Goal: Transaction & Acquisition: Purchase product/service

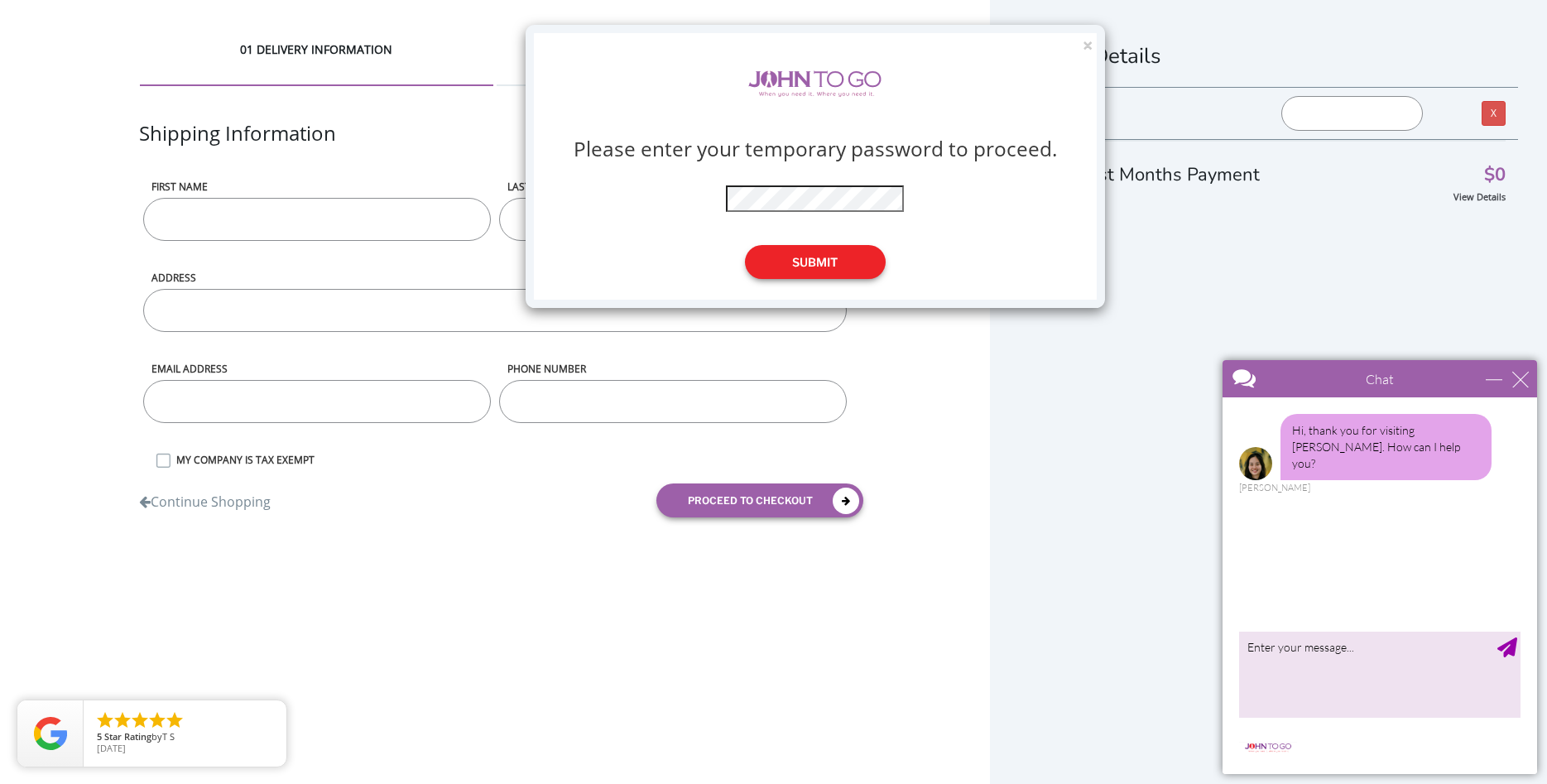
click at [829, 257] on button "Submit" at bounding box center [815, 262] width 141 height 34
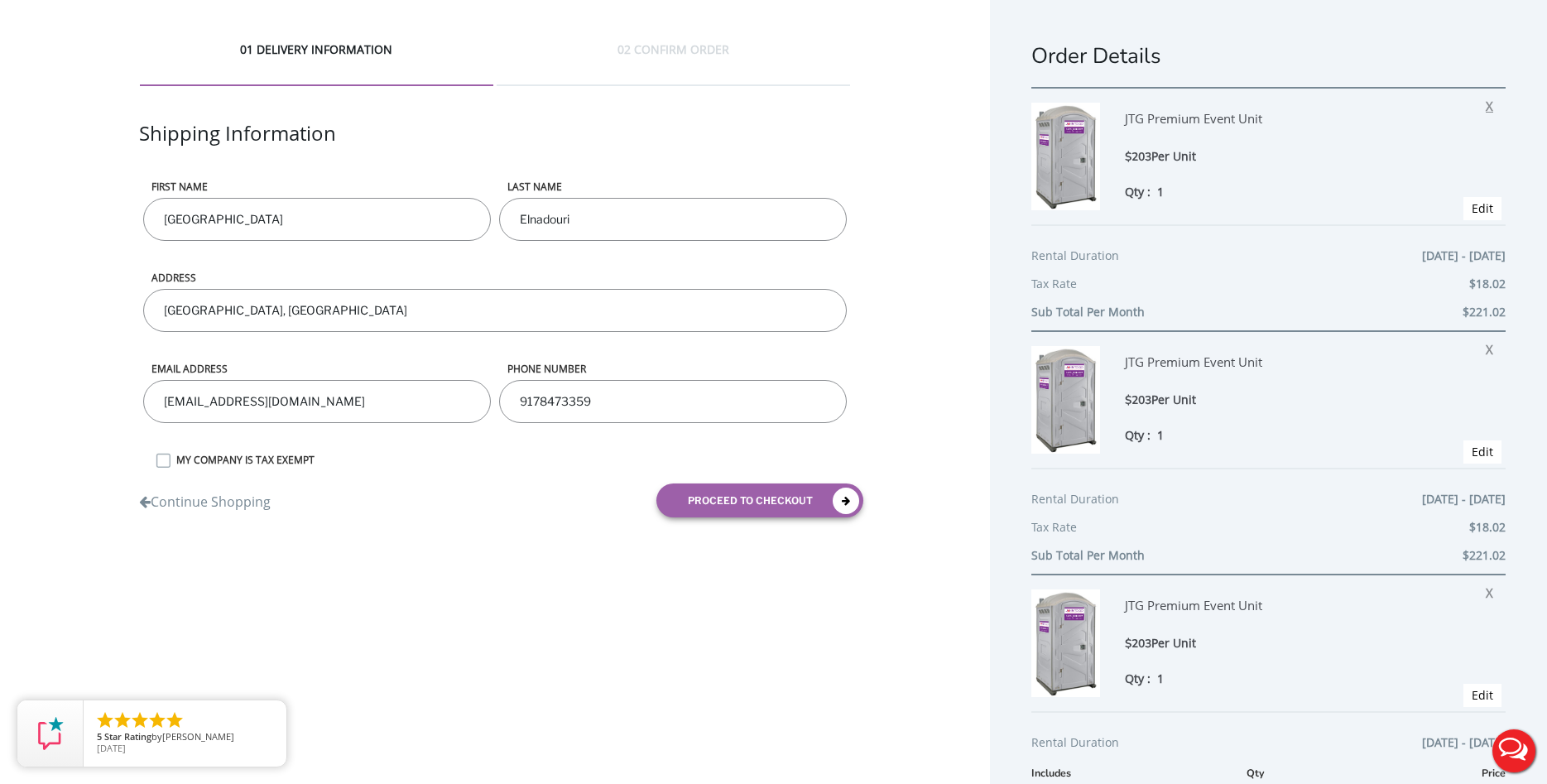
click at [1497, 112] on span "X" at bounding box center [1493, 102] width 16 height 21
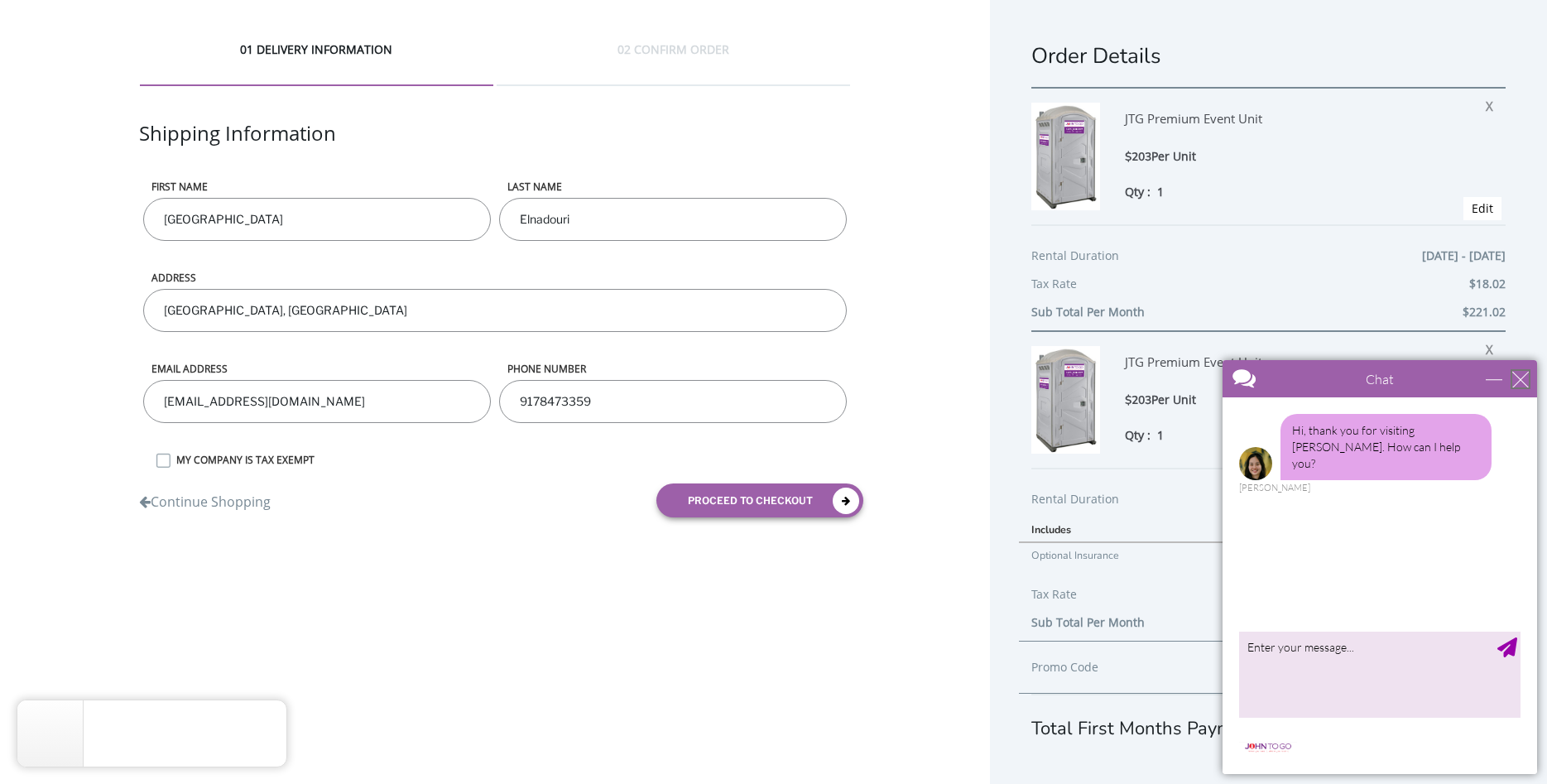
click at [1519, 378] on div "close" at bounding box center [1521, 379] width 17 height 17
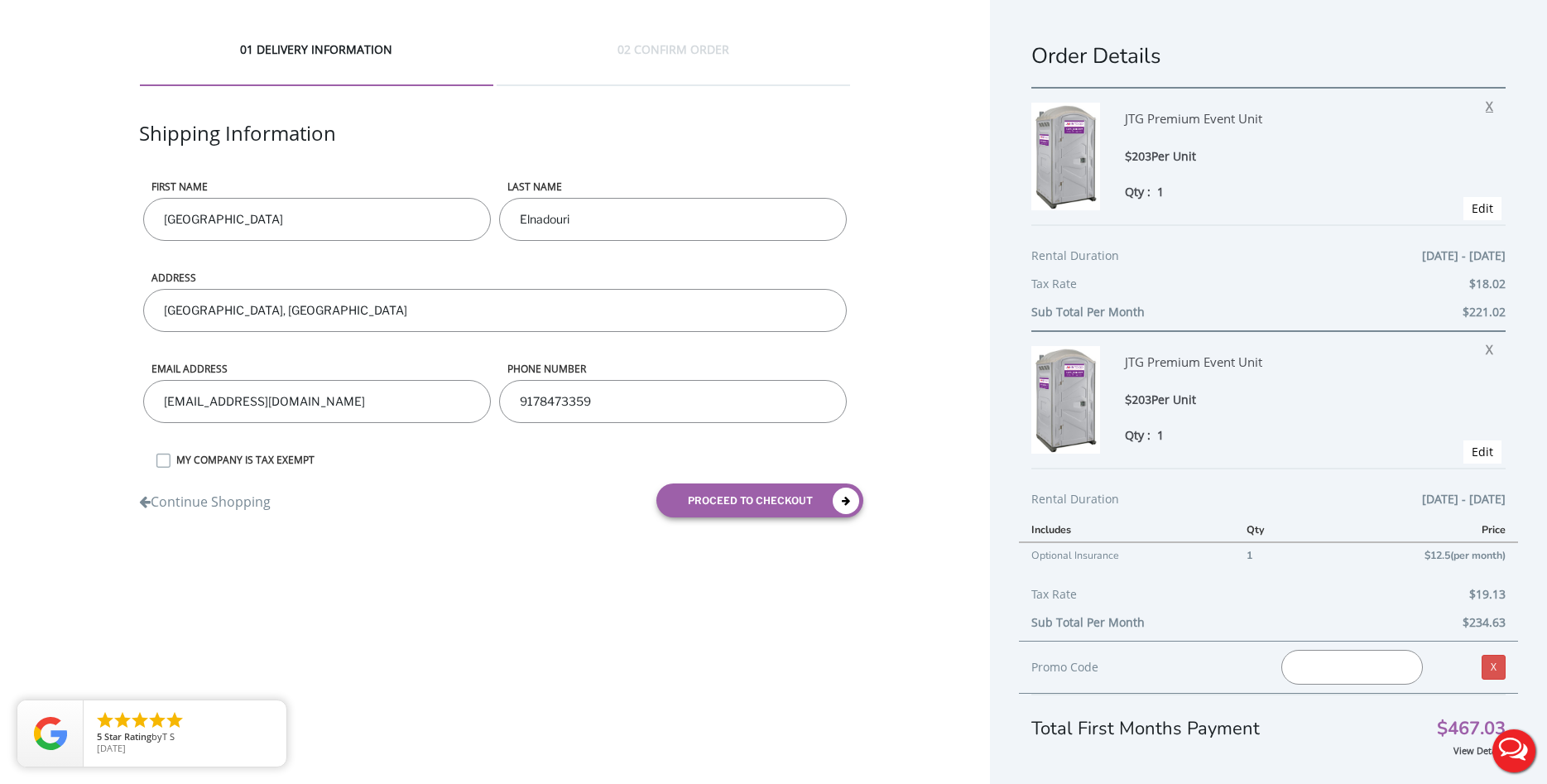
click at [1489, 107] on span "X" at bounding box center [1493, 102] width 16 height 21
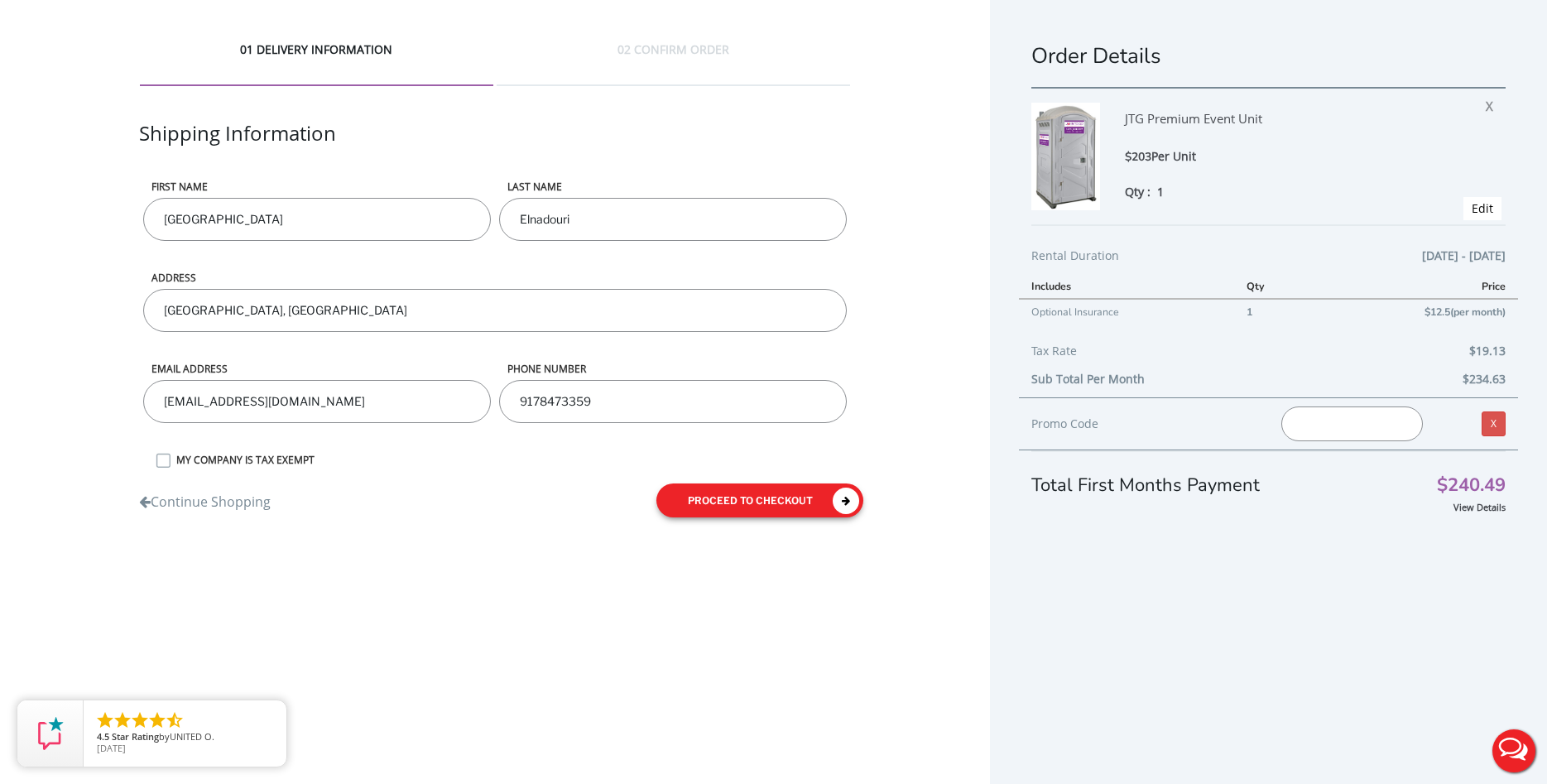
click at [702, 495] on button "proceed to checkout" at bounding box center [760, 500] width 207 height 34
click at [1363, 417] on input "text" at bounding box center [1351, 423] width 141 height 35
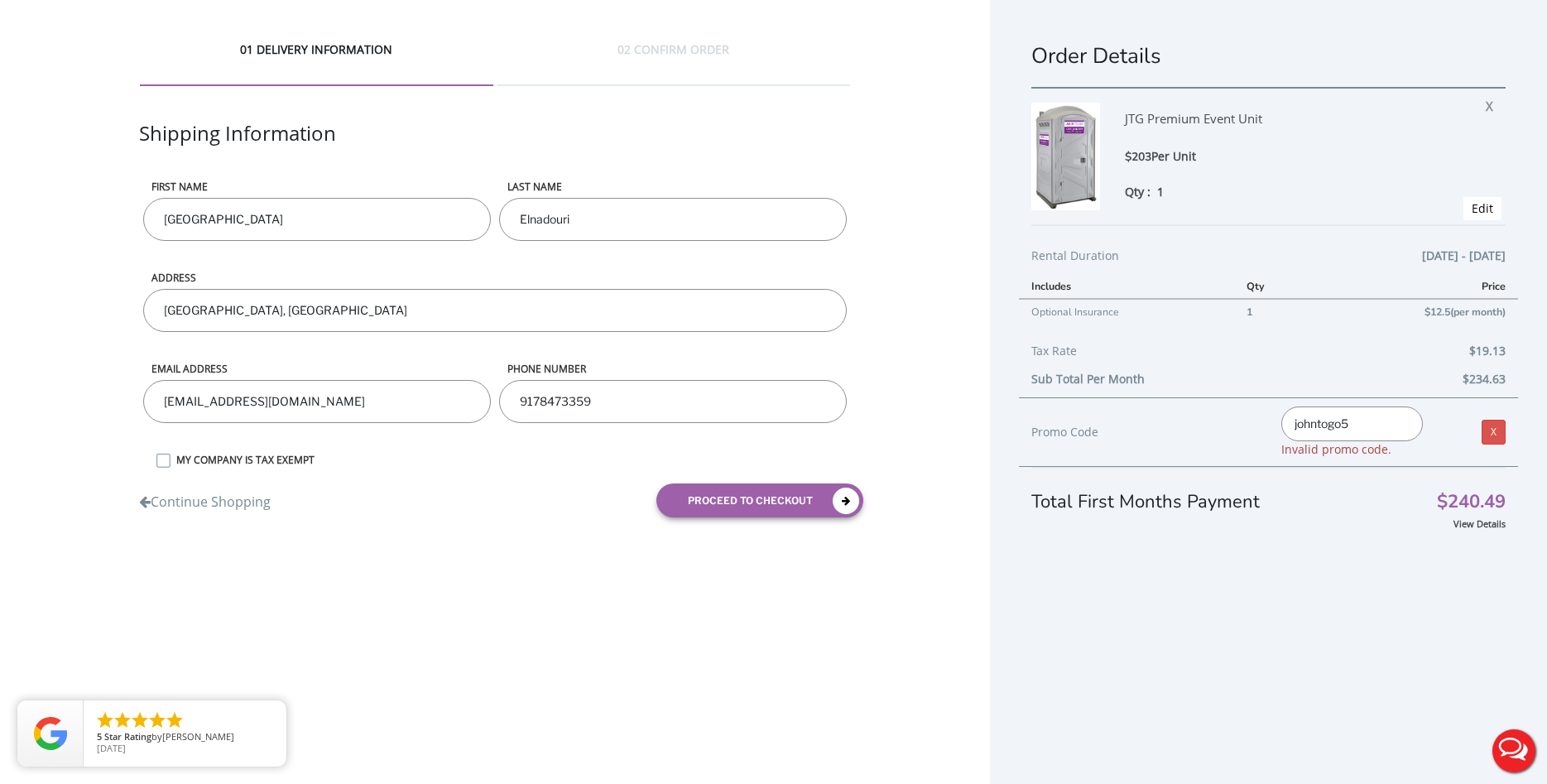
type input "johntogo5"
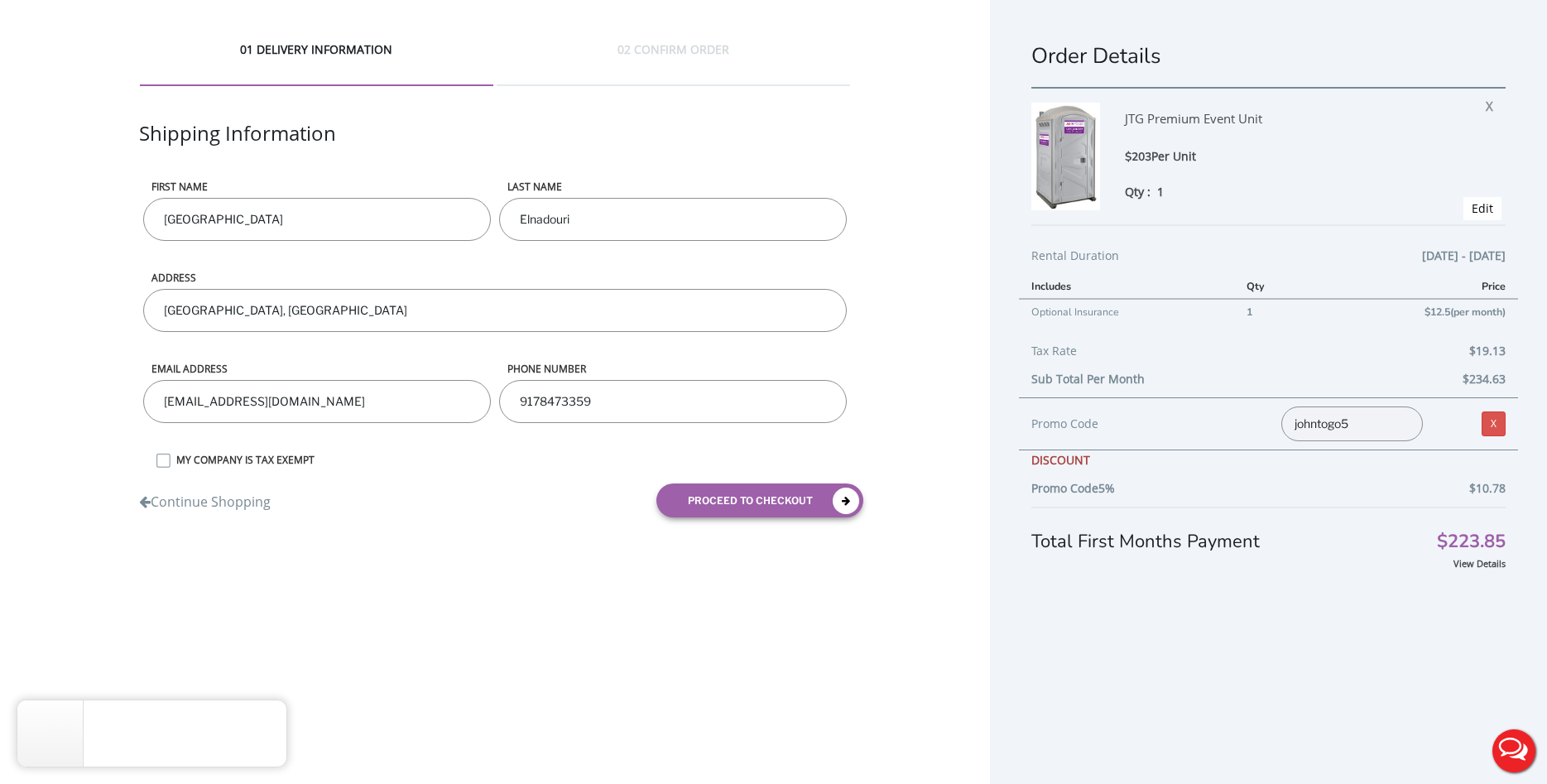
click at [1325, 522] on div "Total First Months Payment $223.85" at bounding box center [1268, 530] width 474 height 48
click at [758, 514] on button "proceed to checkout" at bounding box center [760, 500] width 207 height 34
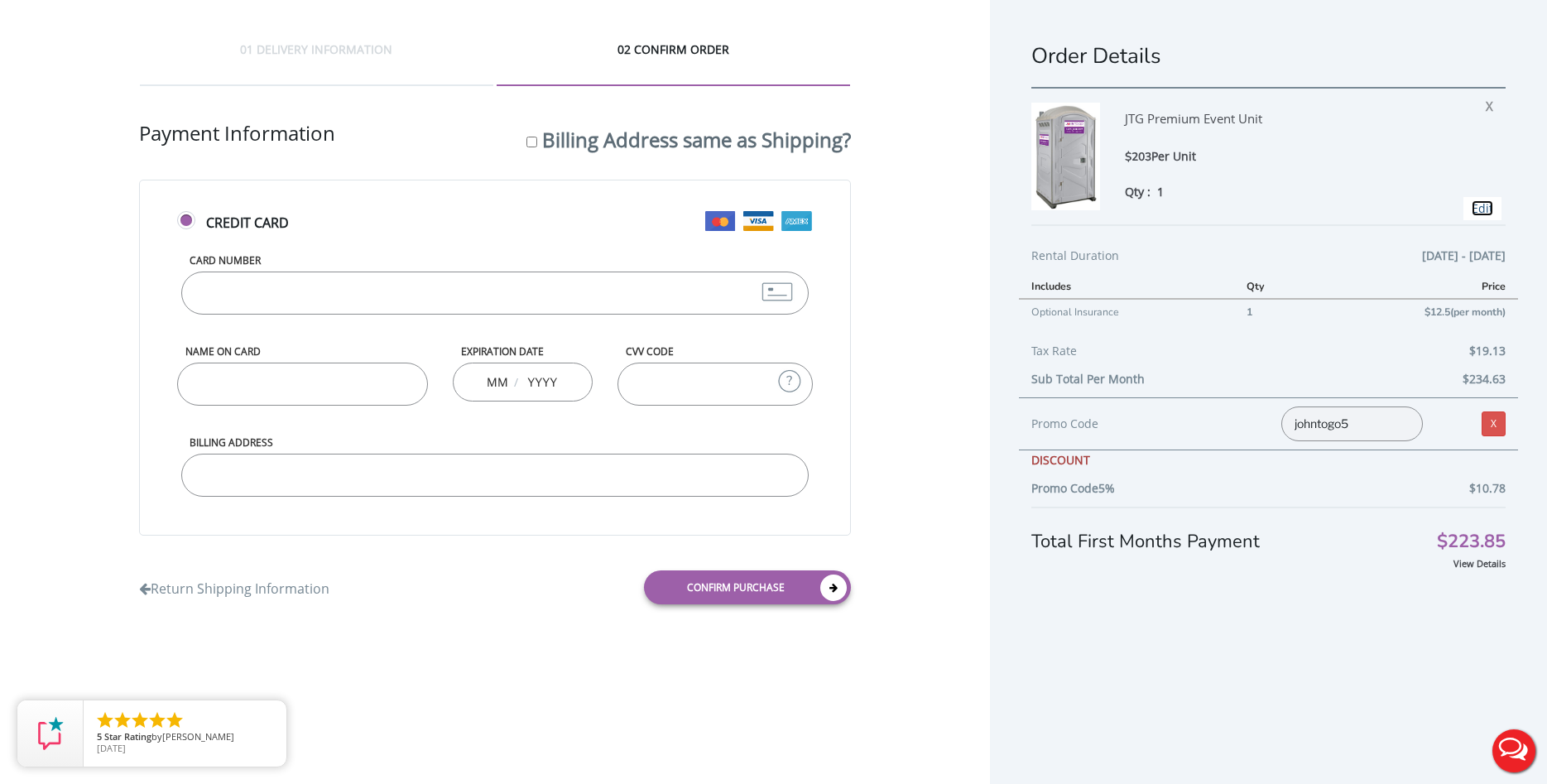
click at [1483, 212] on link "Edit" at bounding box center [1482, 208] width 21 height 16
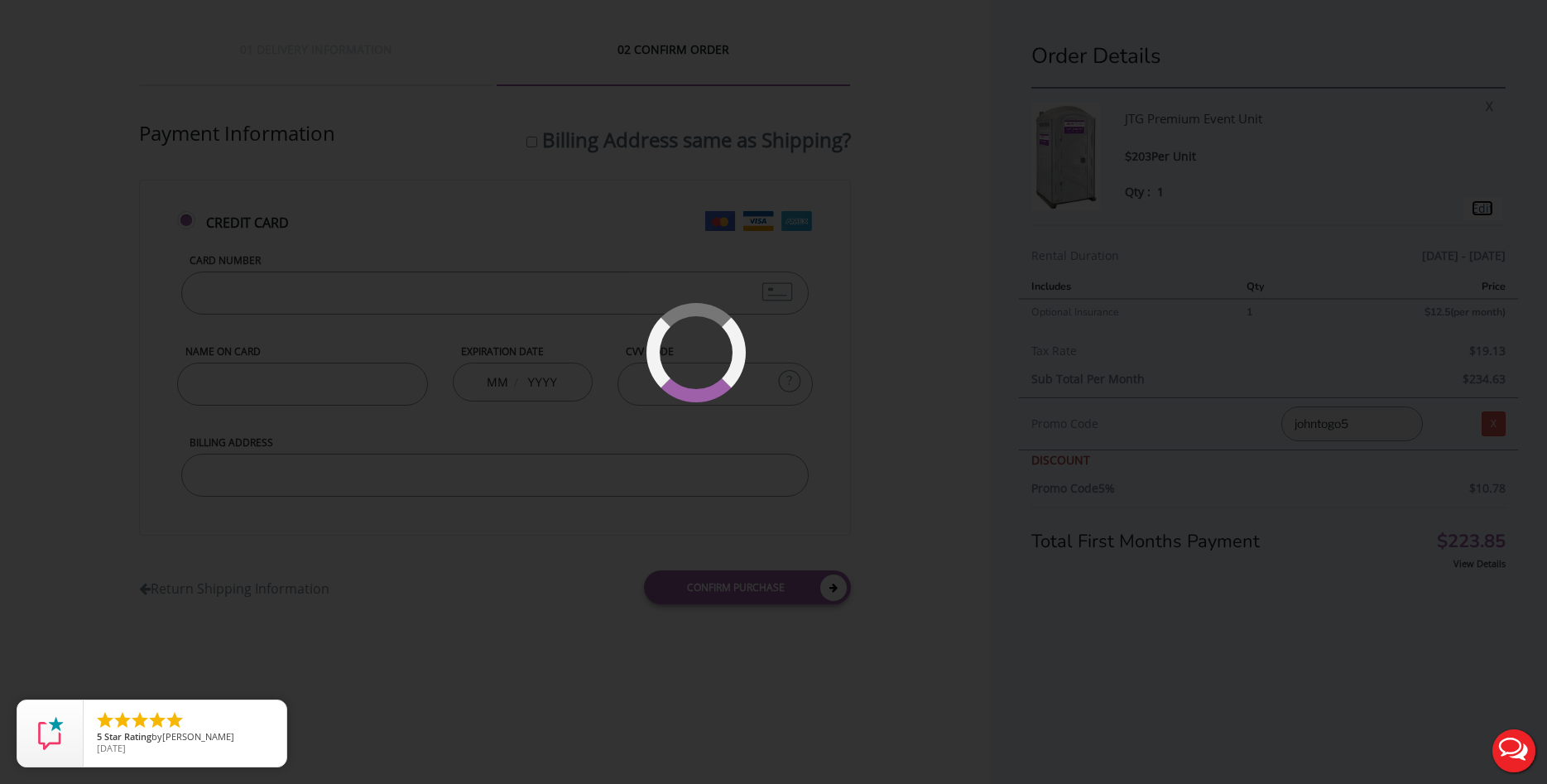
type input "09/13/2025 to 09/13/2025"
type input "0"
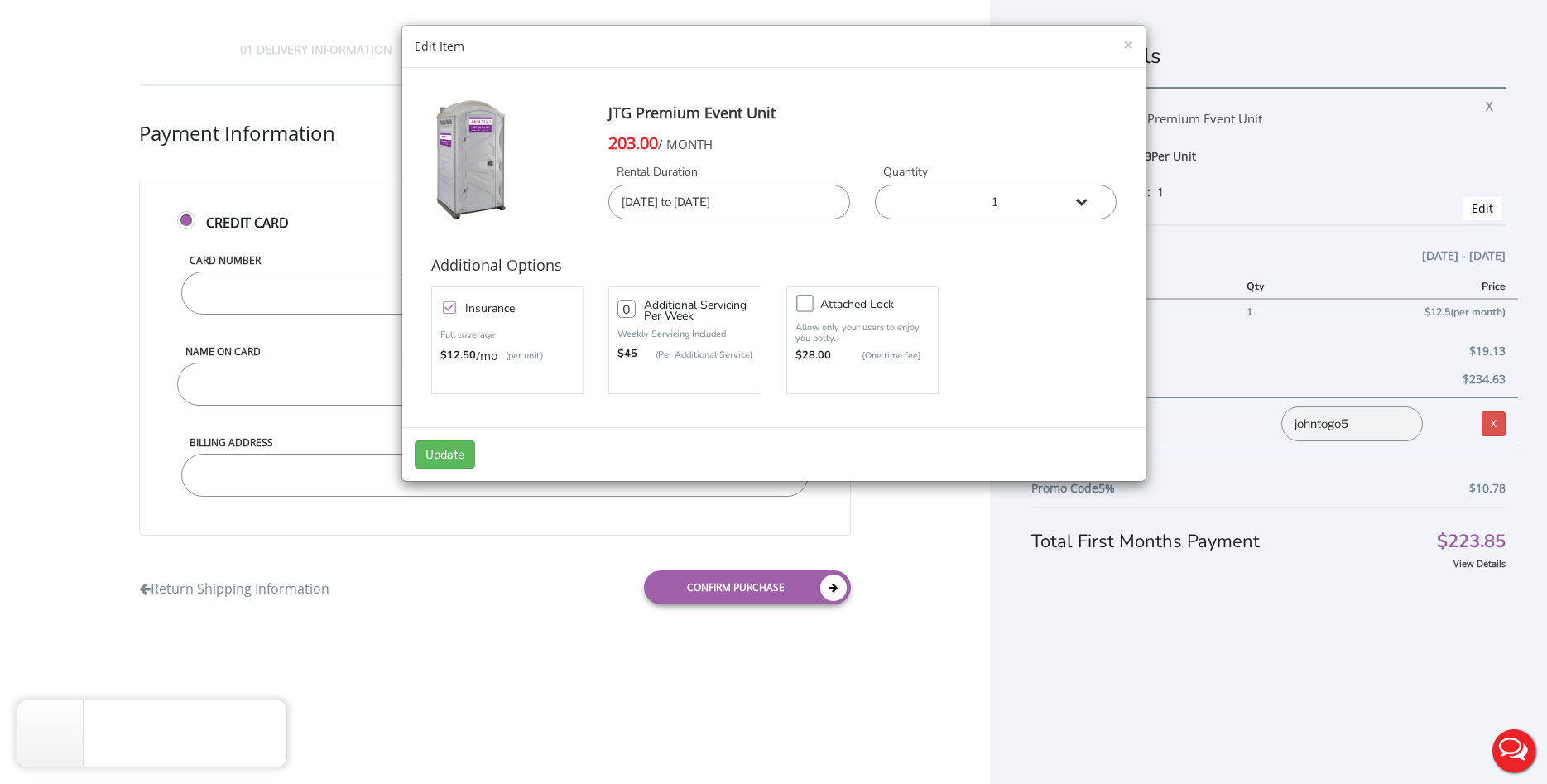
click at [807, 203] on input "09/13/2025 to 09/13/2025" at bounding box center [728, 202] width 241 height 35
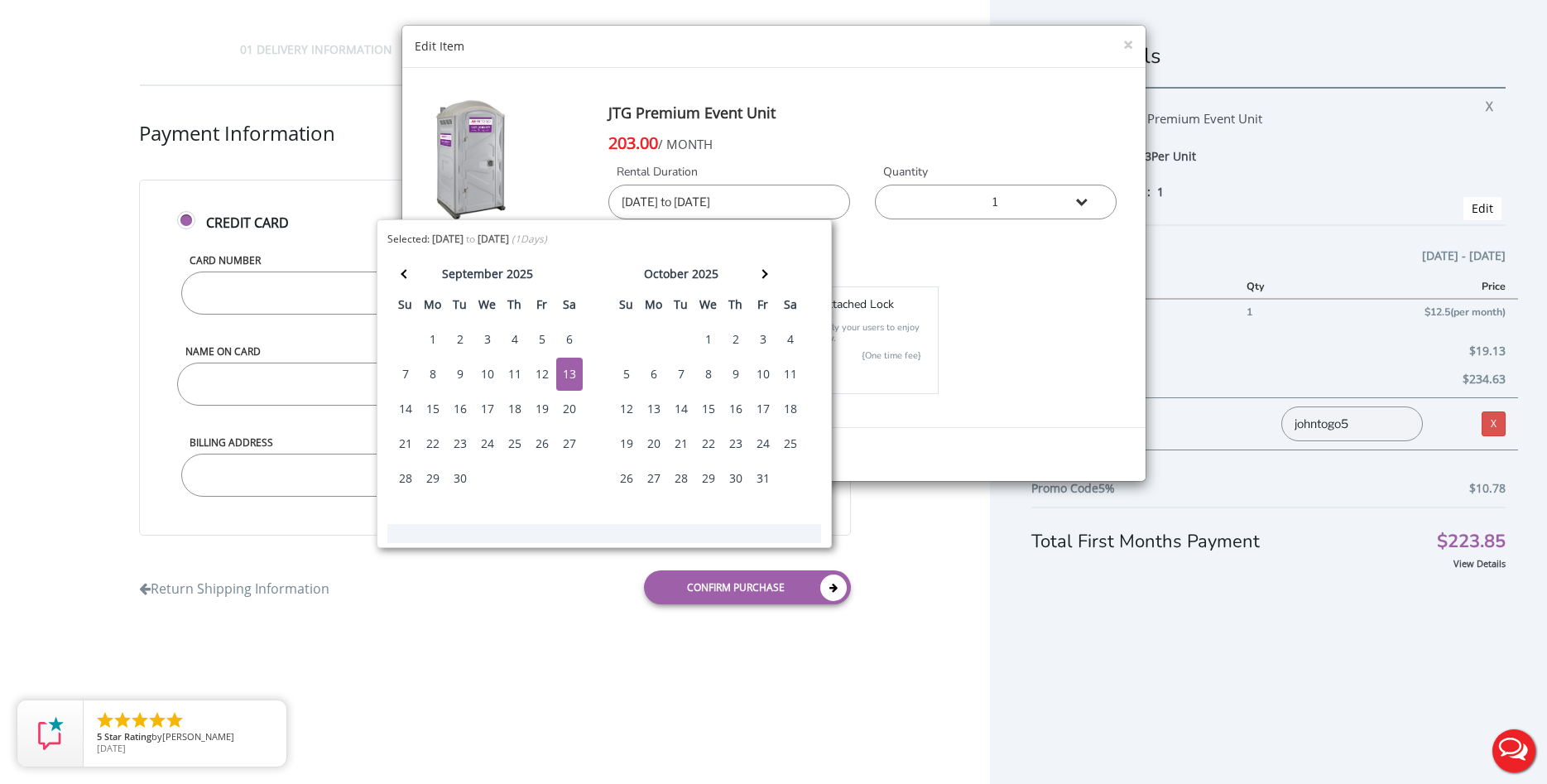
click at [401, 415] on div "14" at bounding box center [405, 408] width 26 height 33
click at [577, 379] on div "13" at bounding box center [569, 373] width 26 height 33
click at [405, 405] on div "14" at bounding box center [405, 408] width 26 height 33
click at [570, 373] on div "13" at bounding box center [569, 373] width 26 height 33
click at [413, 408] on div "14" at bounding box center [405, 408] width 26 height 33
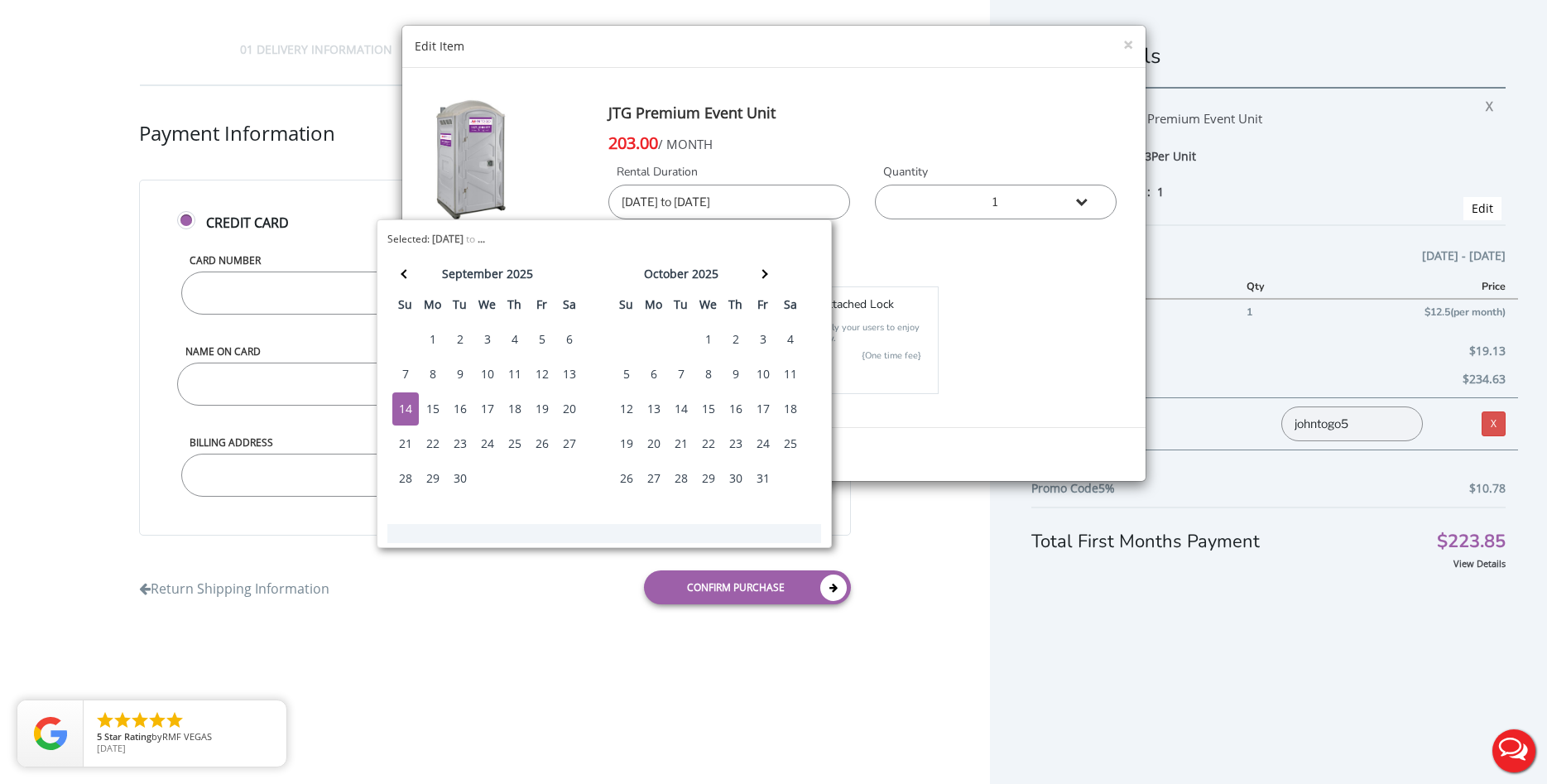
click at [413, 408] on div "14" at bounding box center [405, 408] width 26 height 33
click at [411, 413] on div "14" at bounding box center [405, 408] width 26 height 33
click at [577, 369] on div "13" at bounding box center [569, 373] width 26 height 33
type input "09/13/2025 to 09/14/2025"
click at [577, 369] on div "13" at bounding box center [569, 373] width 26 height 33
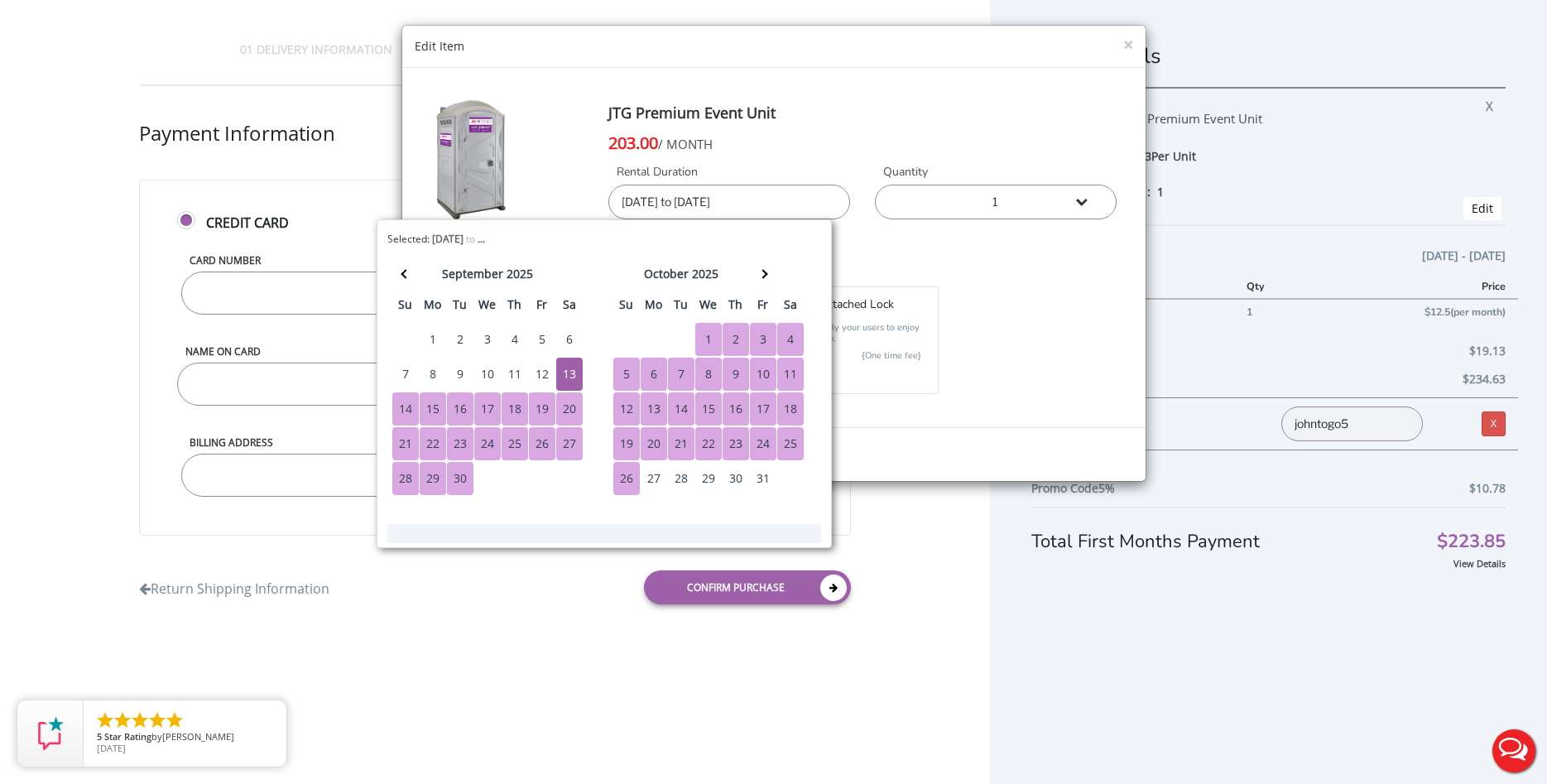
click at [830, 681] on div "× Edit Item JTG Premium Event Unit 203.00 / MONTH Rental Duration 09/13/2025 to…" at bounding box center [773, 392] width 1547 height 784
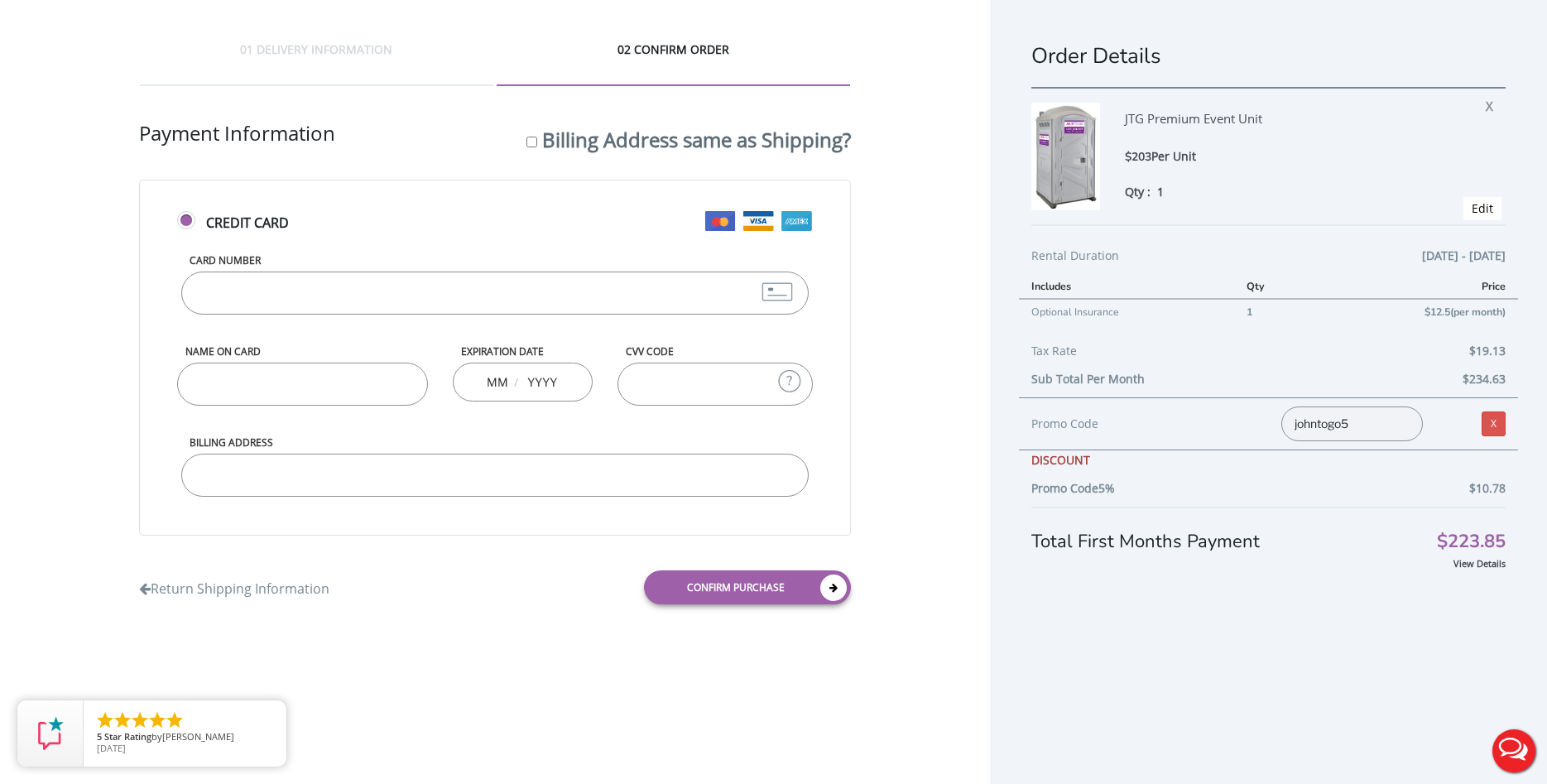
click at [1509, 750] on button "Live Chat" at bounding box center [1513, 750] width 66 height 66
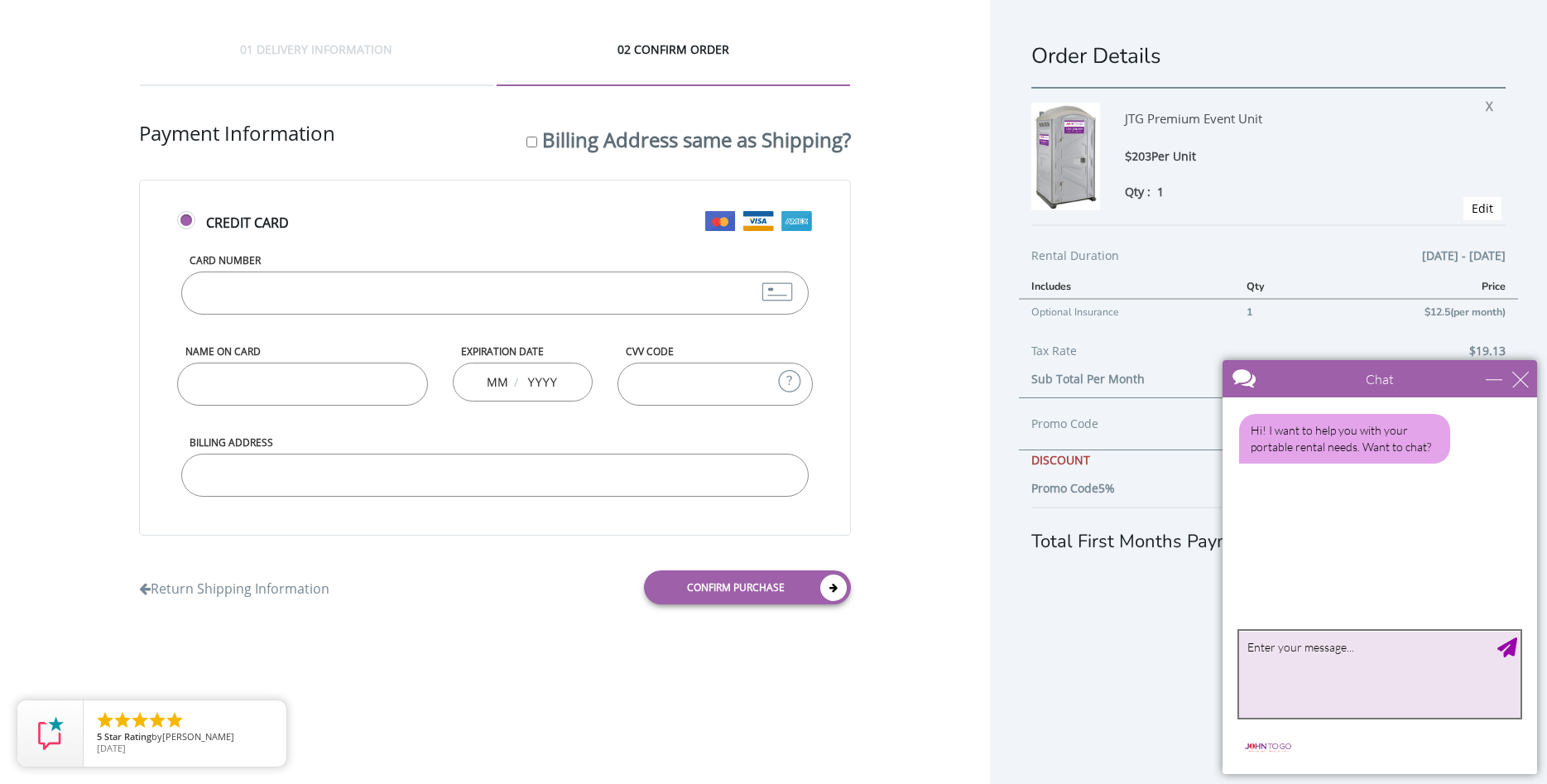
click at [1367, 696] on textarea "type your message" at bounding box center [1379, 674] width 281 height 87
click at [1456, 679] on textarea "Hello, my reservation quote" at bounding box center [1379, 674] width 281 height 87
paste textarea "JTG-252570"
type textarea "Hello, my reservation quote JTG-252570 It will be dropped off the day before?"
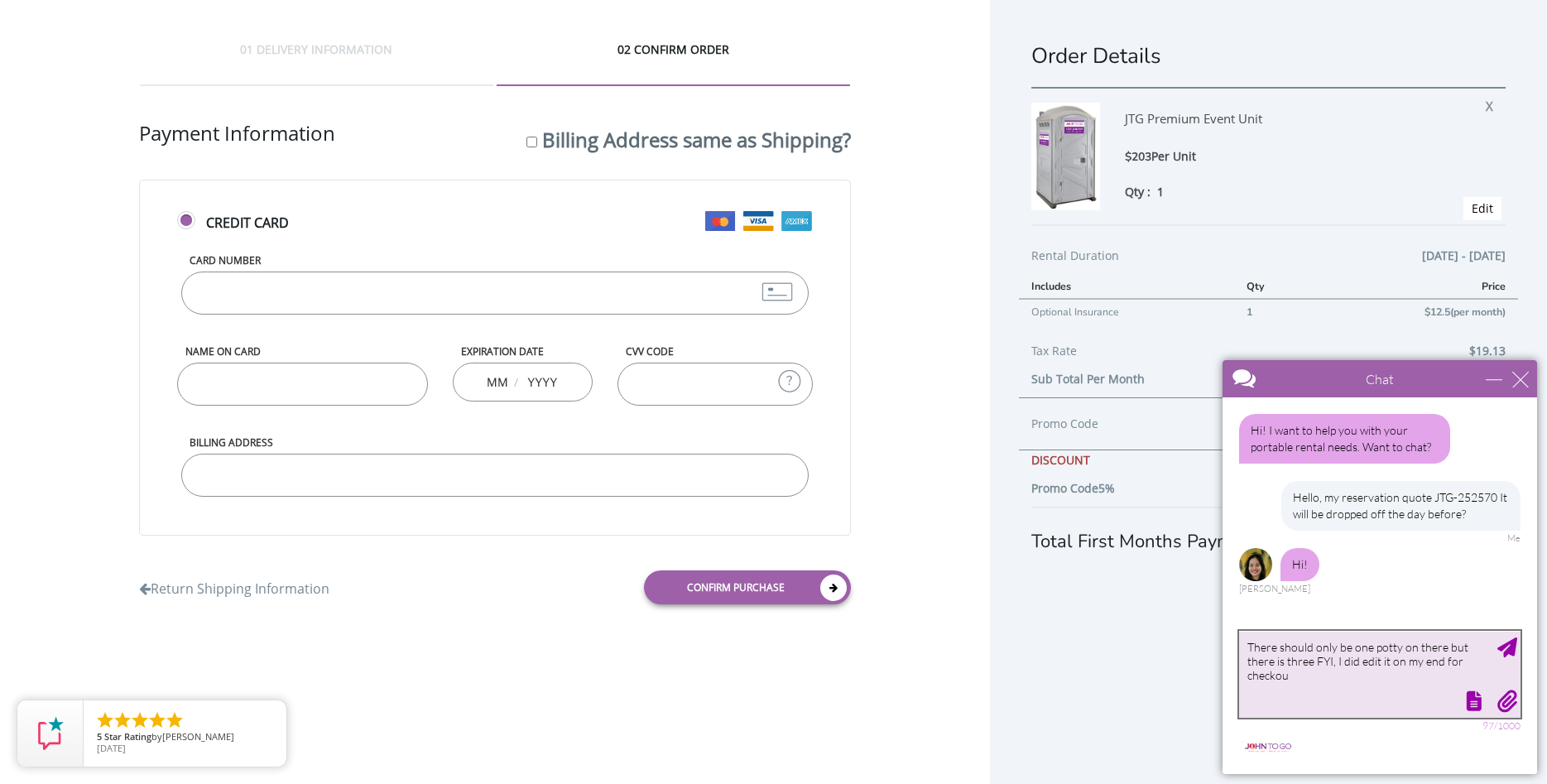
type textarea "There should only be one potty on there but there is three FYI, I did edit it o…"
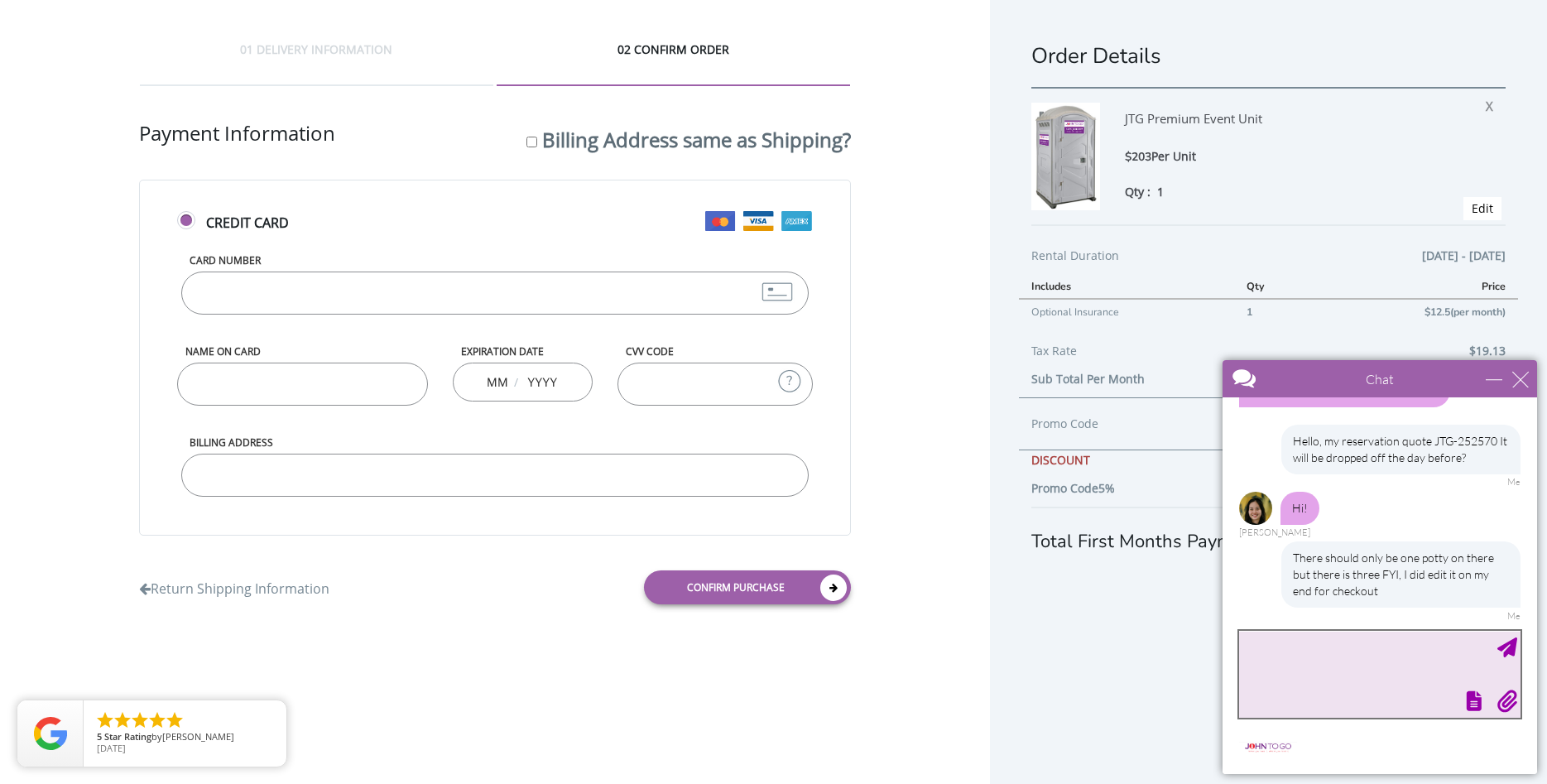
scroll to position [107, 0]
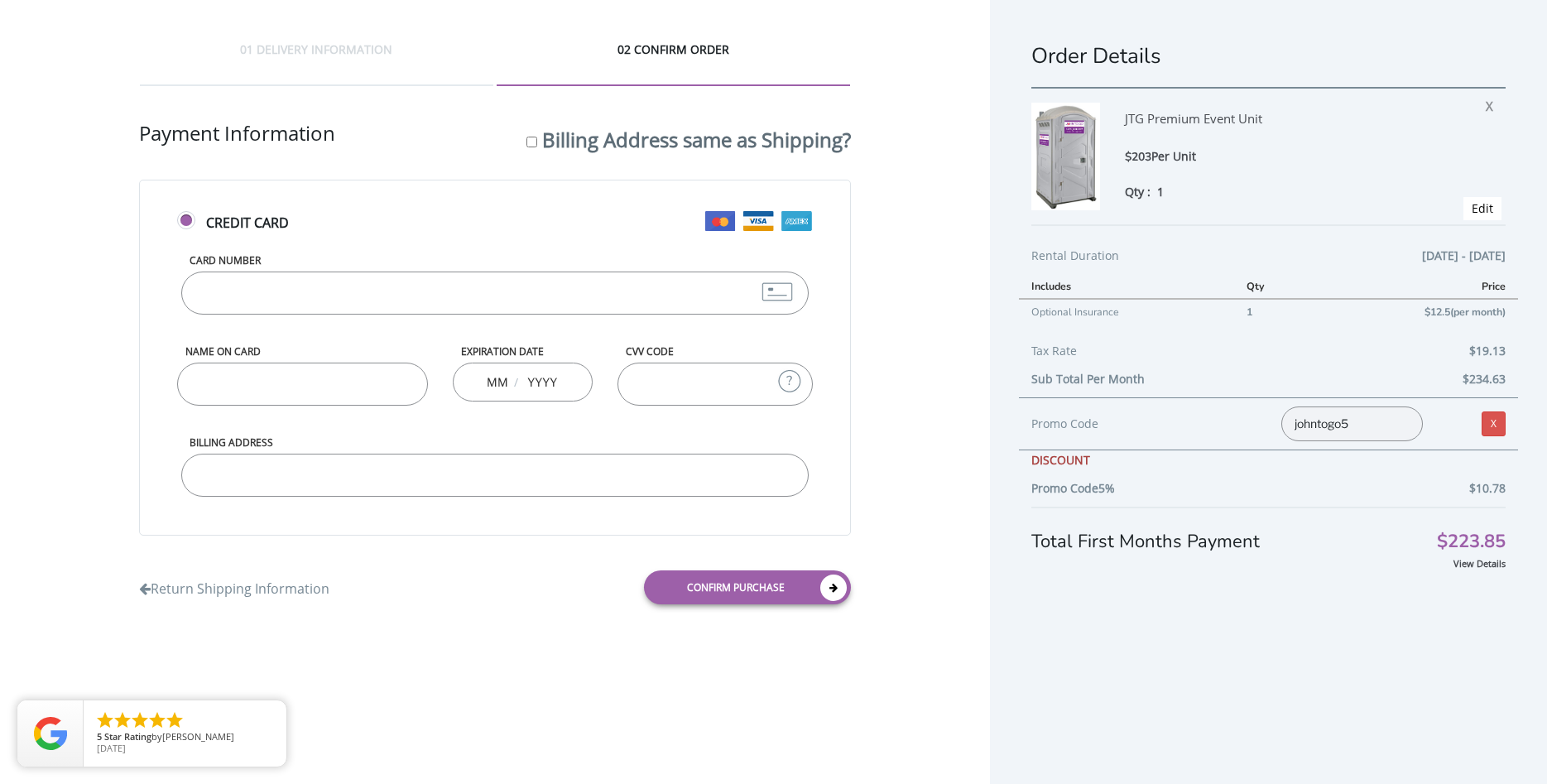
click at [1273, 726] on div "Order Details JTG Premium Event Unit $203 Per Unit Qty : 1 X Edit Rental Durati…" at bounding box center [1268, 411] width 557 height 822
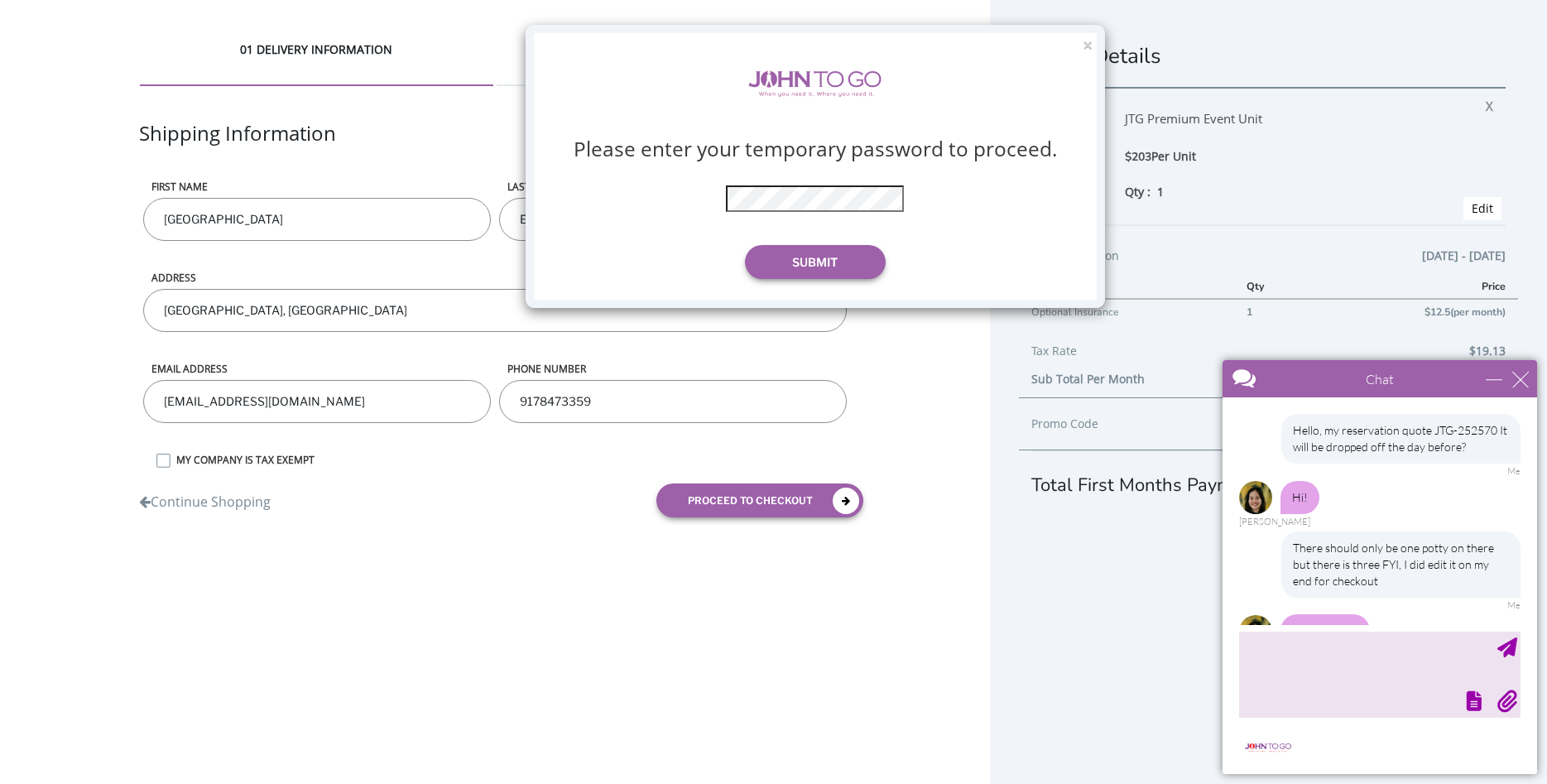
scroll to position [40, 0]
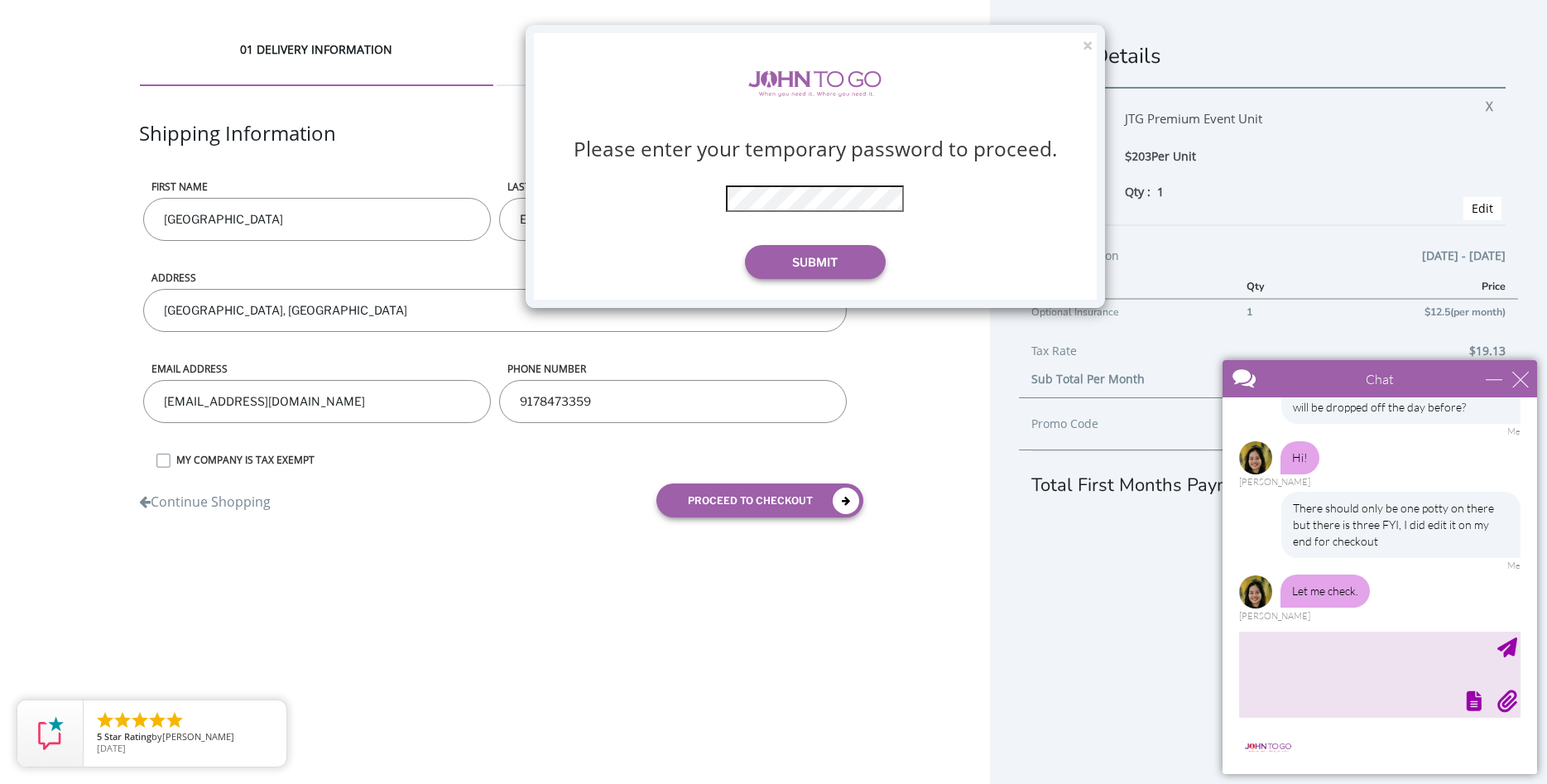
click at [1081, 47] on div "× Please enter your temporary password to proceed. * The password is incorrect …" at bounding box center [815, 166] width 579 height 283
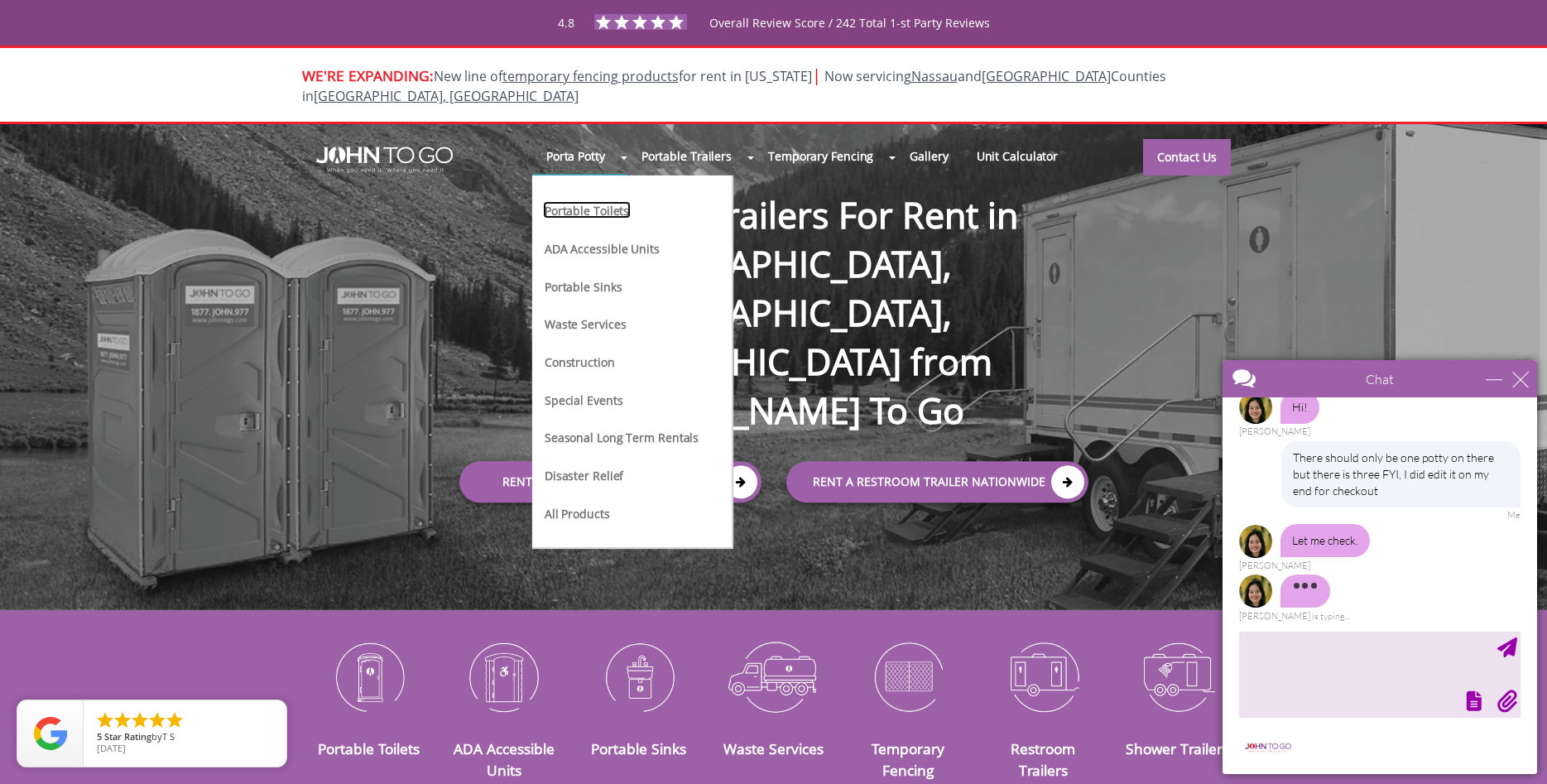
click at [576, 201] on link "Portable Toilets" at bounding box center [587, 209] width 88 height 18
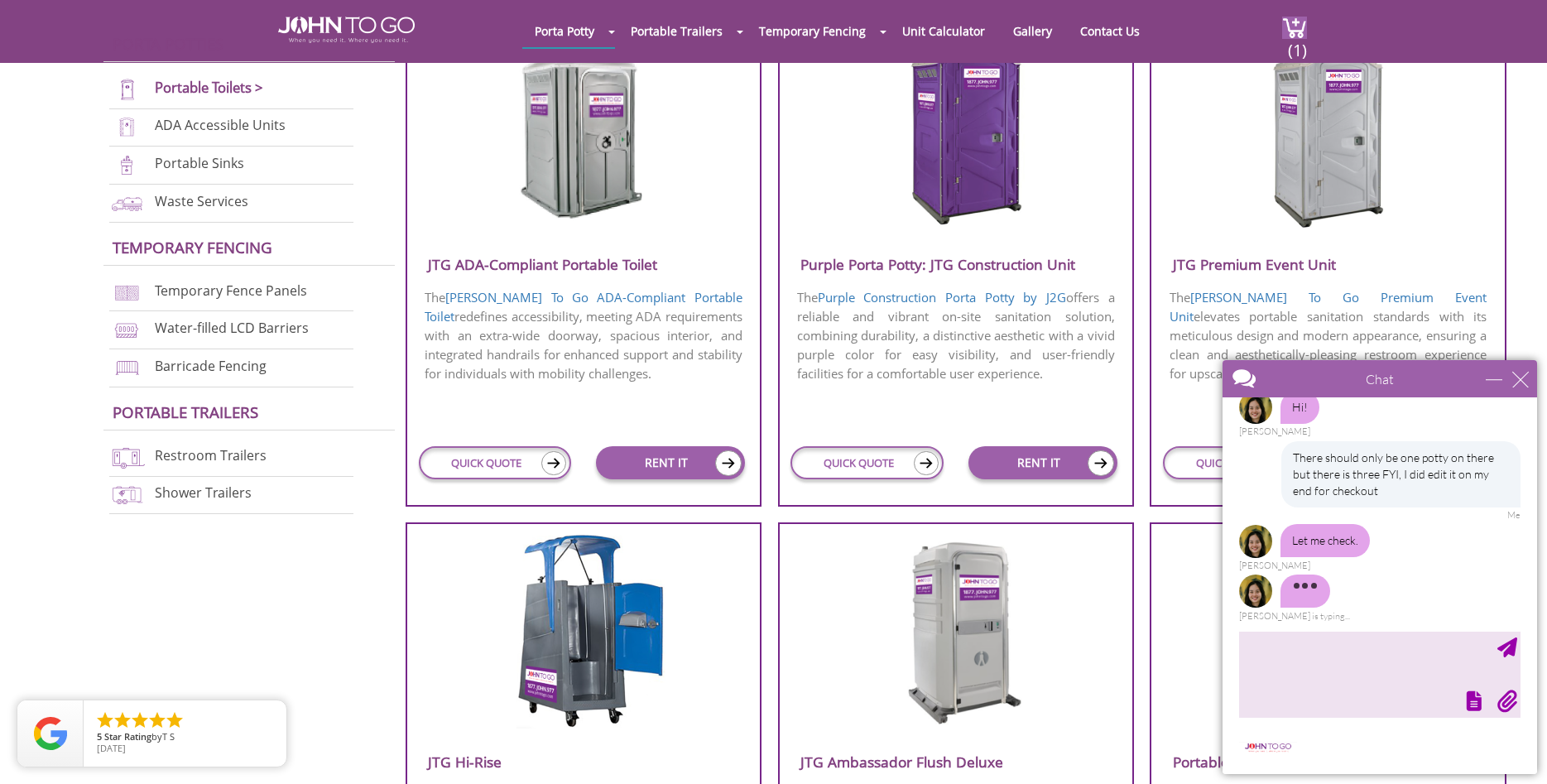
scroll to position [619, 0]
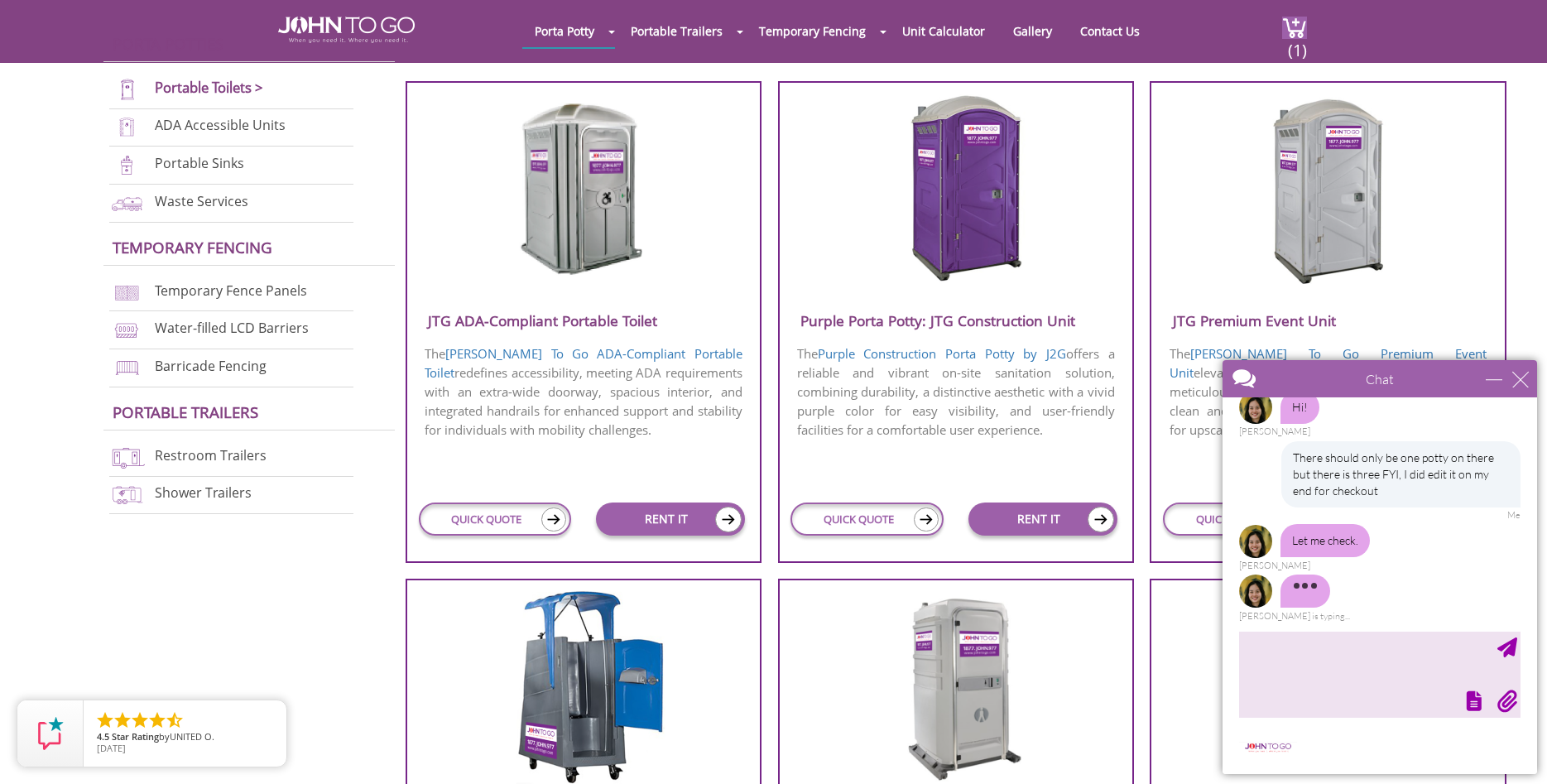
click at [1304, 316] on h3 "JTG Premium Event Unit" at bounding box center [1328, 321] width 352 height 27
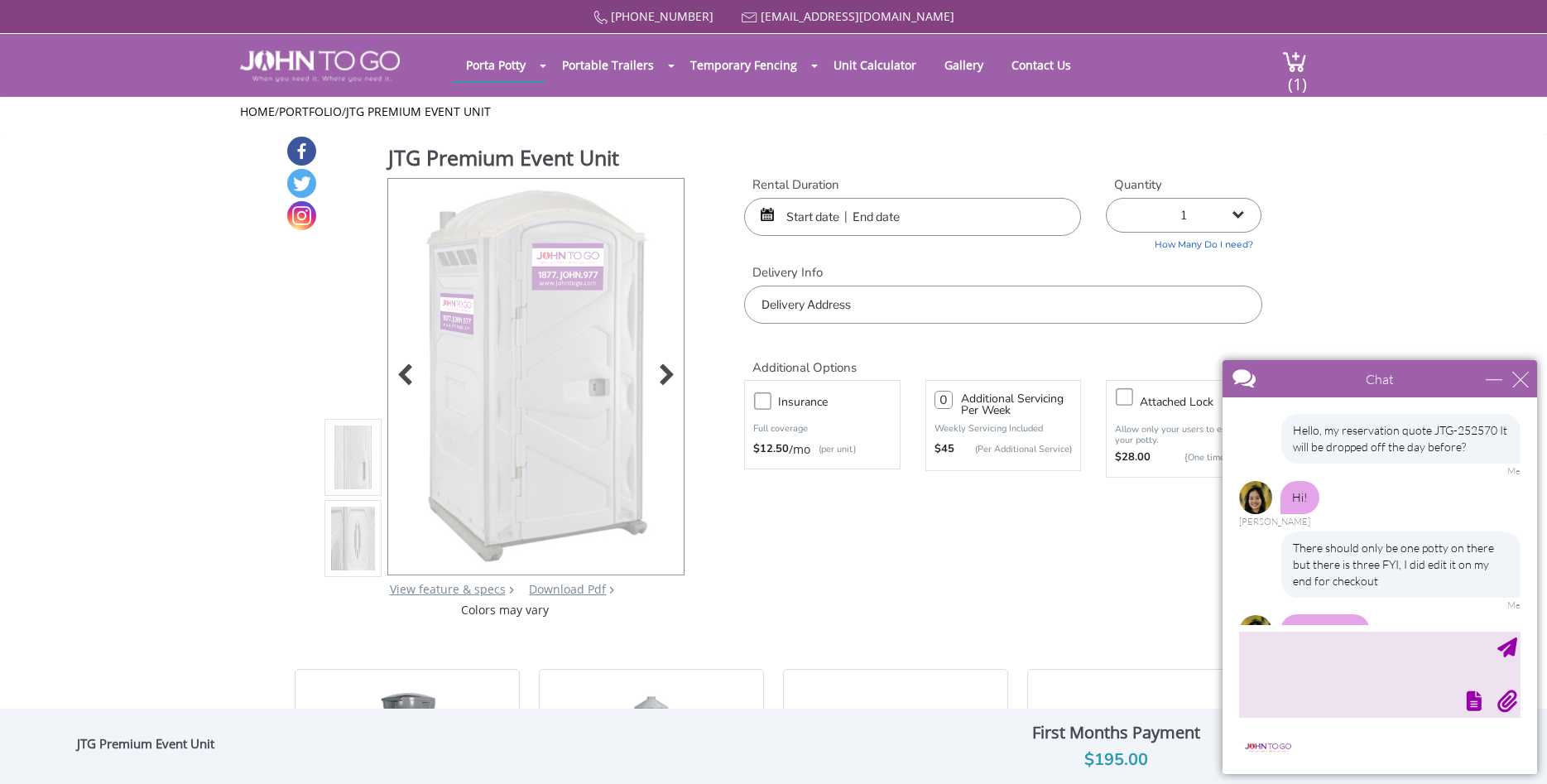
scroll to position [40, 0]
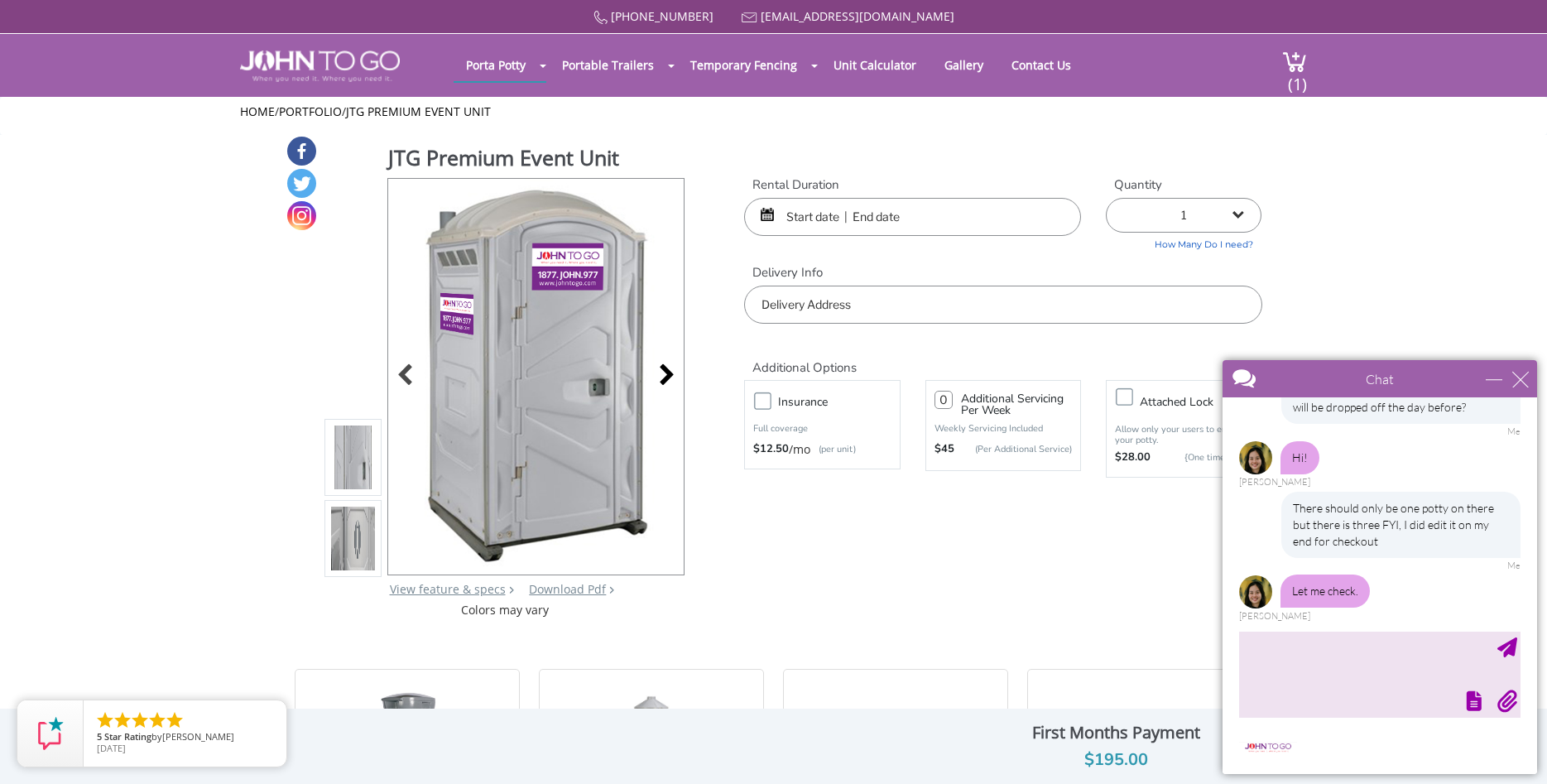
click at [662, 378] on div at bounding box center [661, 376] width 23 height 23
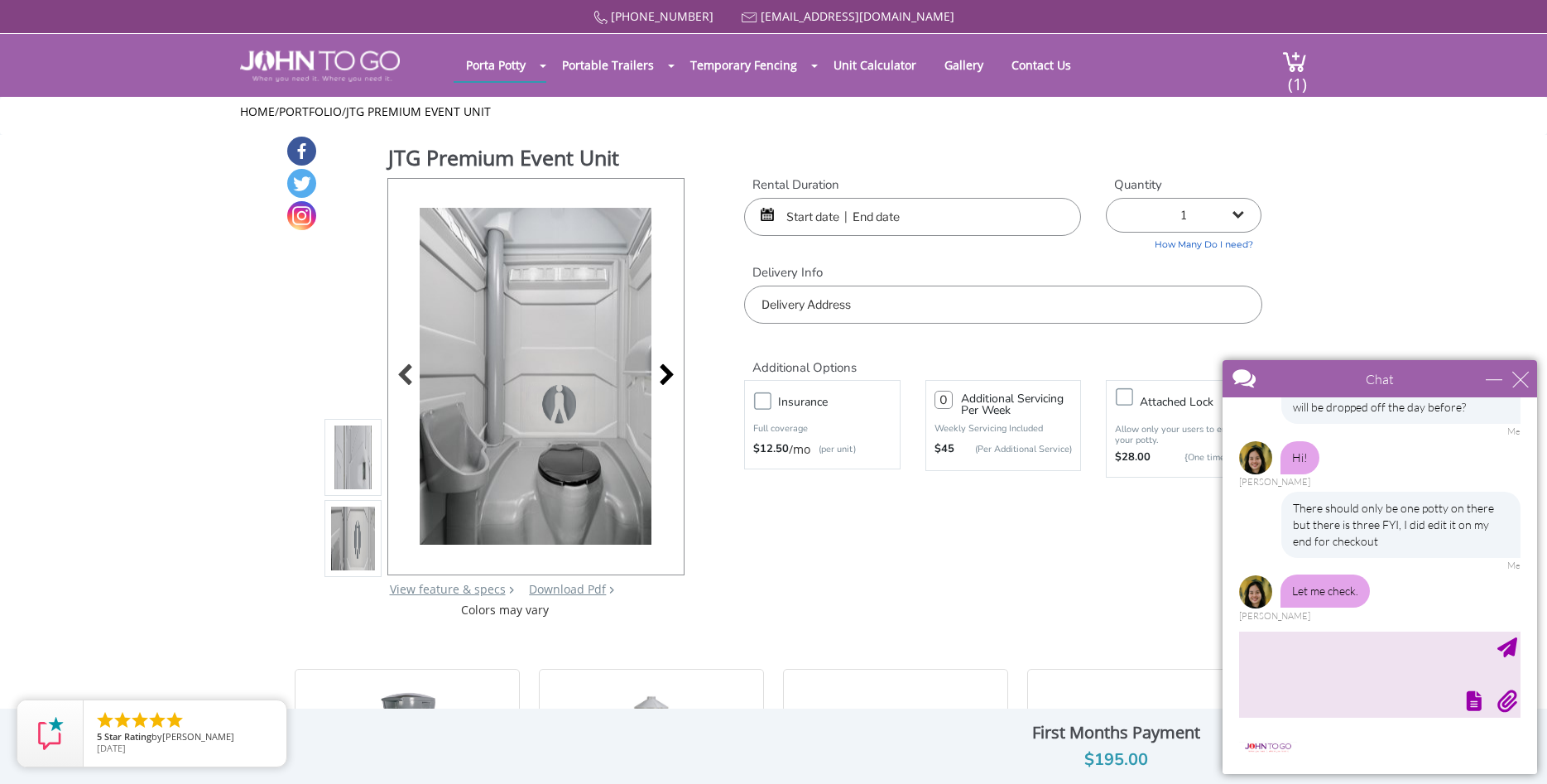
scroll to position [0, 0]
click at [408, 372] on div at bounding box center [409, 376] width 23 height 23
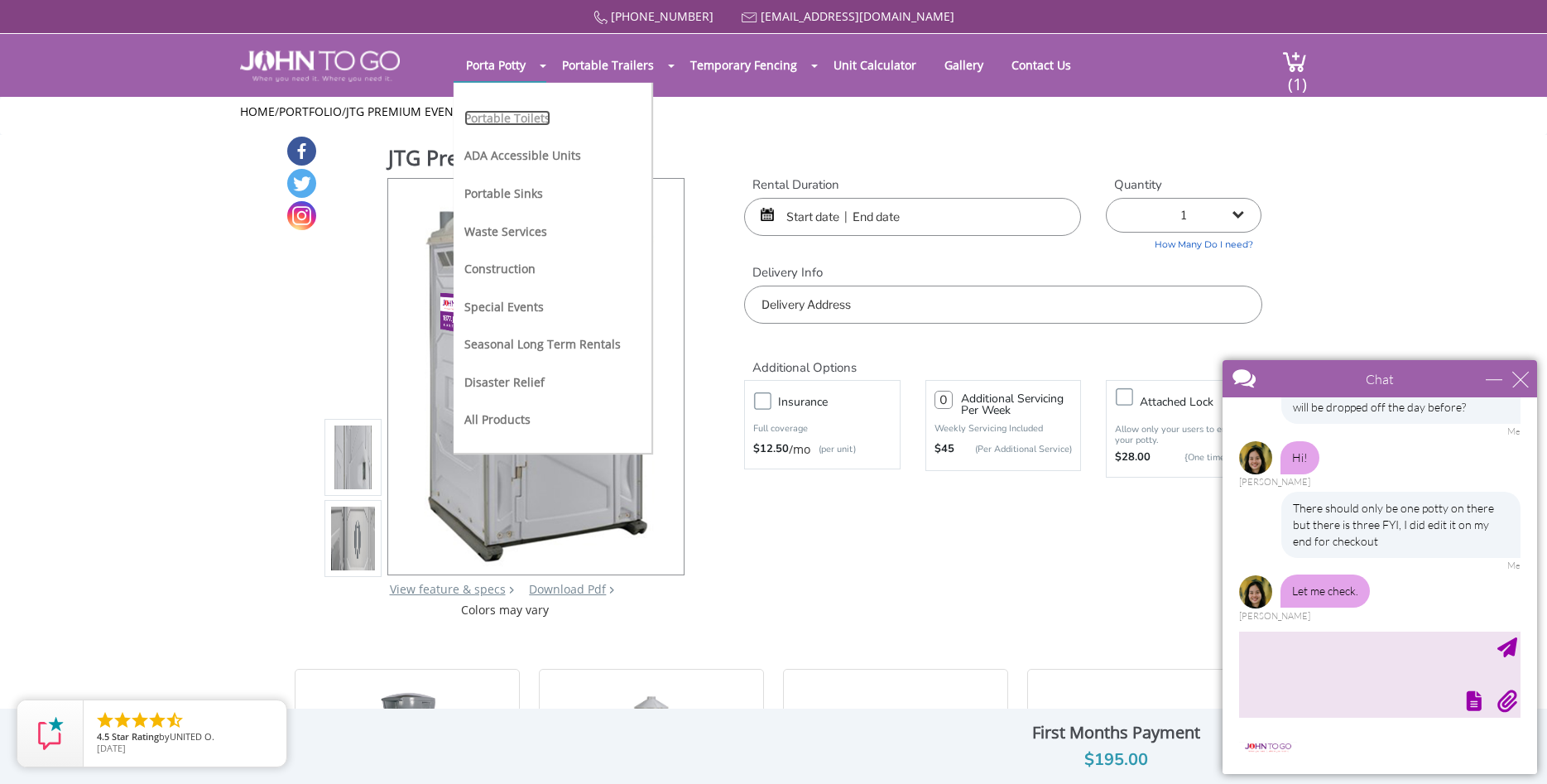
click at [517, 124] on link "Portable Toilets" at bounding box center [507, 118] width 86 height 16
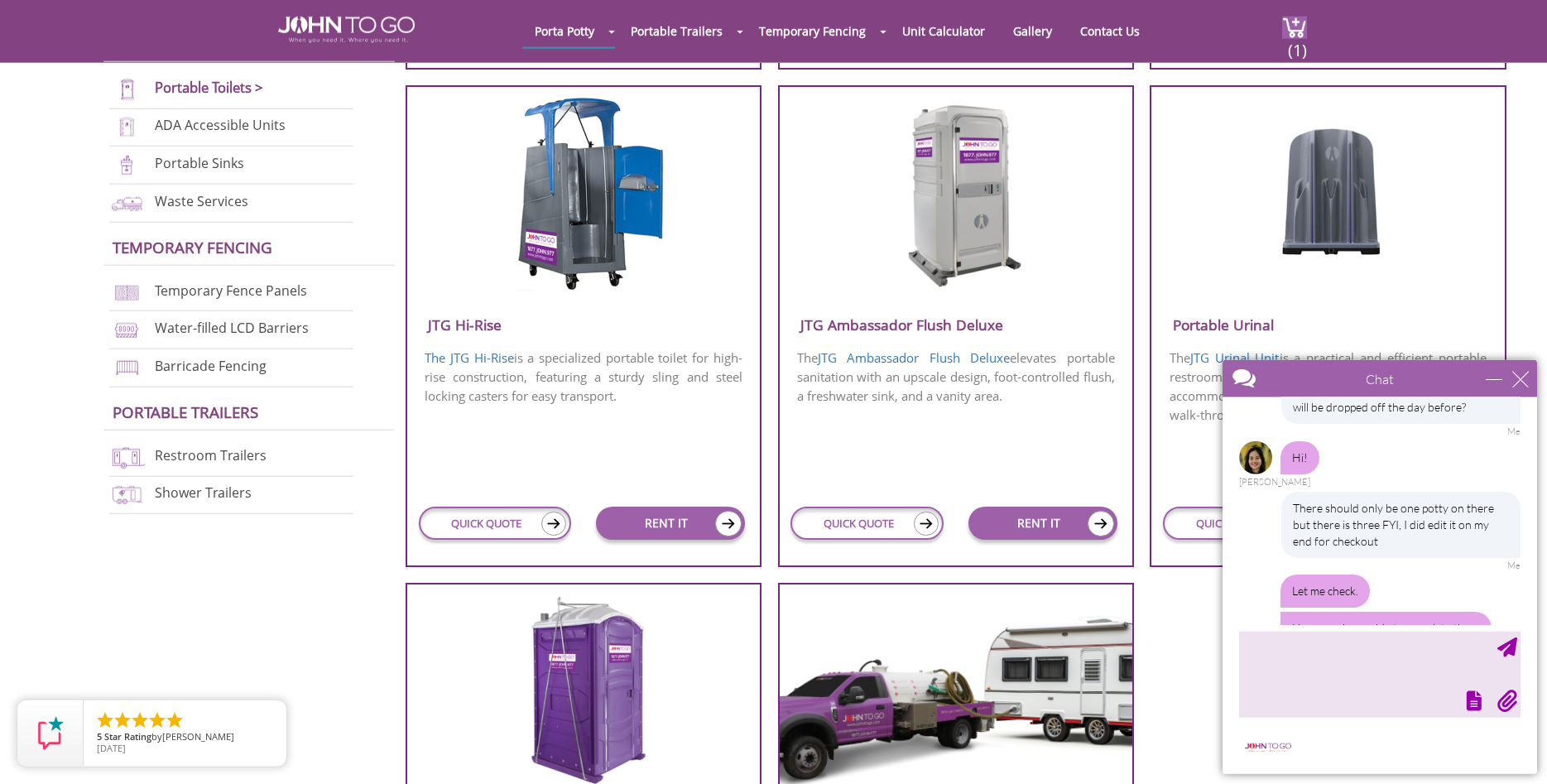
scroll to position [93, 0]
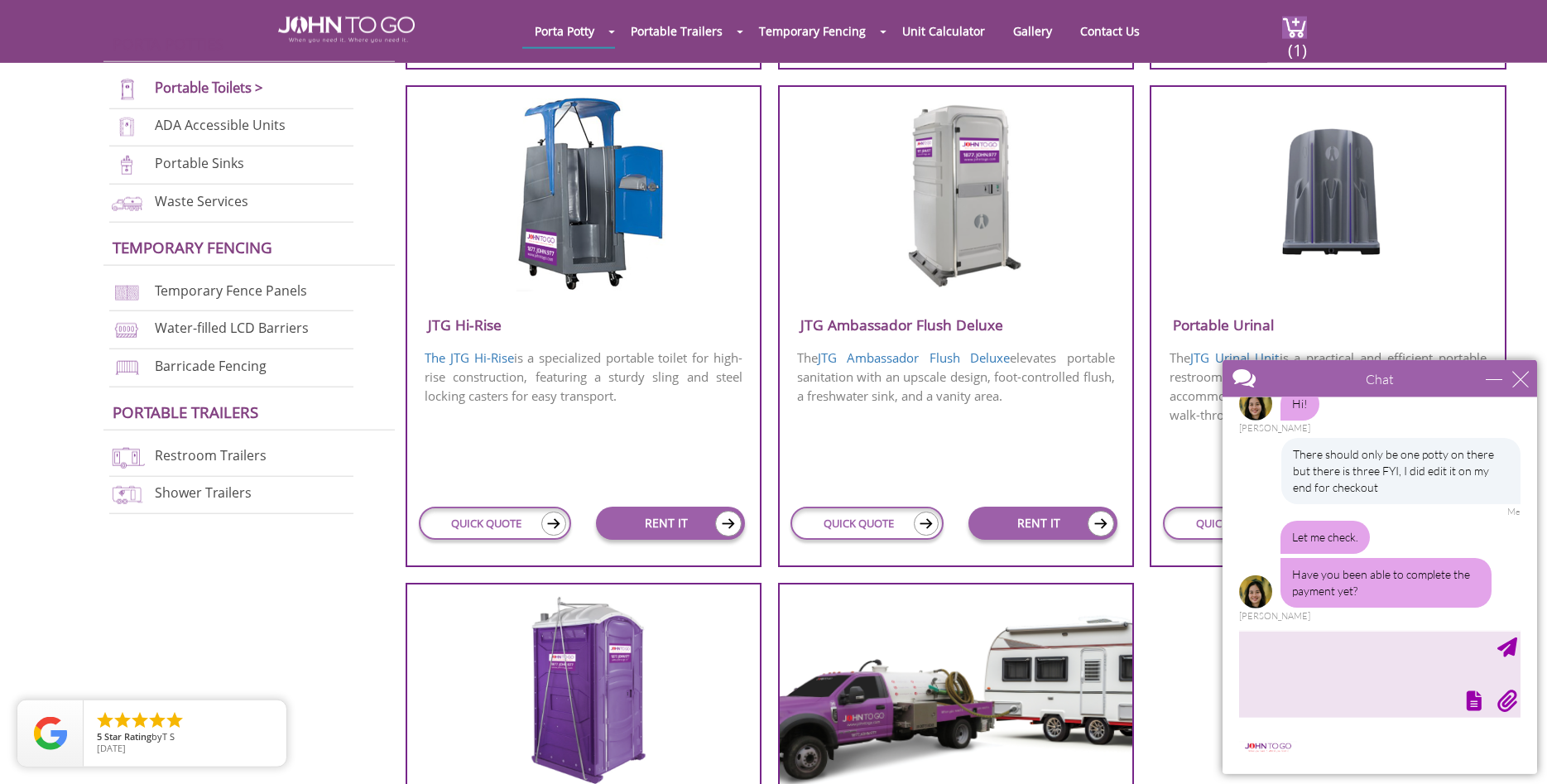
click at [1147, 447] on div "JTG Ambassador Flush Deluxe The JTG Ambassador Flush Deluxe elevates portable s…" at bounding box center [964, 317] width 373 height 497
click at [1210, 332] on h3 "Portable Urinal" at bounding box center [1328, 324] width 352 height 27
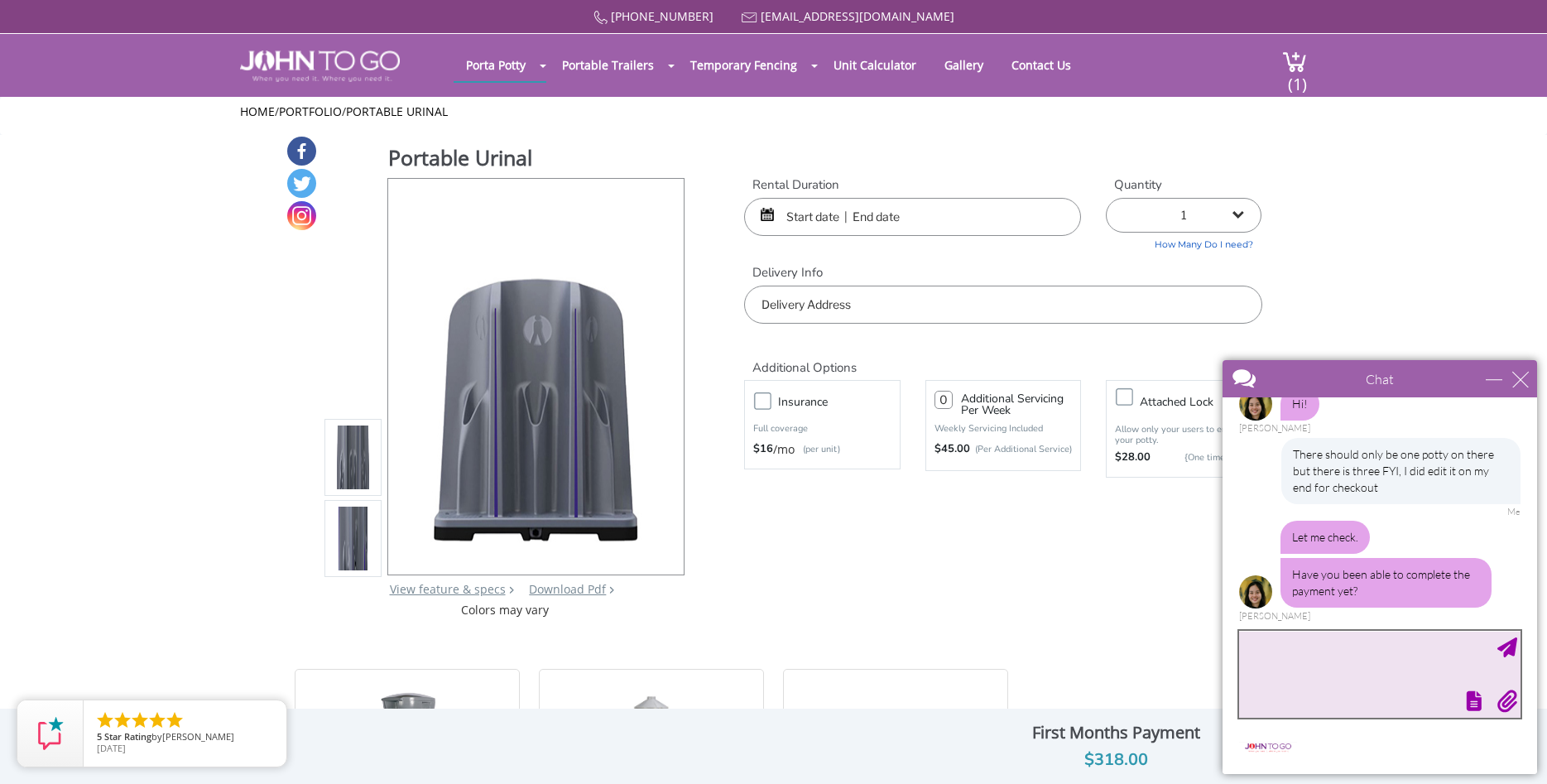
click at [1345, 665] on textarea "type your message" at bounding box center [1379, 674] width 281 height 87
type textarea "I did not do it yet"
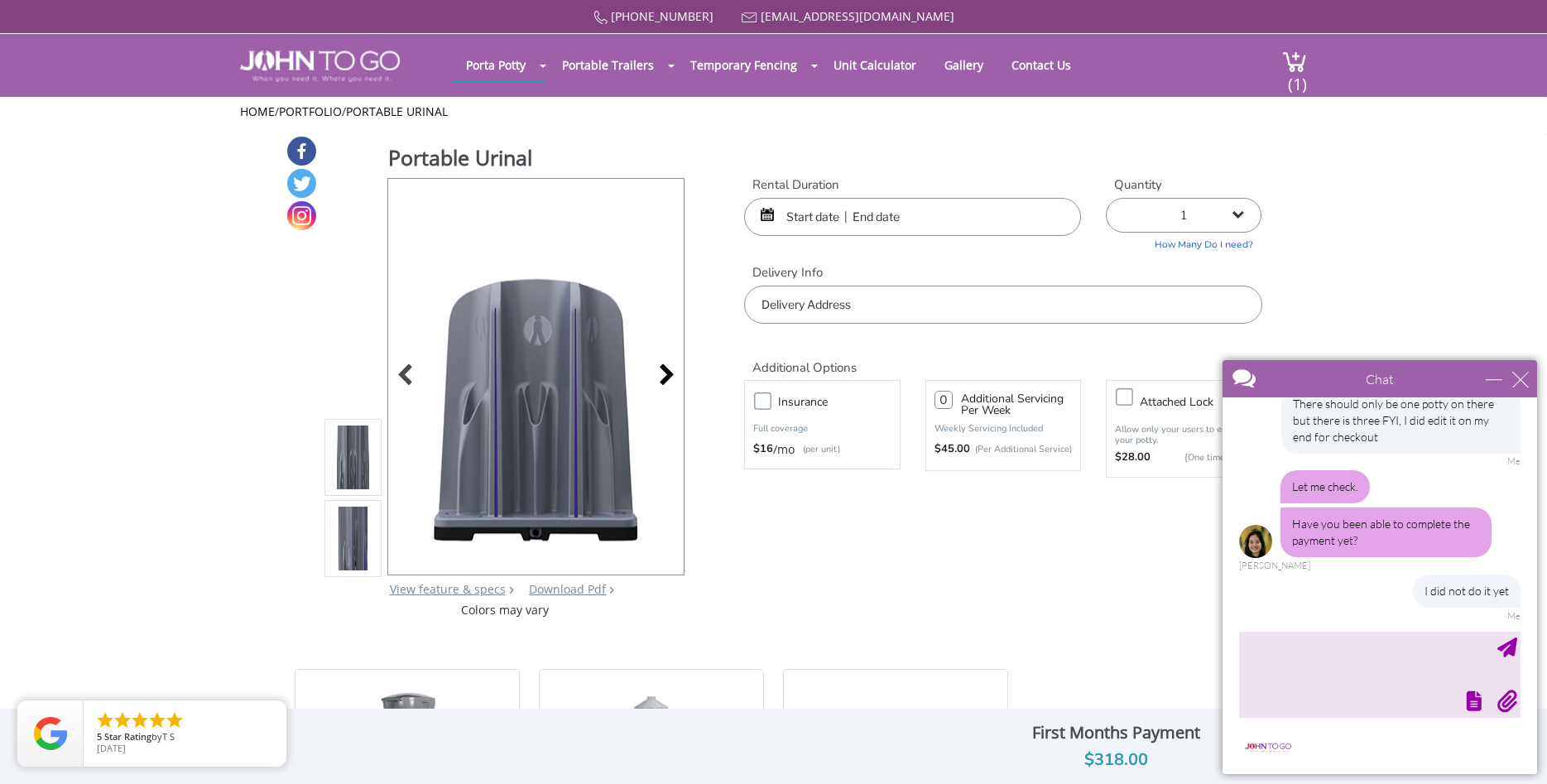
click at [666, 371] on div at bounding box center [661, 376] width 23 height 23
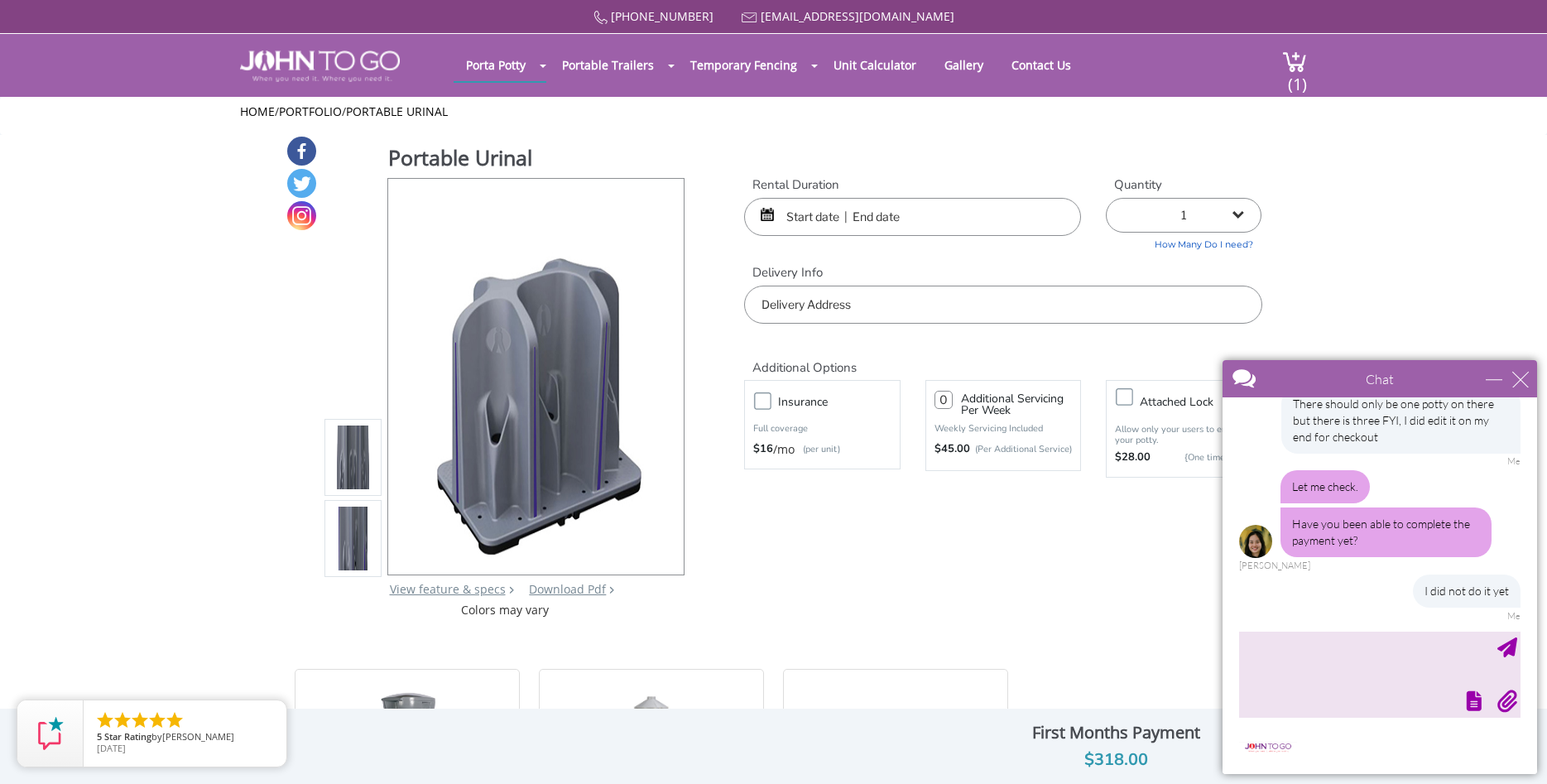
scroll to position [195, 0]
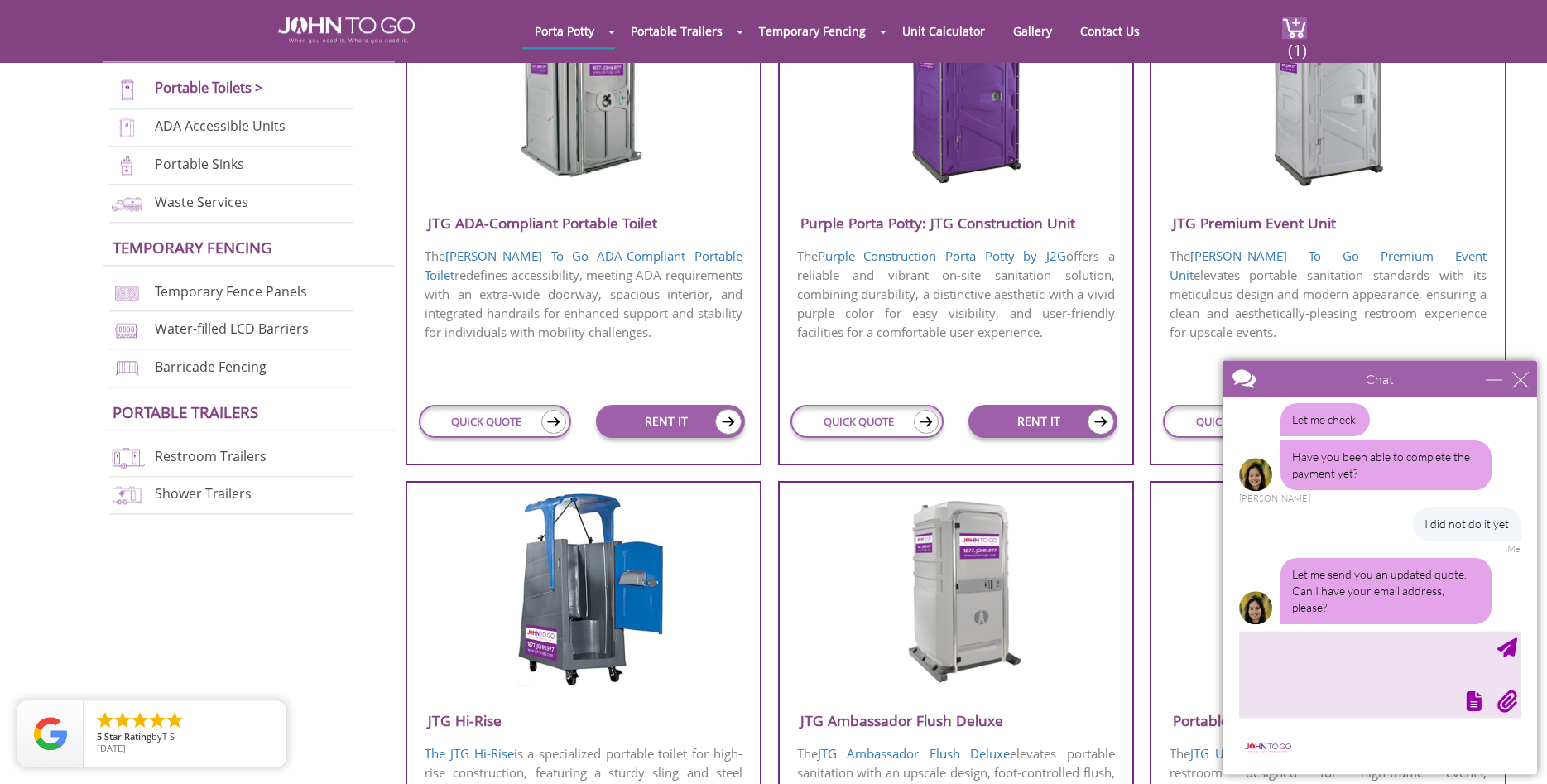
scroll to position [718, 0]
click at [1399, 689] on div at bounding box center [1378, 698] width 285 height 23
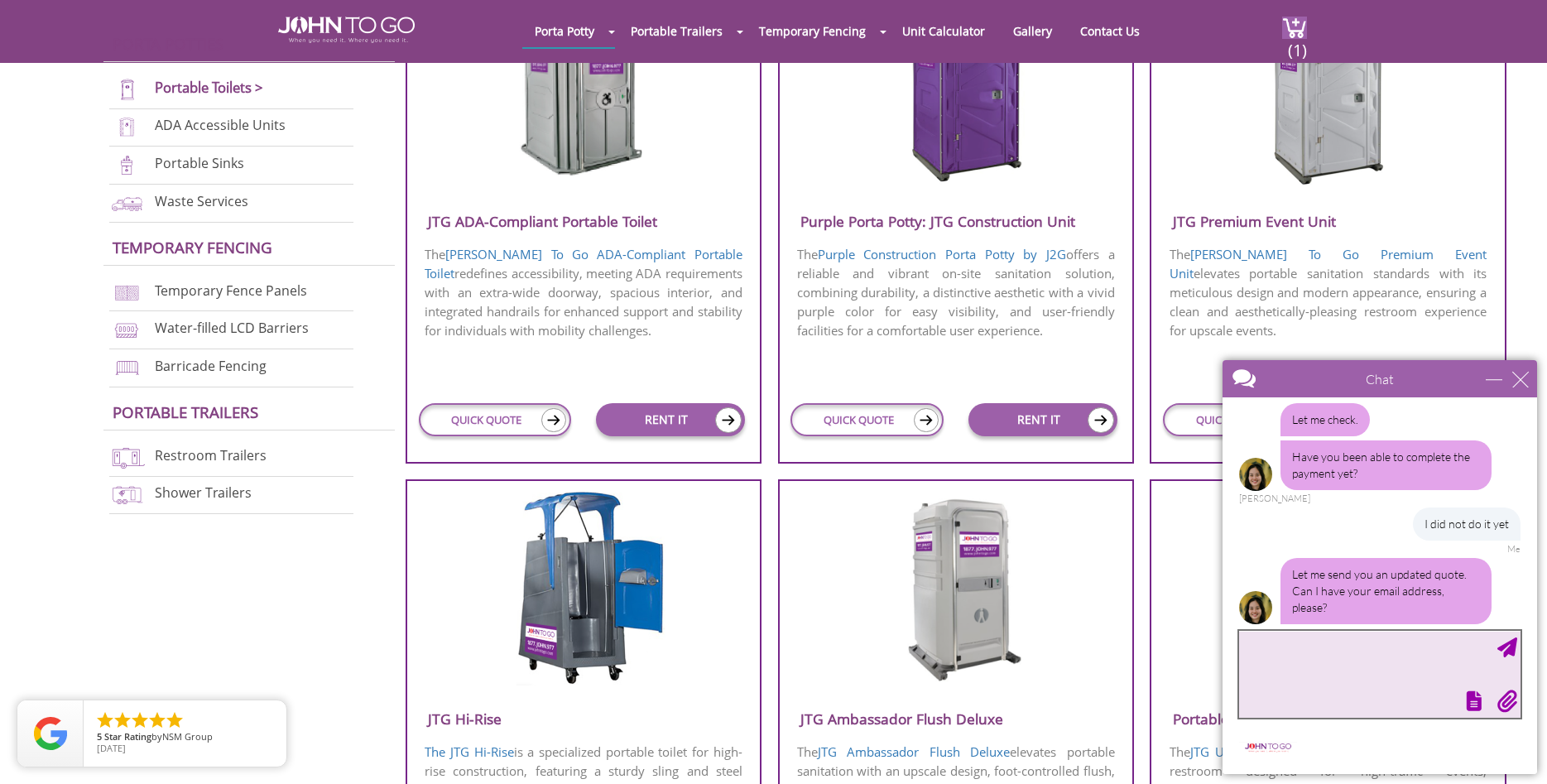
click at [1360, 671] on textarea "type your message" at bounding box center [1379, 674] width 281 height 87
type textarea "[EMAIL_ADDRESS][DOMAIN_NAME]"
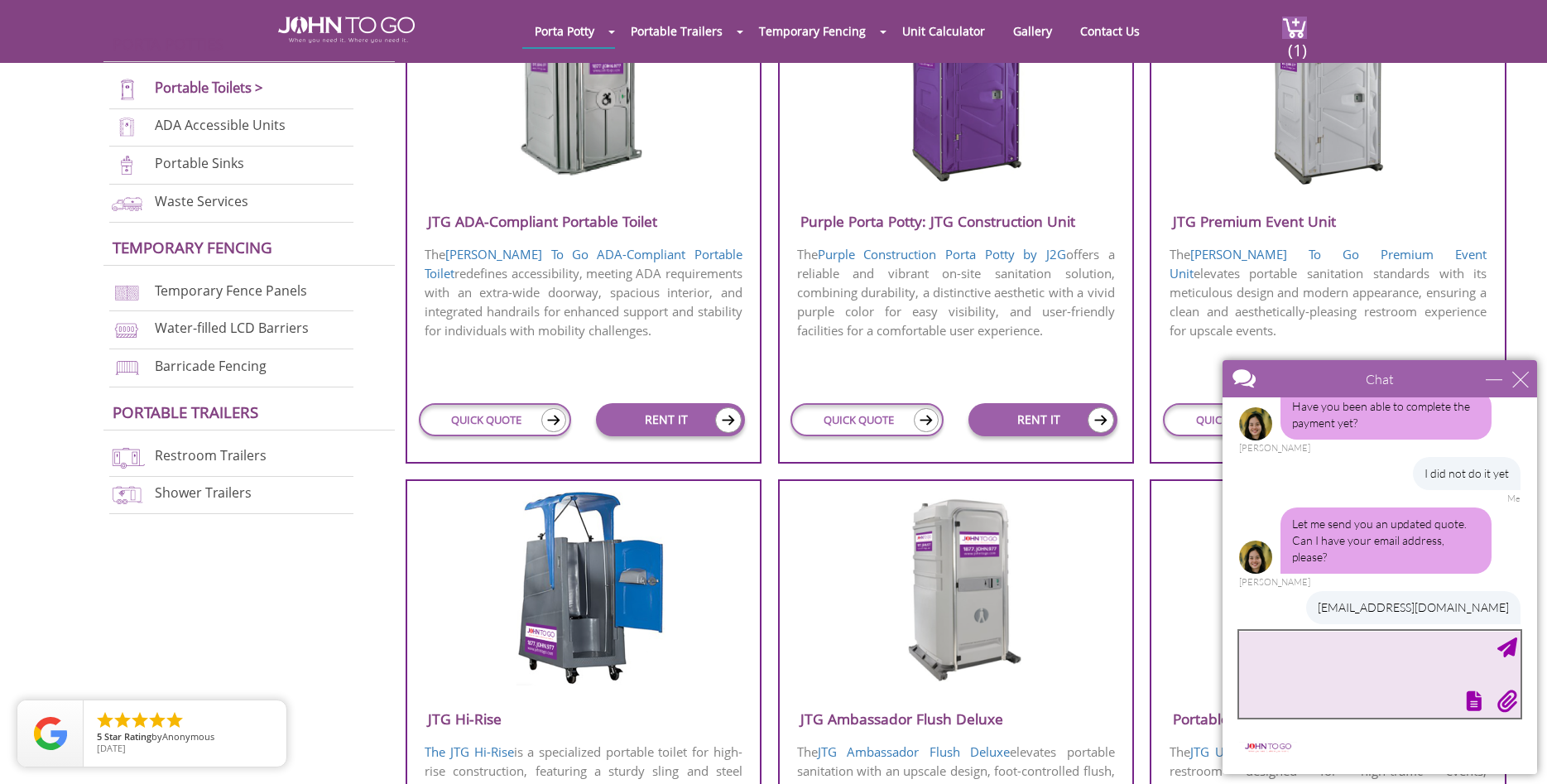
scroll to position [662, 0]
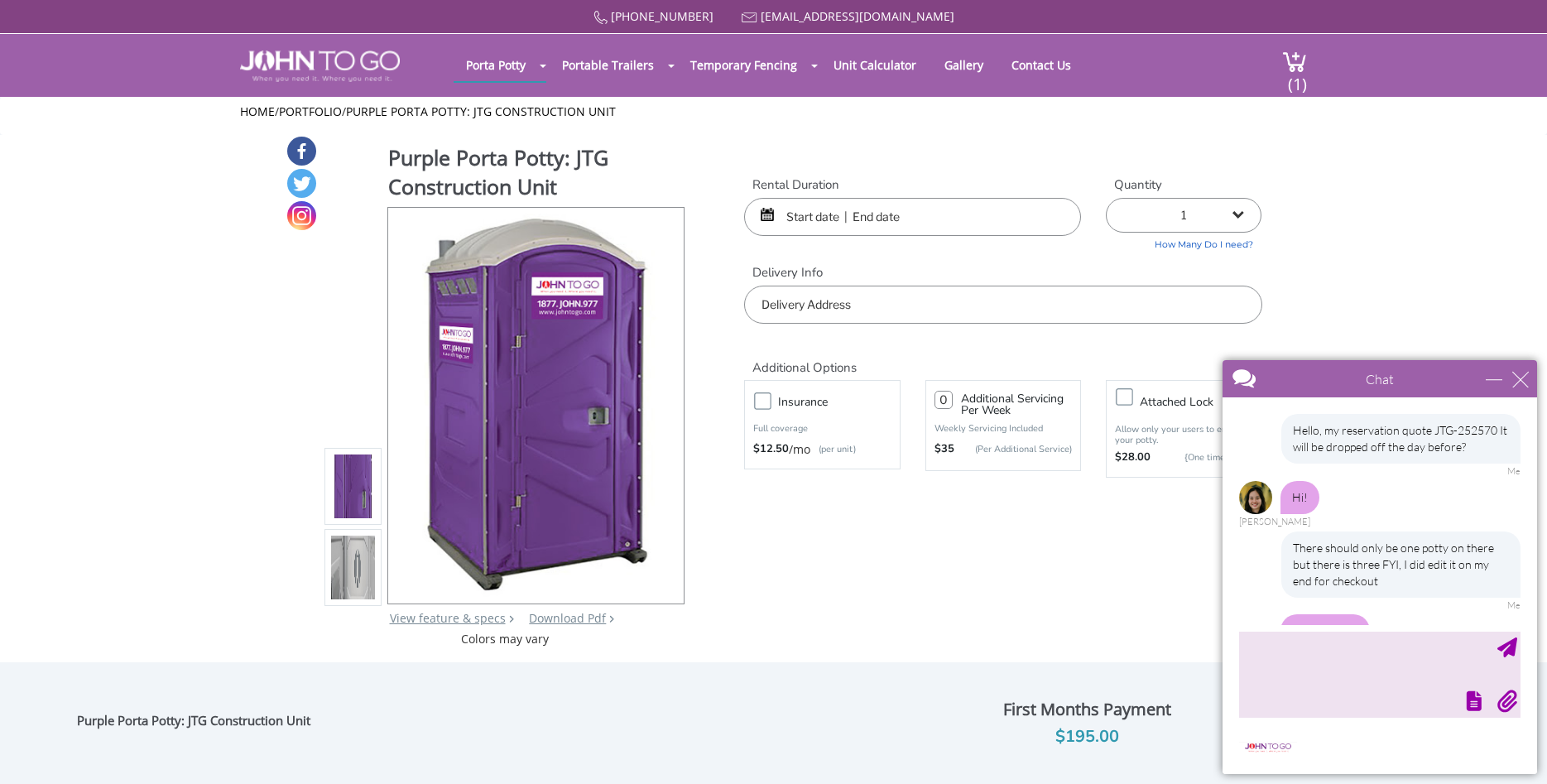
scroll to position [262, 0]
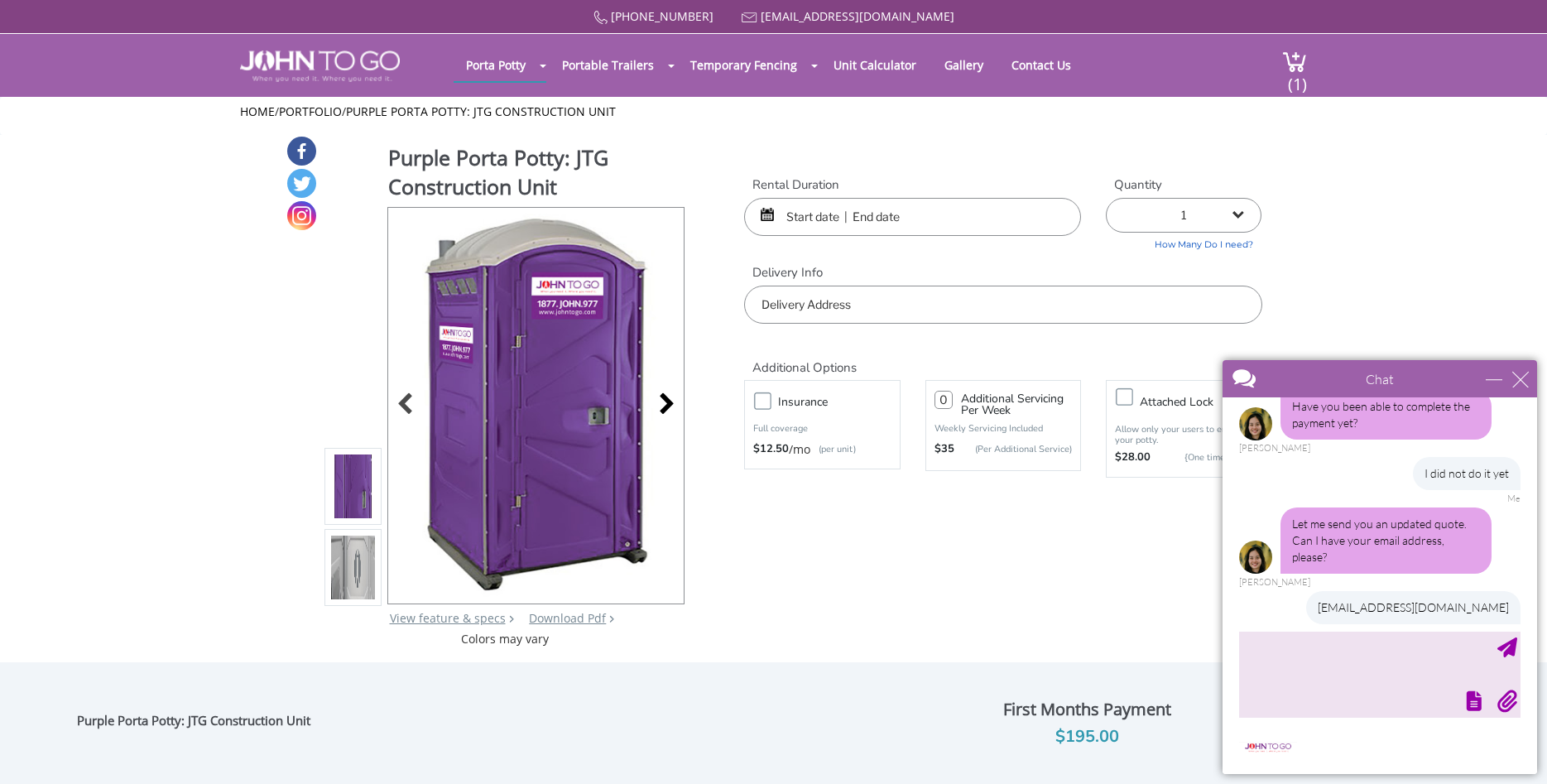
click at [666, 407] on div at bounding box center [661, 405] width 23 height 23
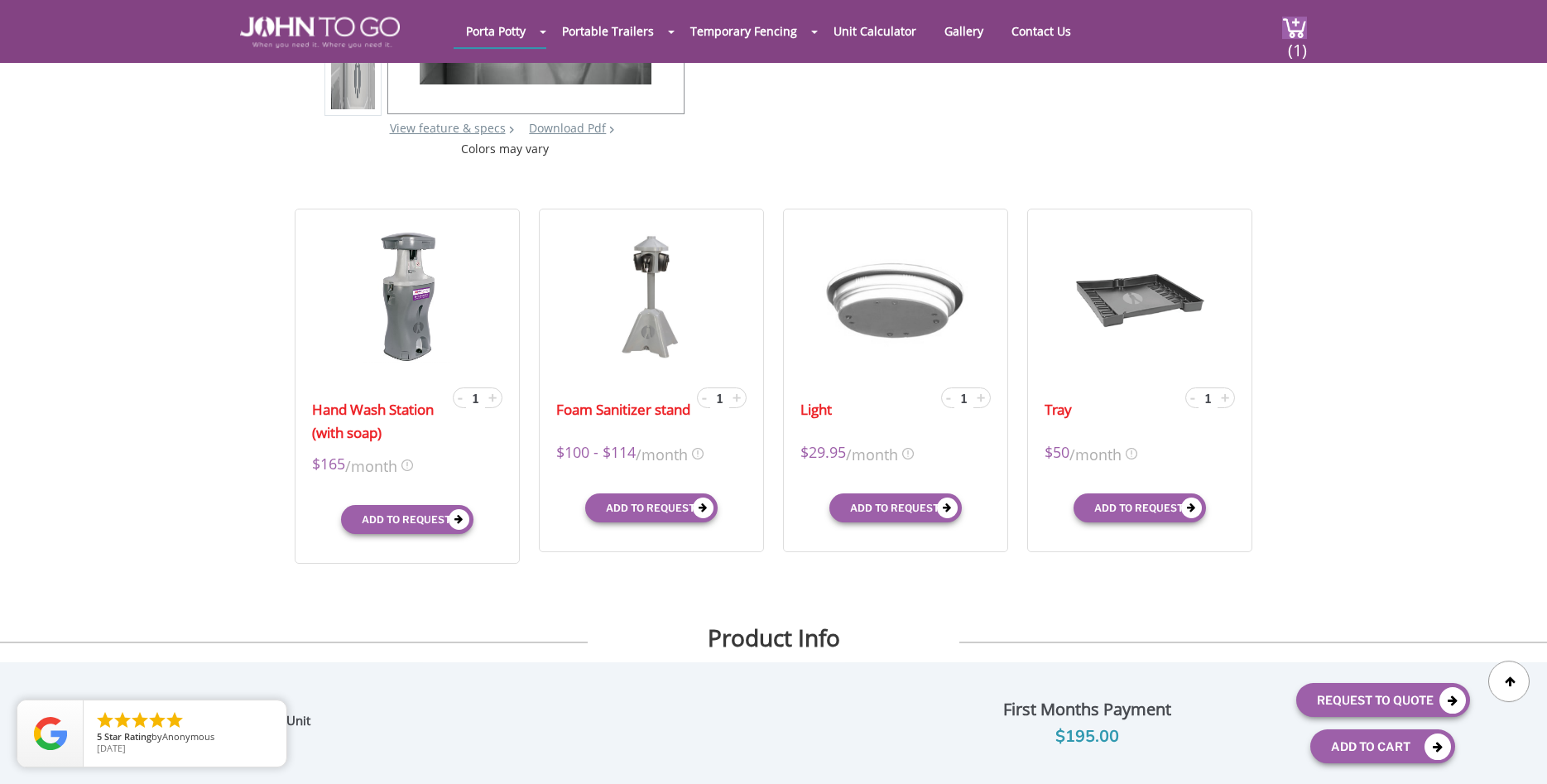
scroll to position [394, 0]
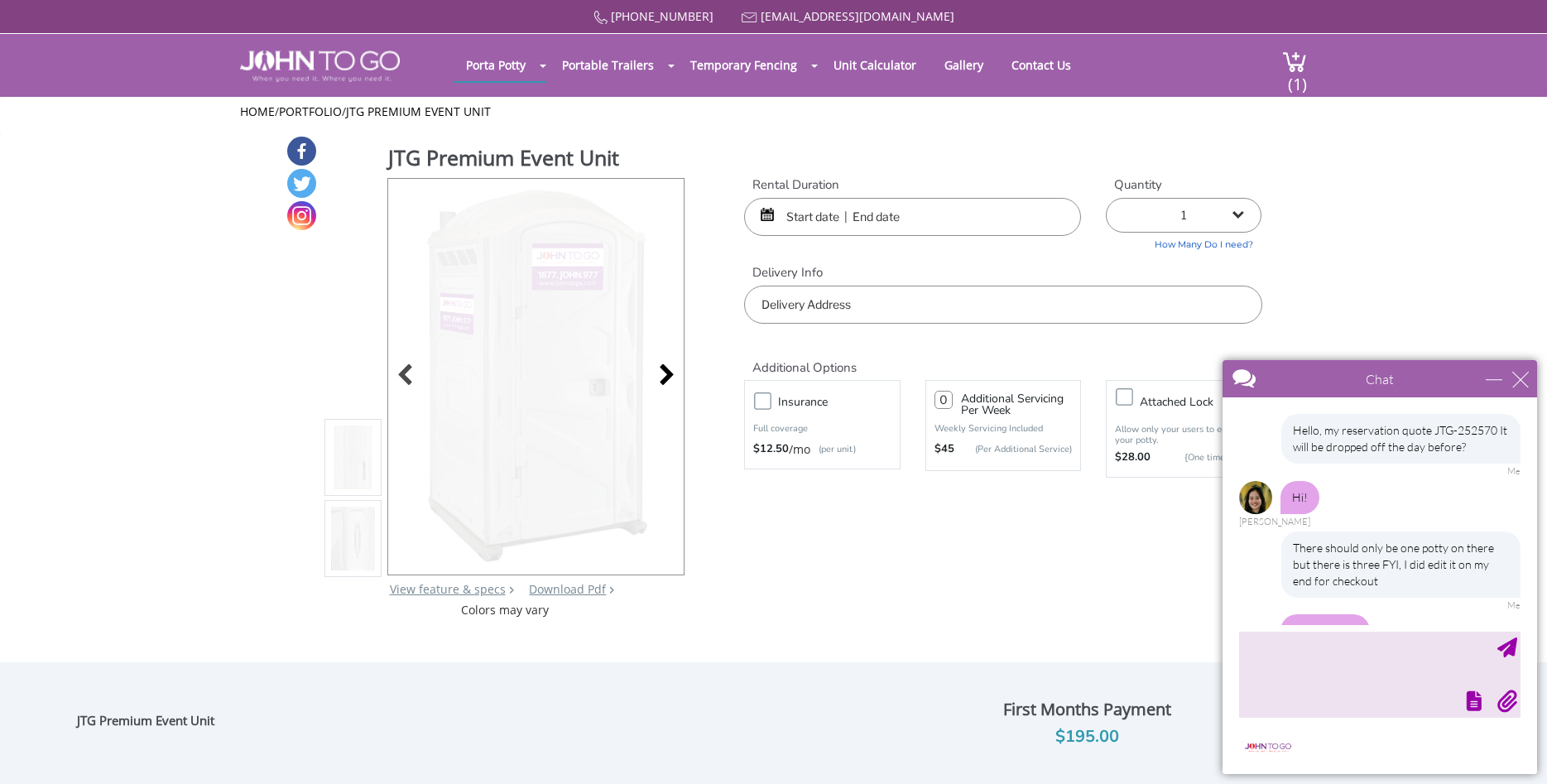
scroll to position [312, 0]
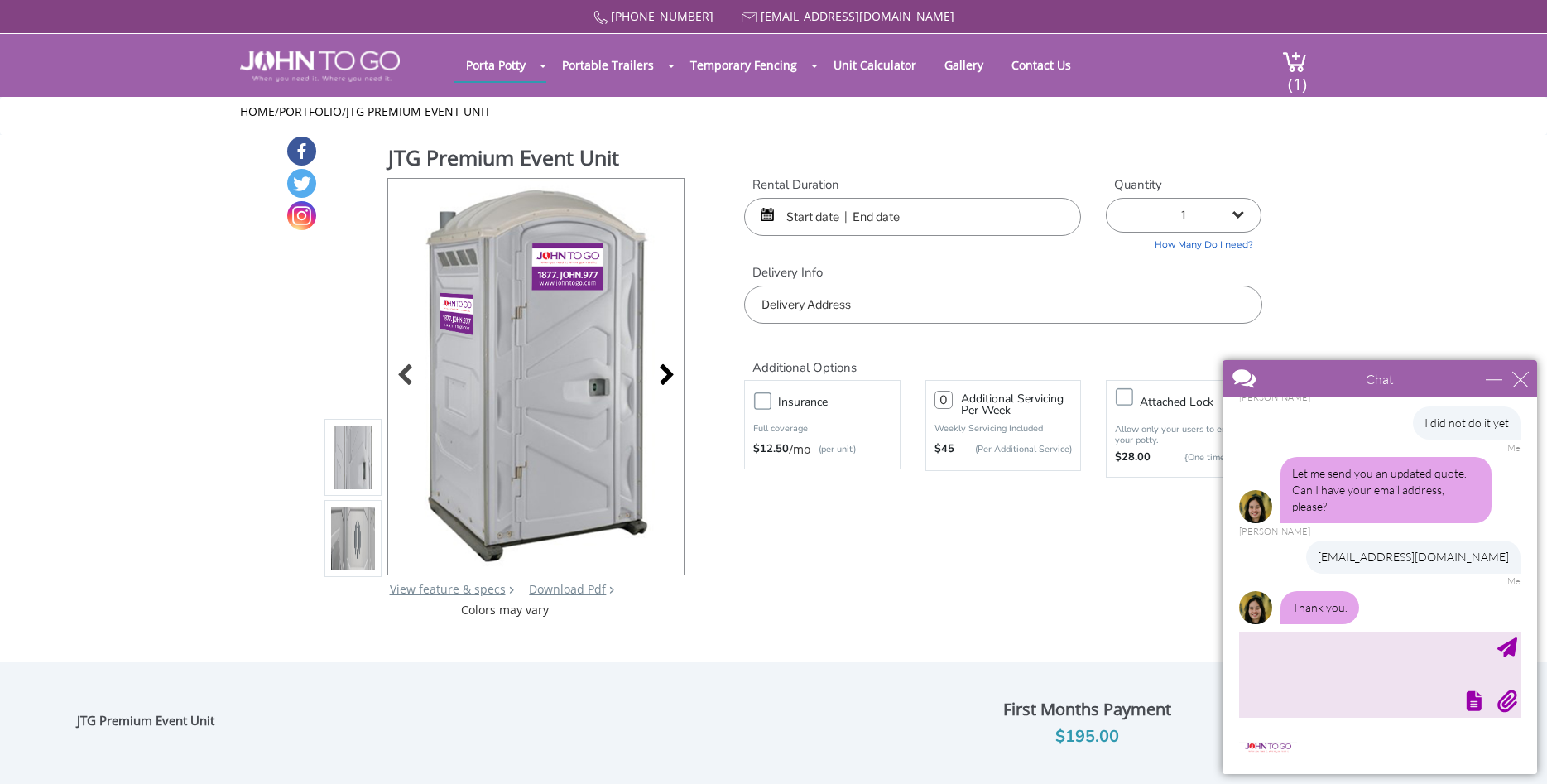
click at [669, 374] on div at bounding box center [661, 376] width 23 height 23
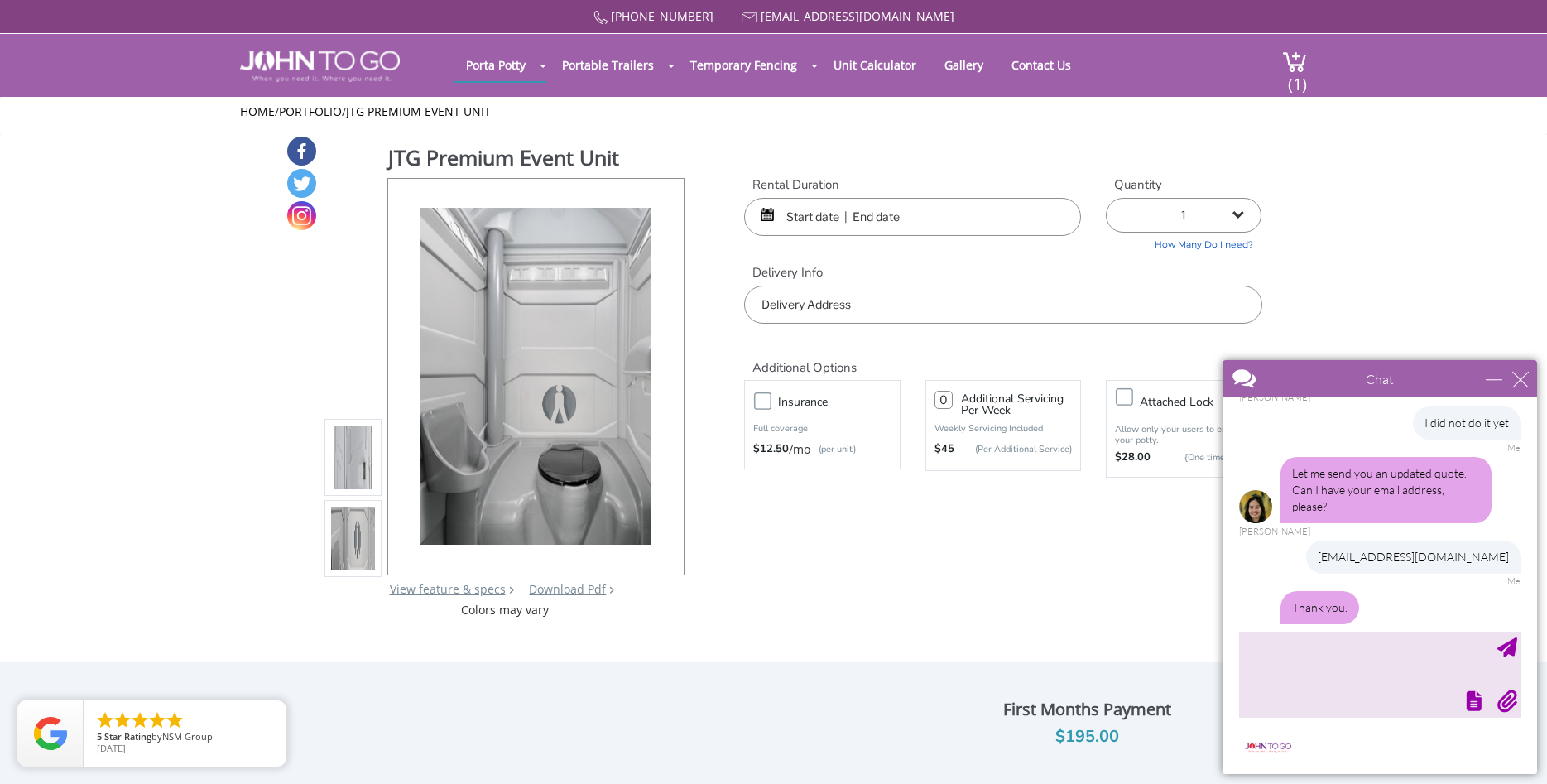
scroll to position [349, 0]
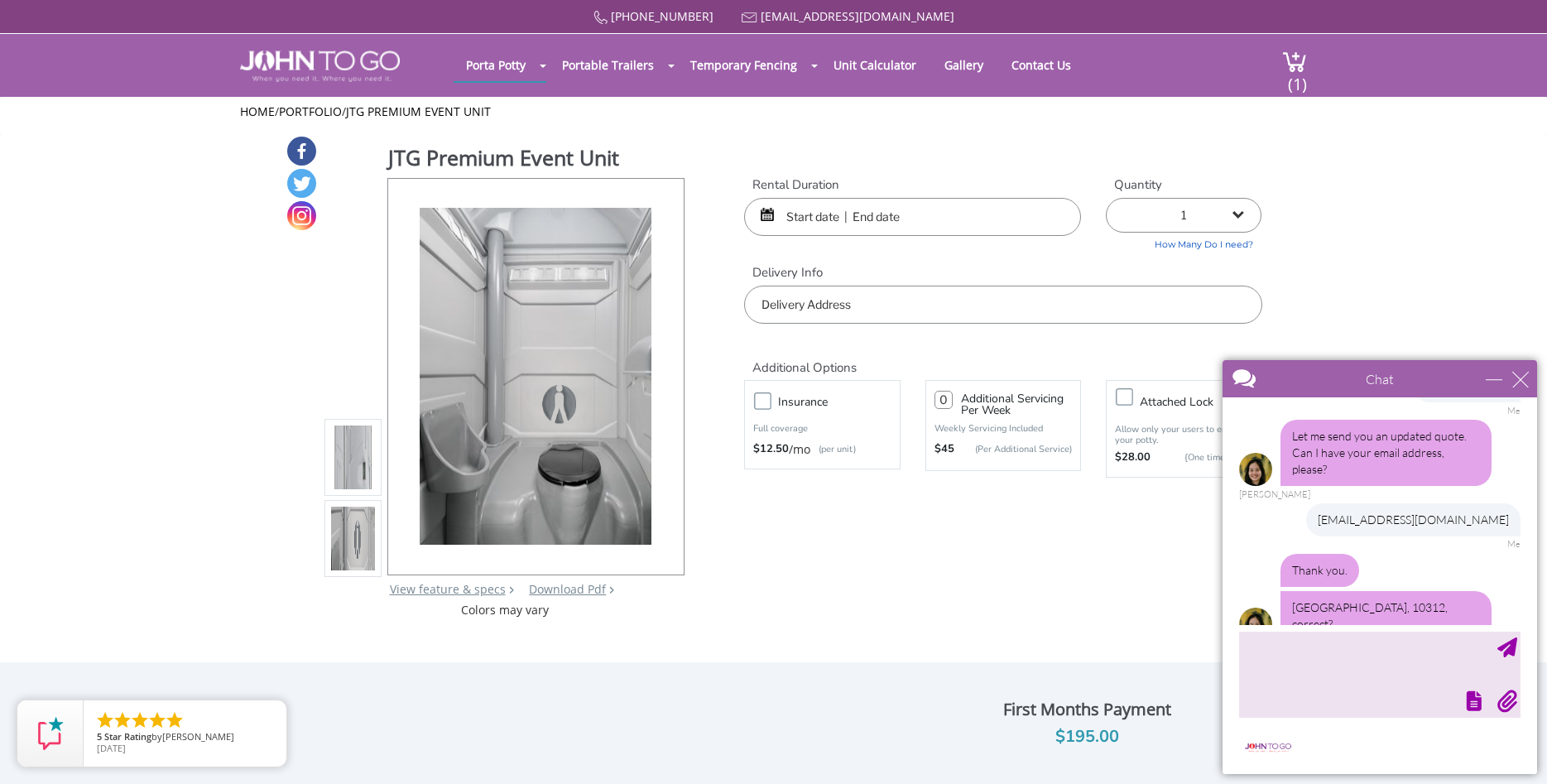
click at [1307, 698] on div at bounding box center [1378, 698] width 285 height 23
click at [1338, 638] on textarea "type your message" at bounding box center [1379, 674] width 281 height 87
type textarea "Yes"
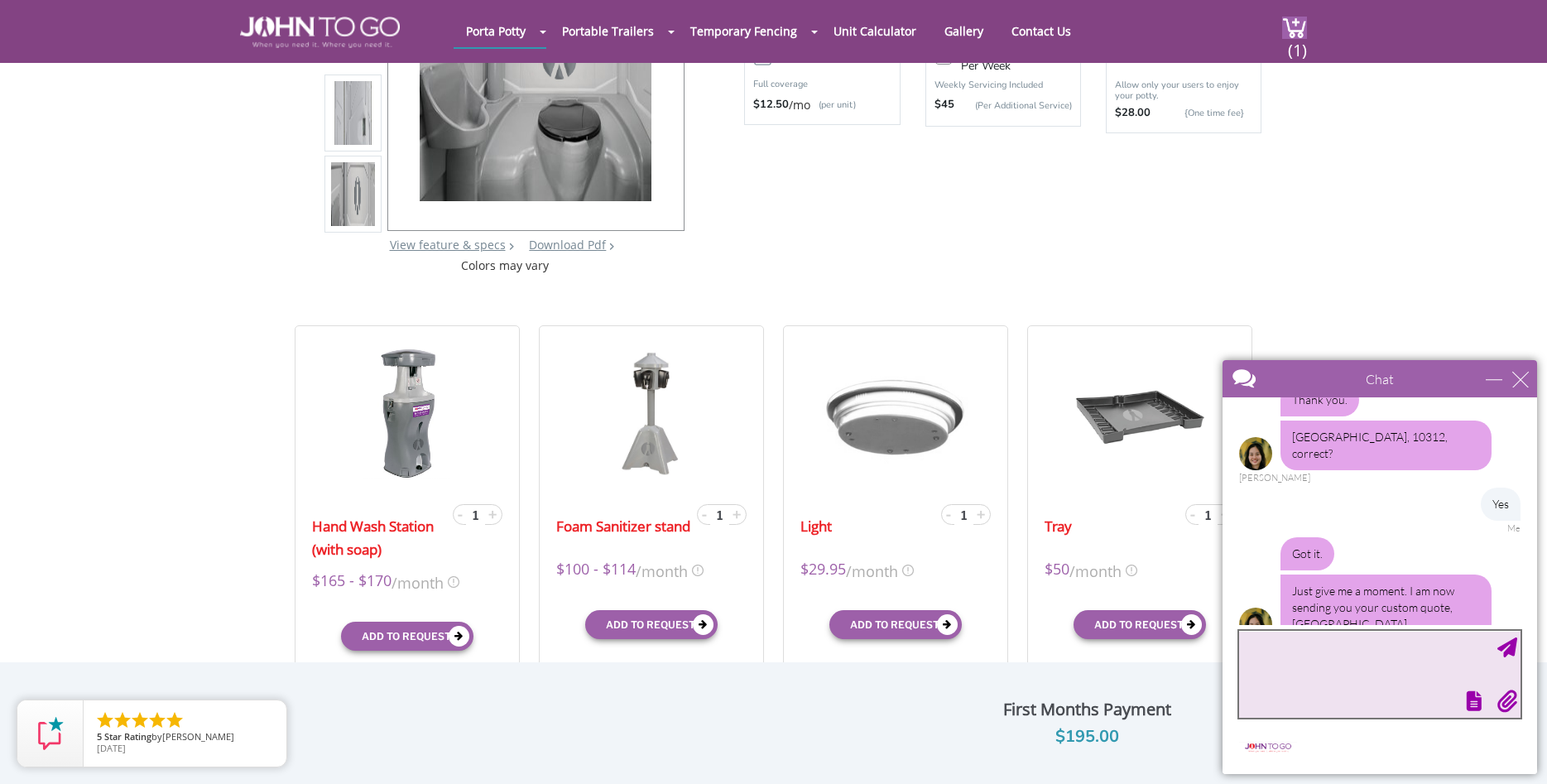
scroll to position [570, 0]
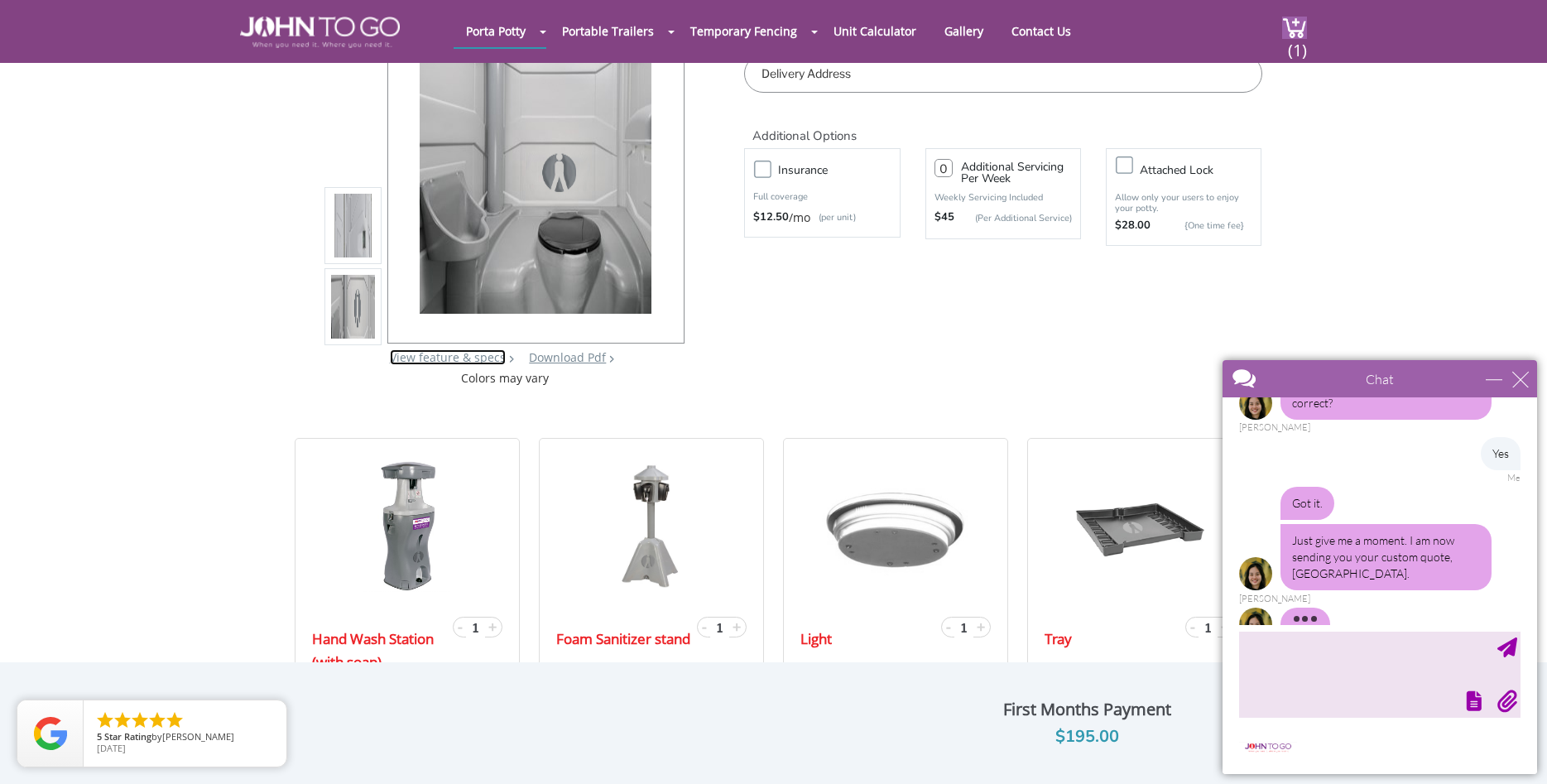
click at [429, 359] on link "View feature & specs" at bounding box center [447, 356] width 116 height 16
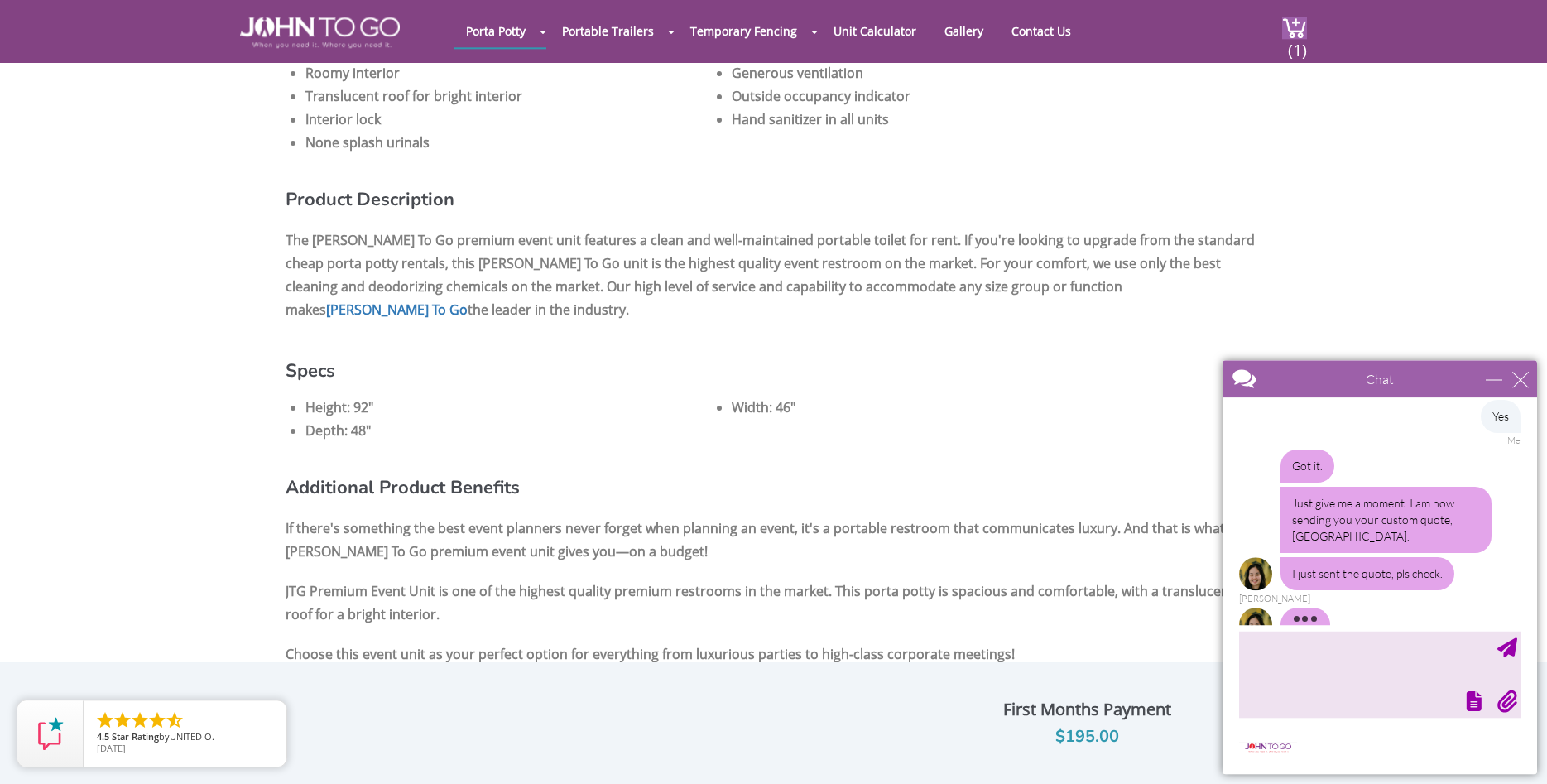
scroll to position [1044, 0]
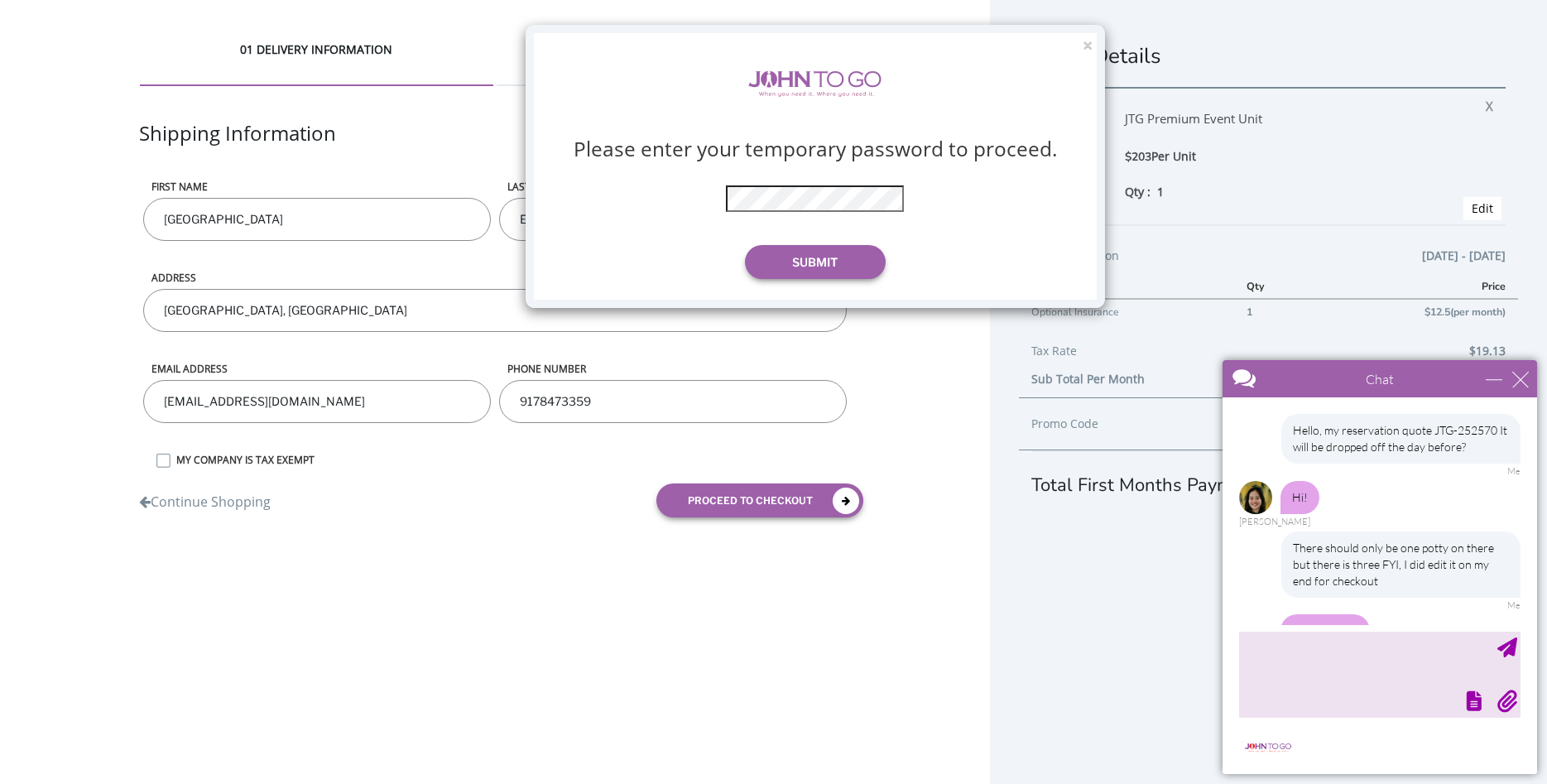
scroll to position [643, 0]
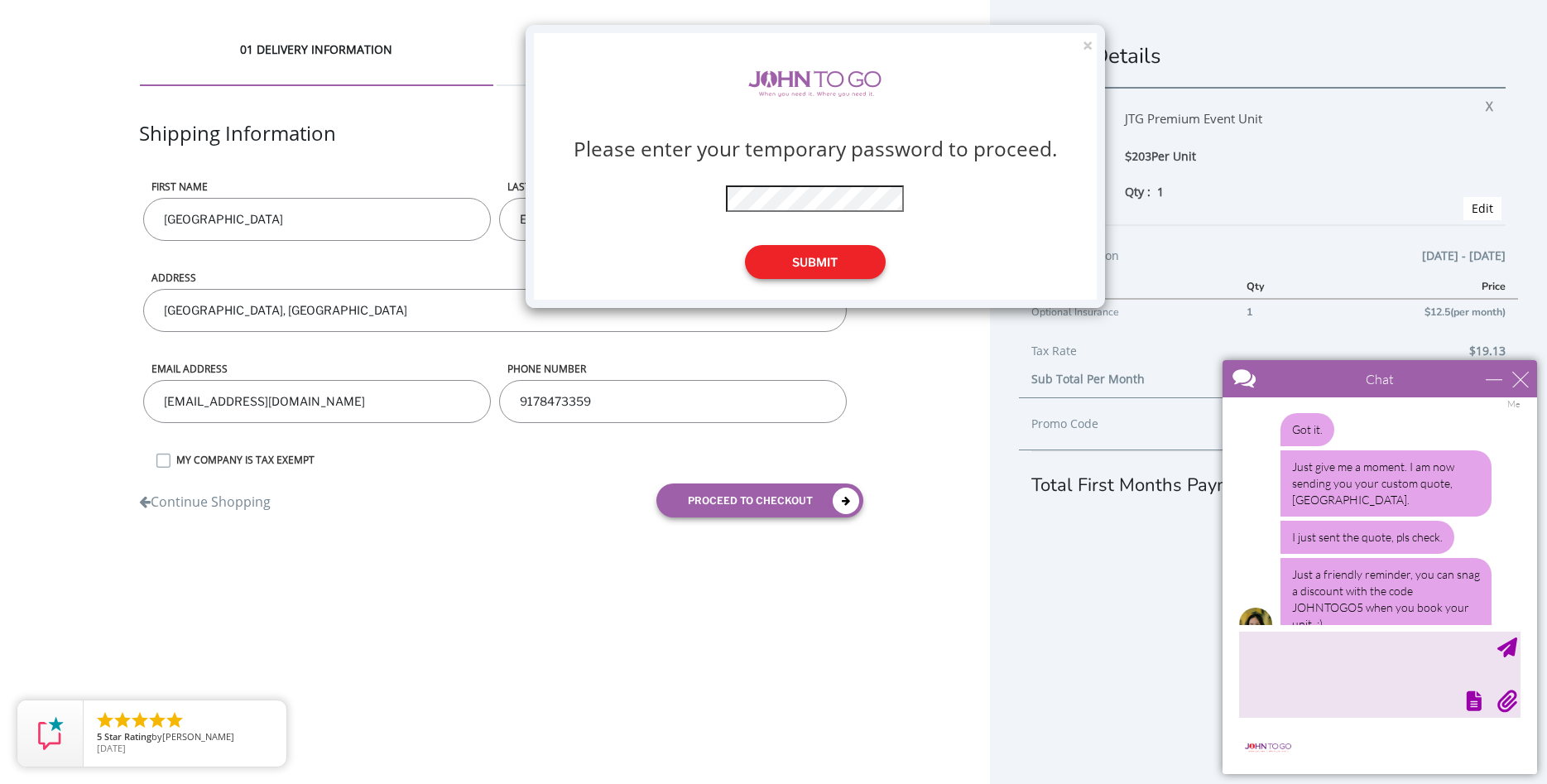
click at [794, 258] on button "Submit" at bounding box center [815, 262] width 141 height 34
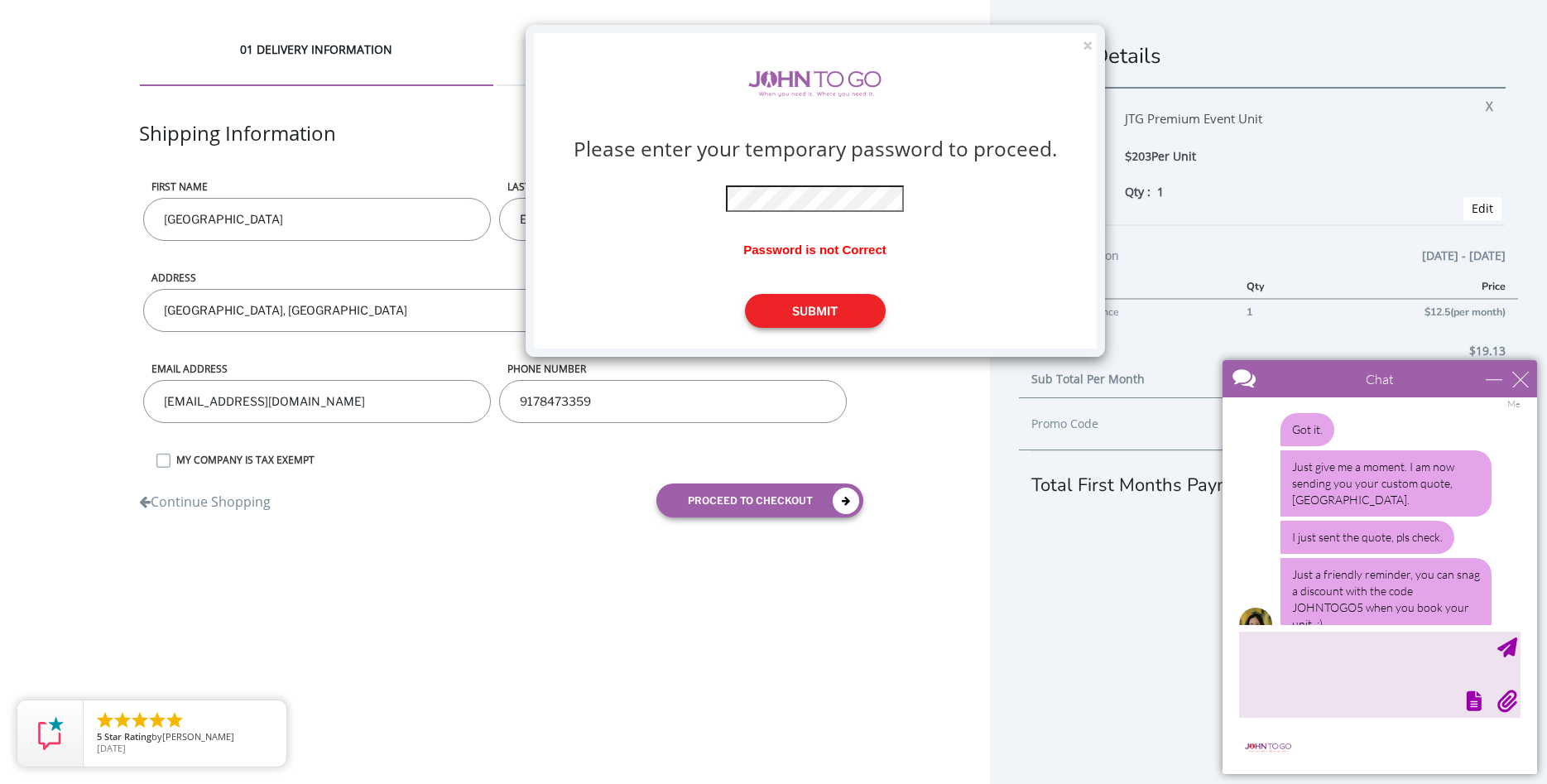
click at [828, 306] on button "Submit" at bounding box center [815, 311] width 141 height 34
click at [845, 309] on button "Submit" at bounding box center [815, 311] width 141 height 34
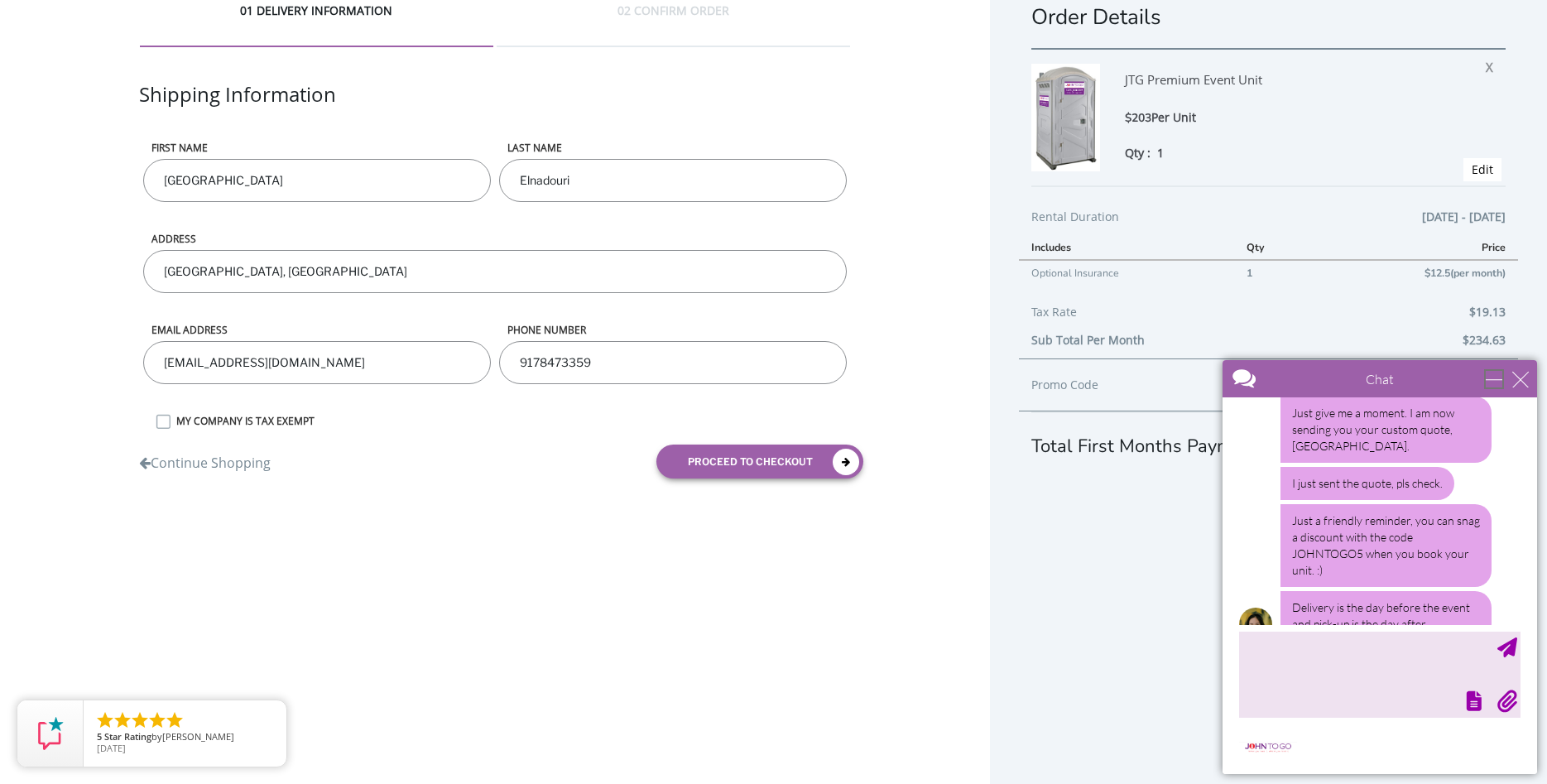
click at [1487, 376] on div "minimize" at bounding box center [1494, 379] width 17 height 17
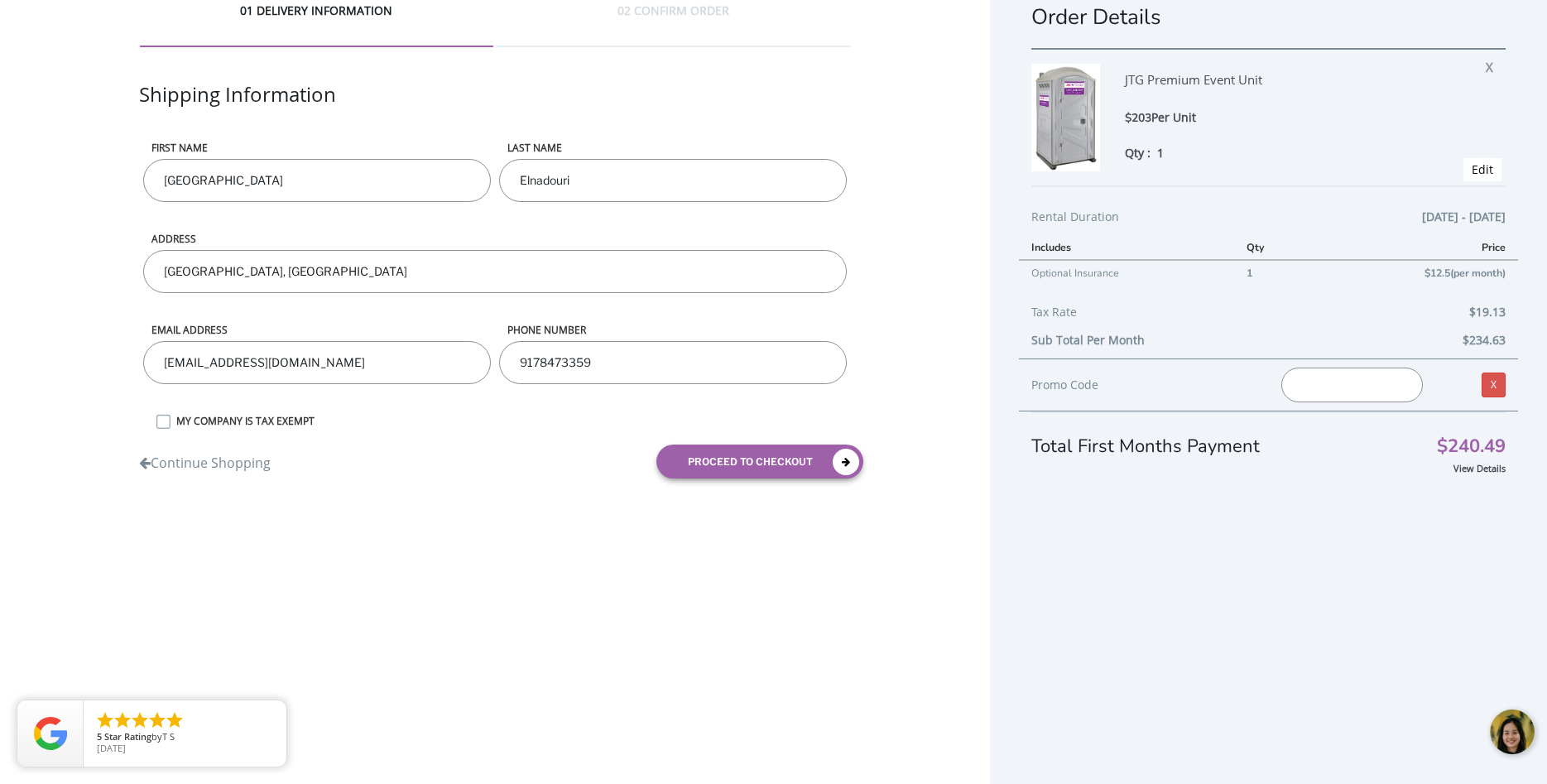
click at [1373, 389] on input "text" at bounding box center [1351, 384] width 141 height 35
type input "johntogo5"
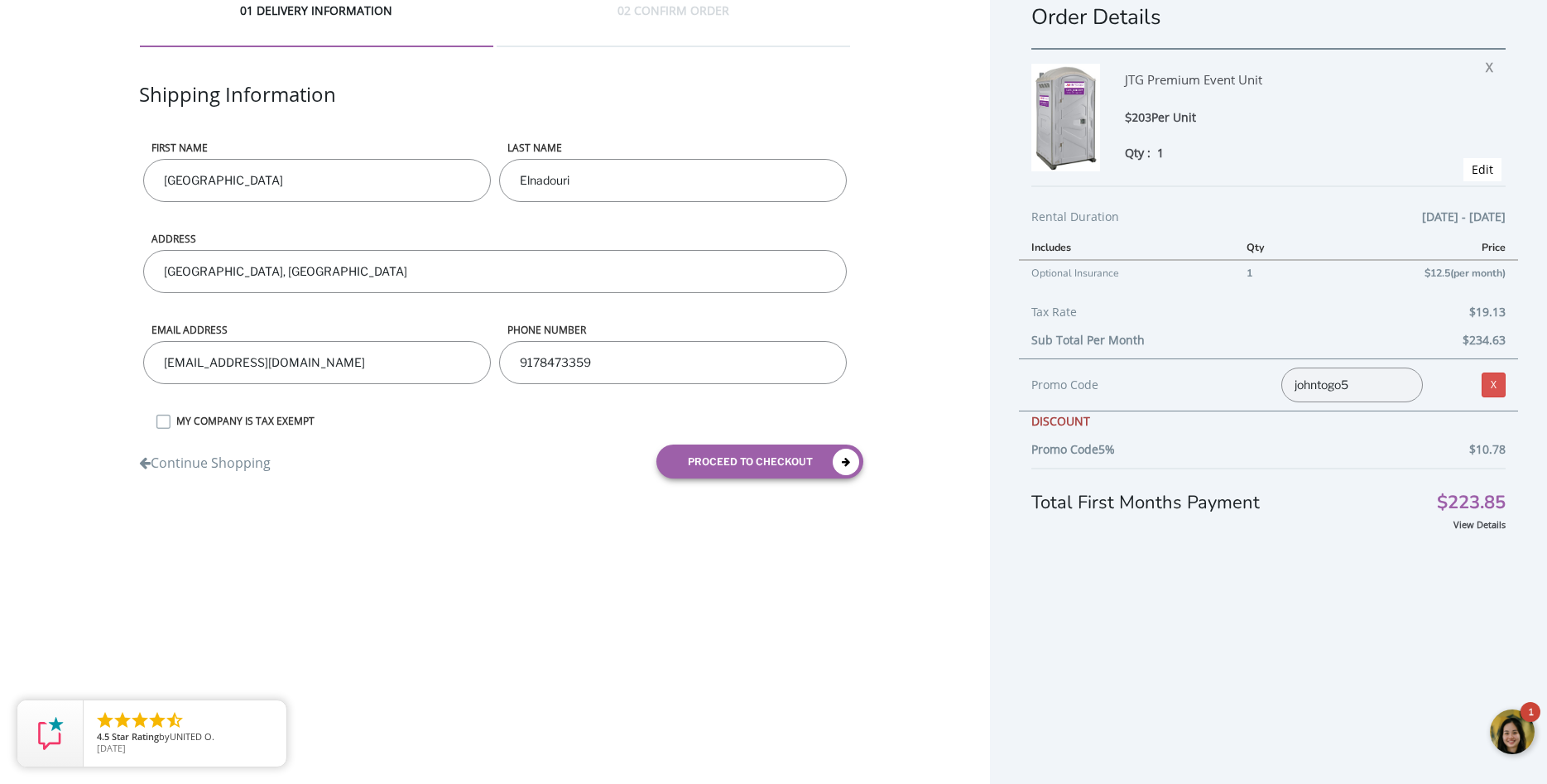
click at [1517, 718] on div at bounding box center [1512, 732] width 50 height 50
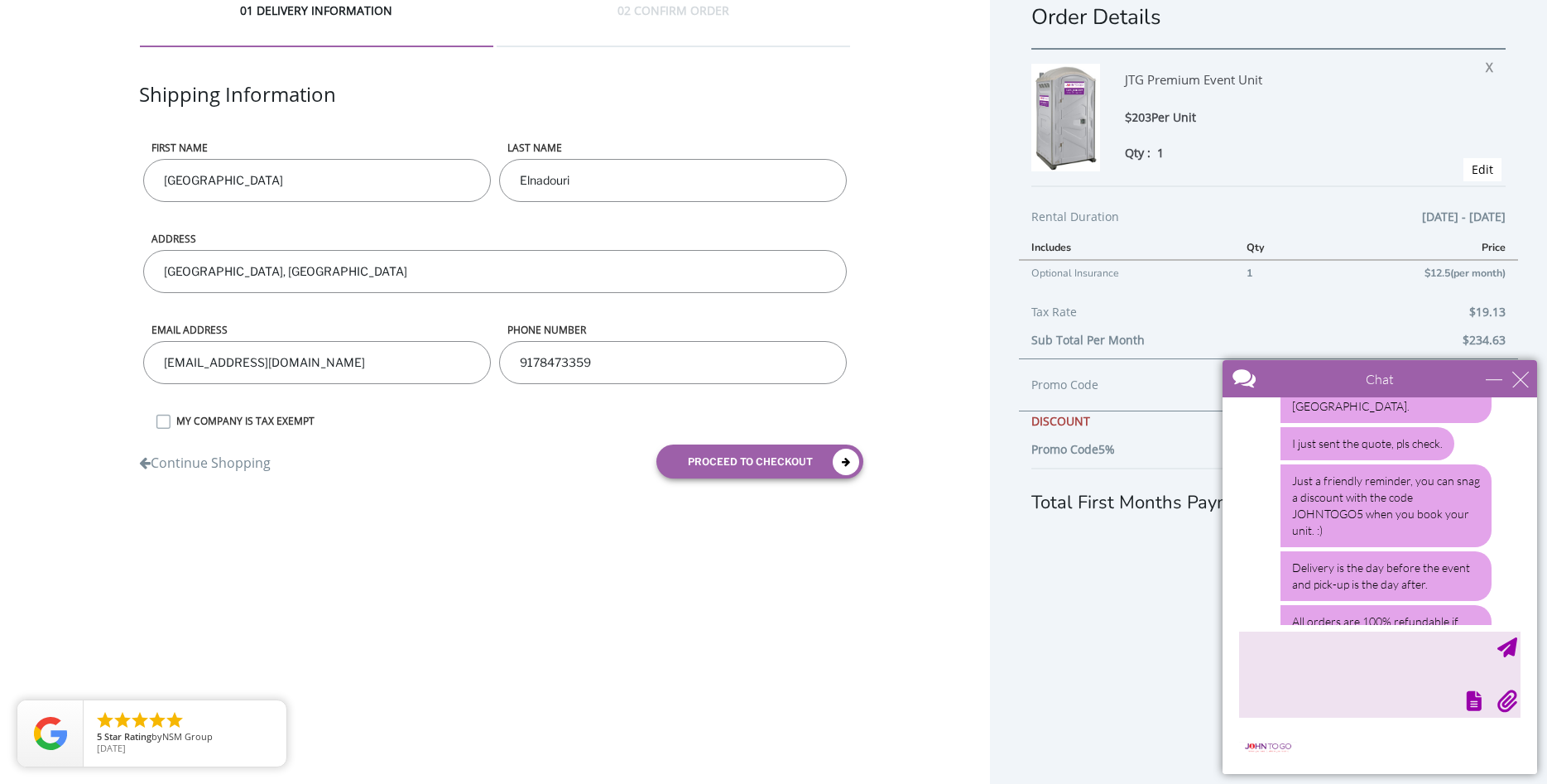
scroll to position [768, 0]
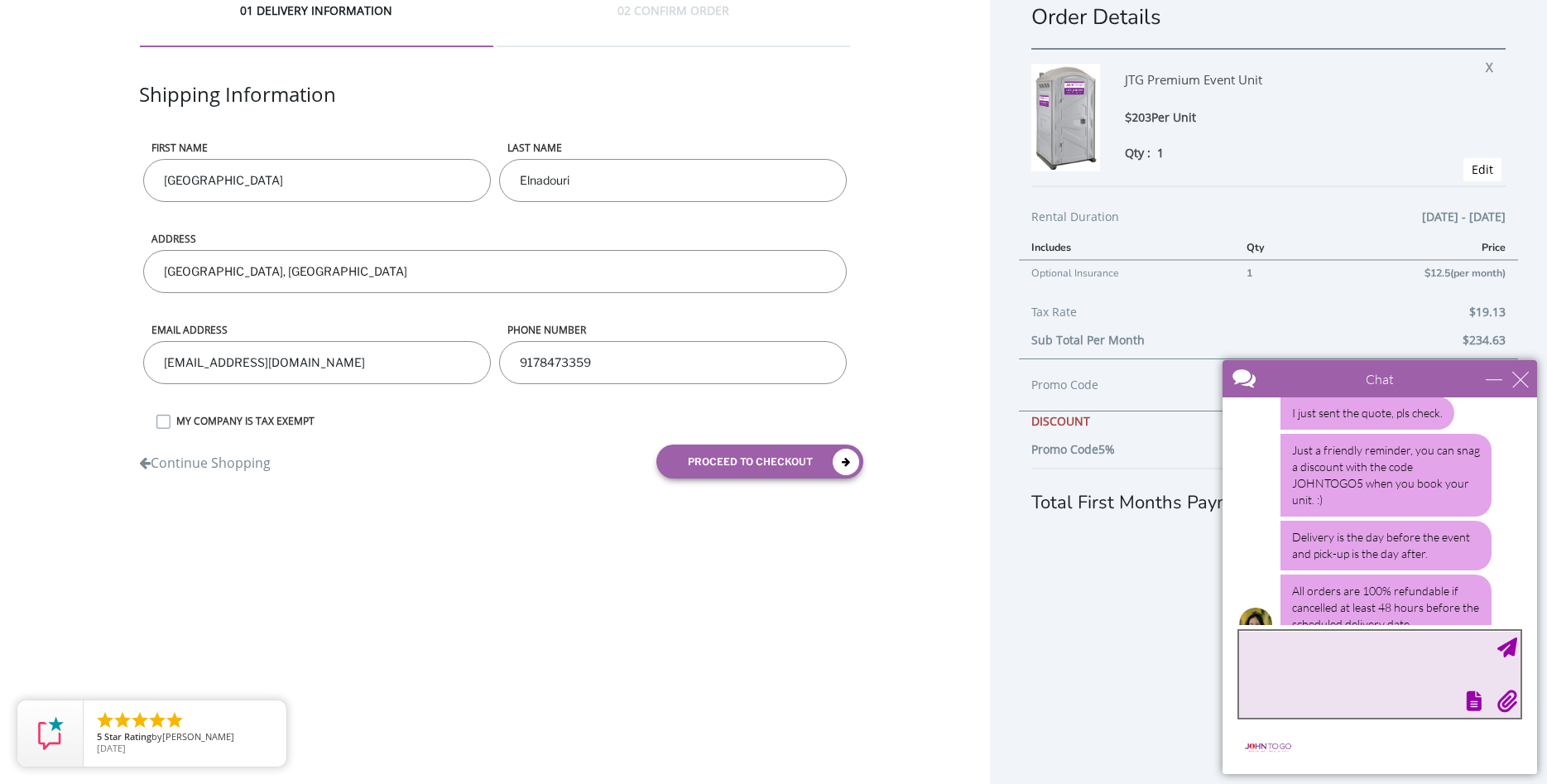
click at [1367, 674] on textarea "type your message" at bounding box center [1379, 674] width 281 height 87
type textarea "I got it!"
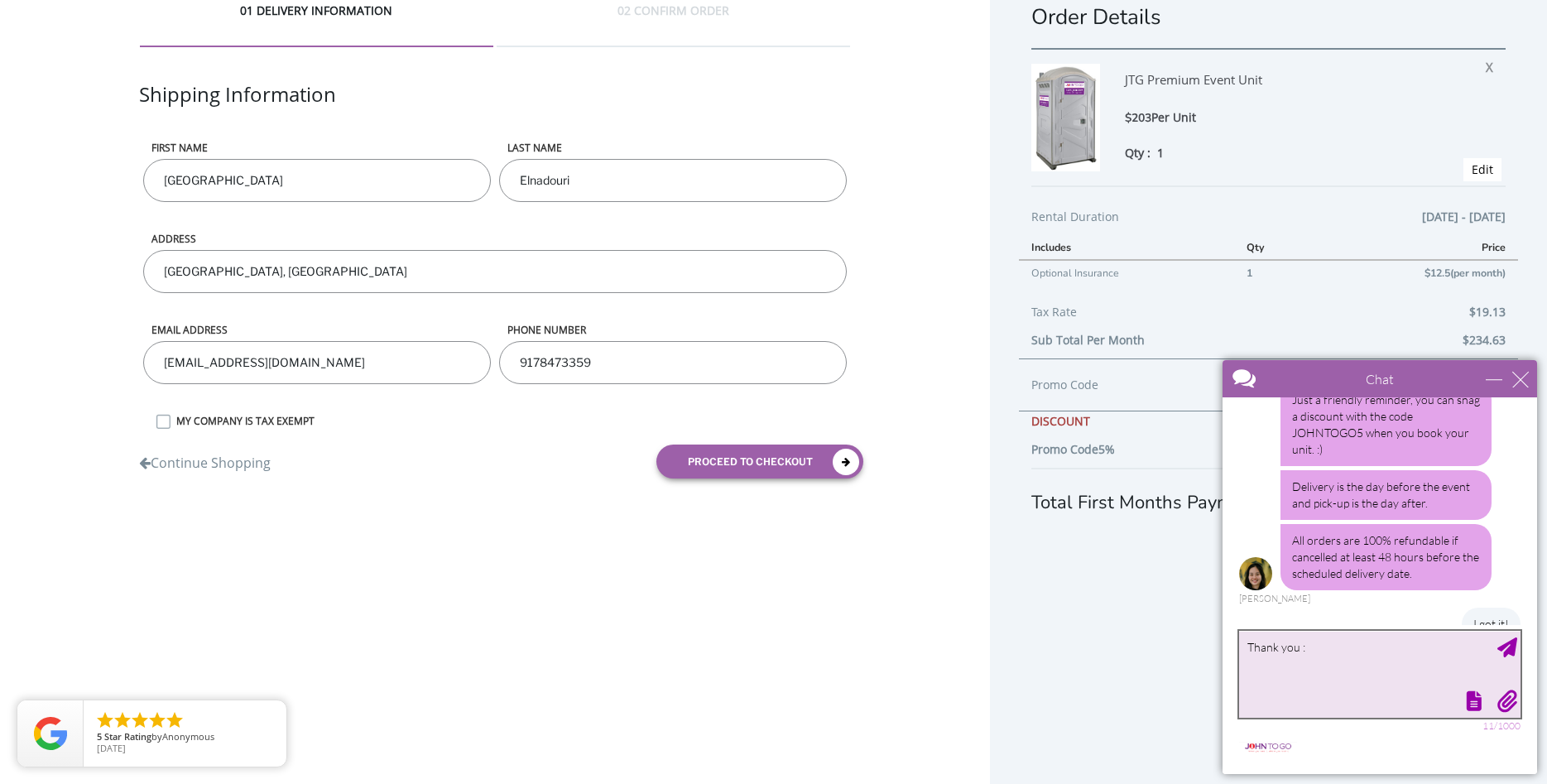
type textarea "Thank you :)"
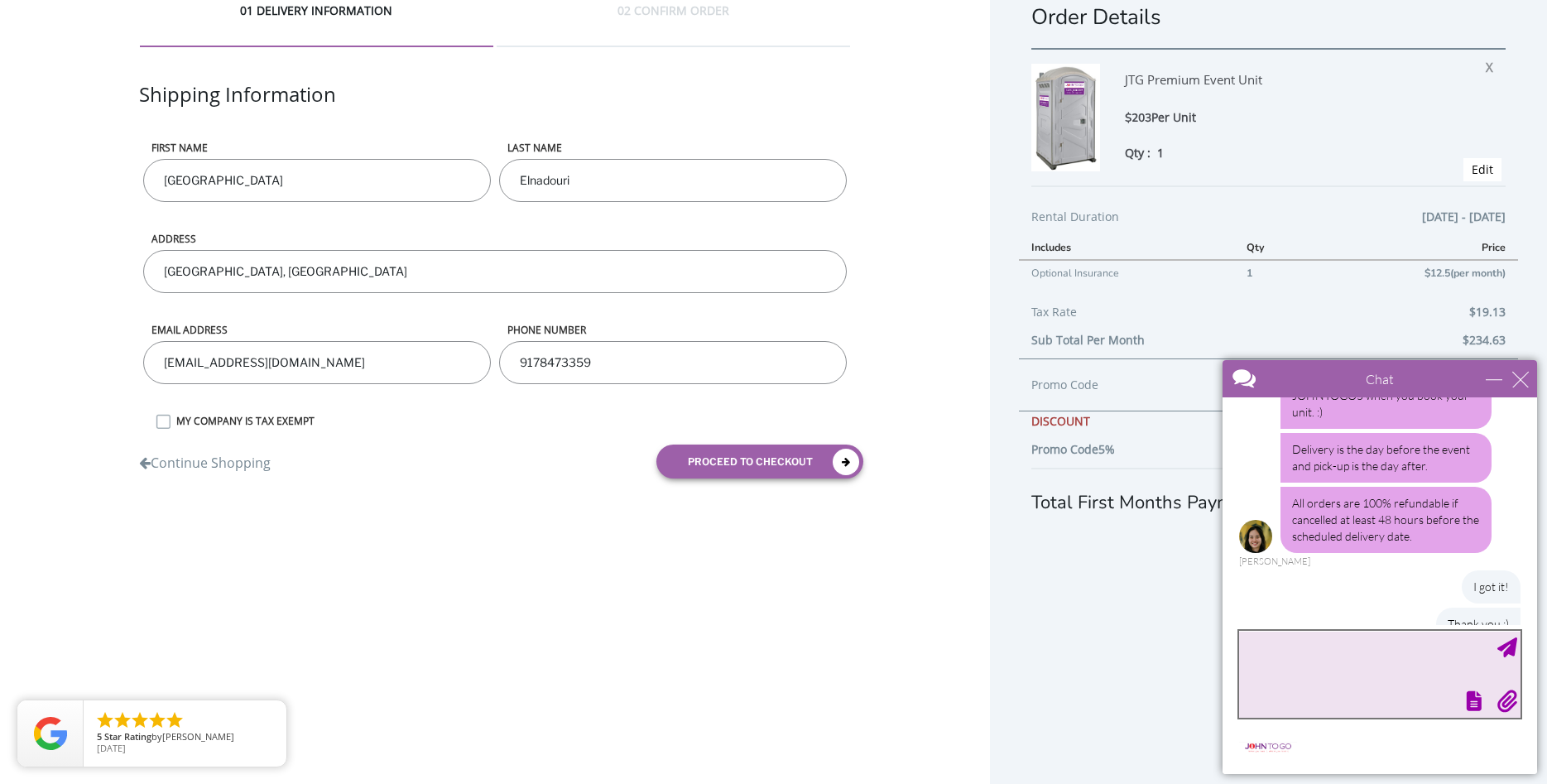
click at [1302, 683] on textarea "type your message" at bounding box center [1379, 674] width 281 height 87
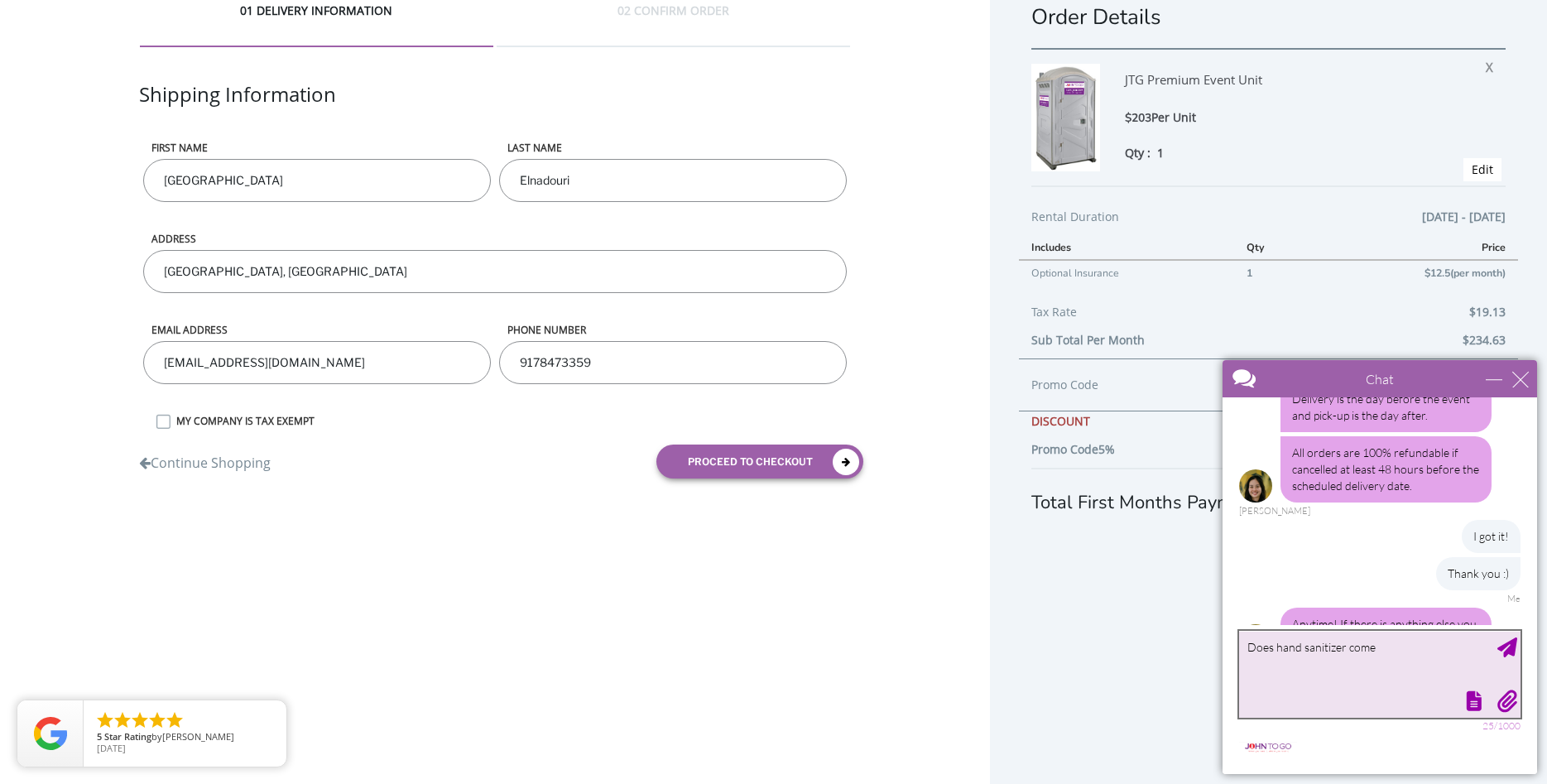
scroll to position [923, 0]
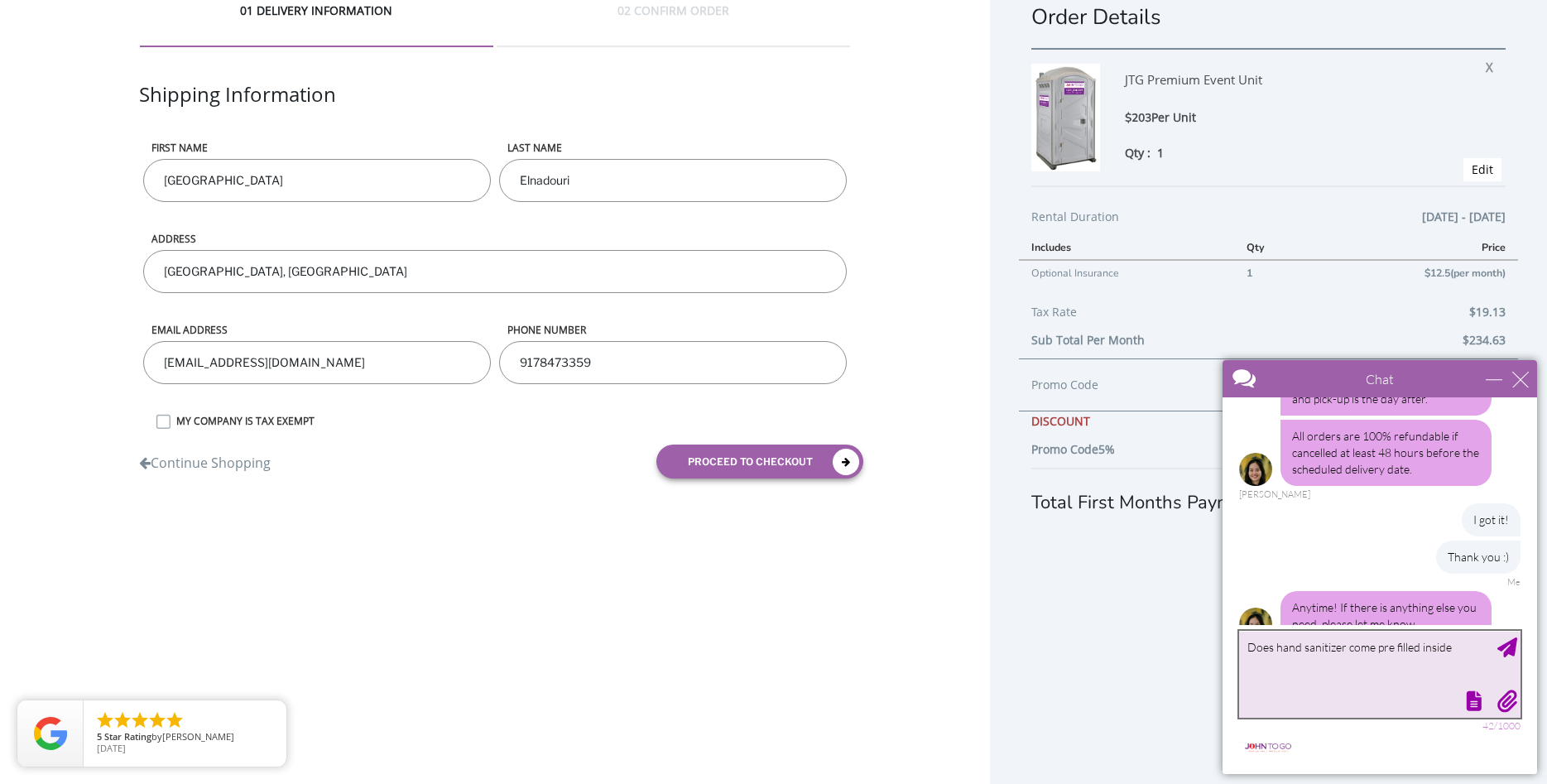
type textarea "Does hand sanitizer come pre filled inside?"
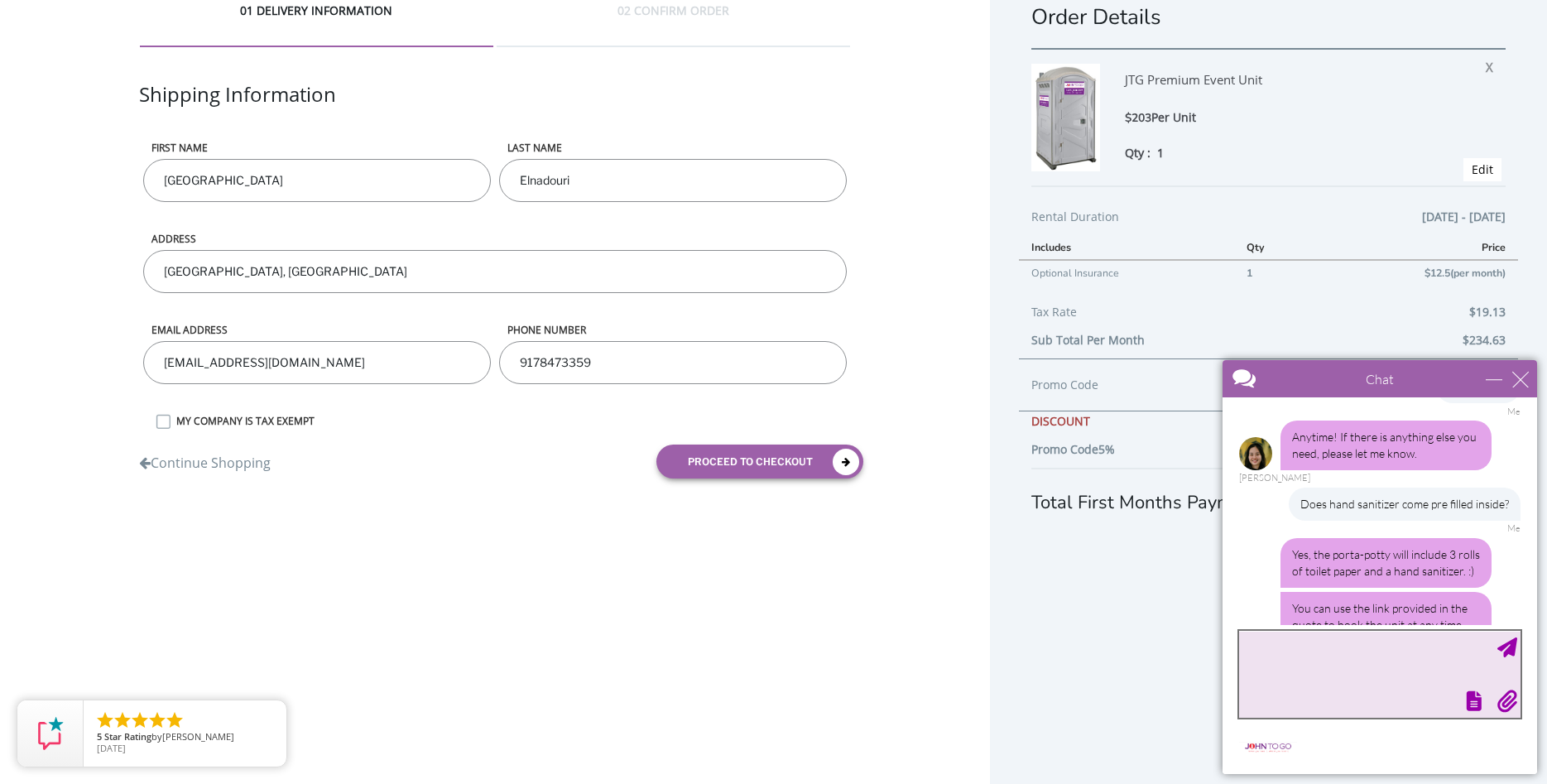
scroll to position [1180, 0]
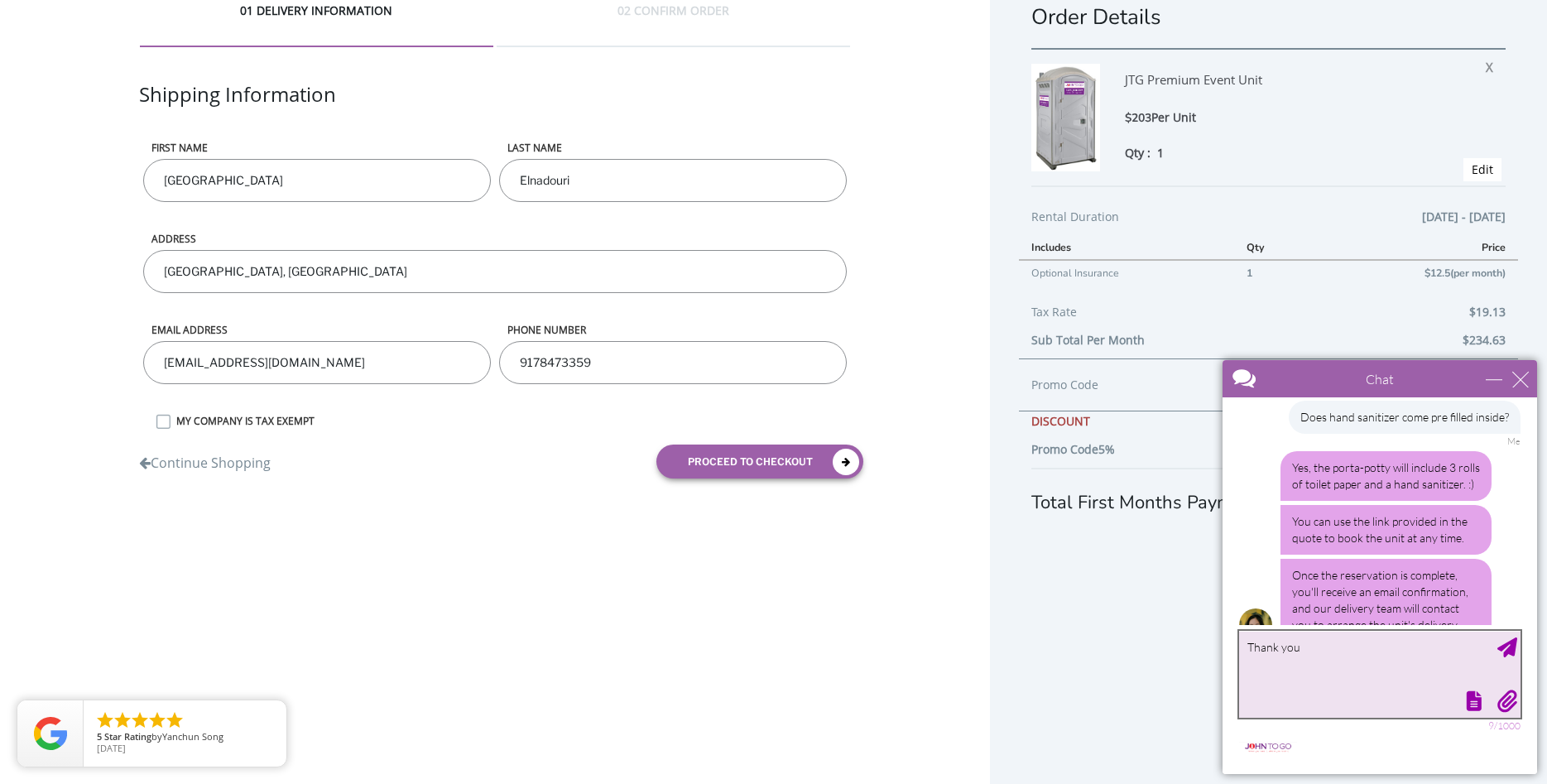
type textarea "Thank you!"
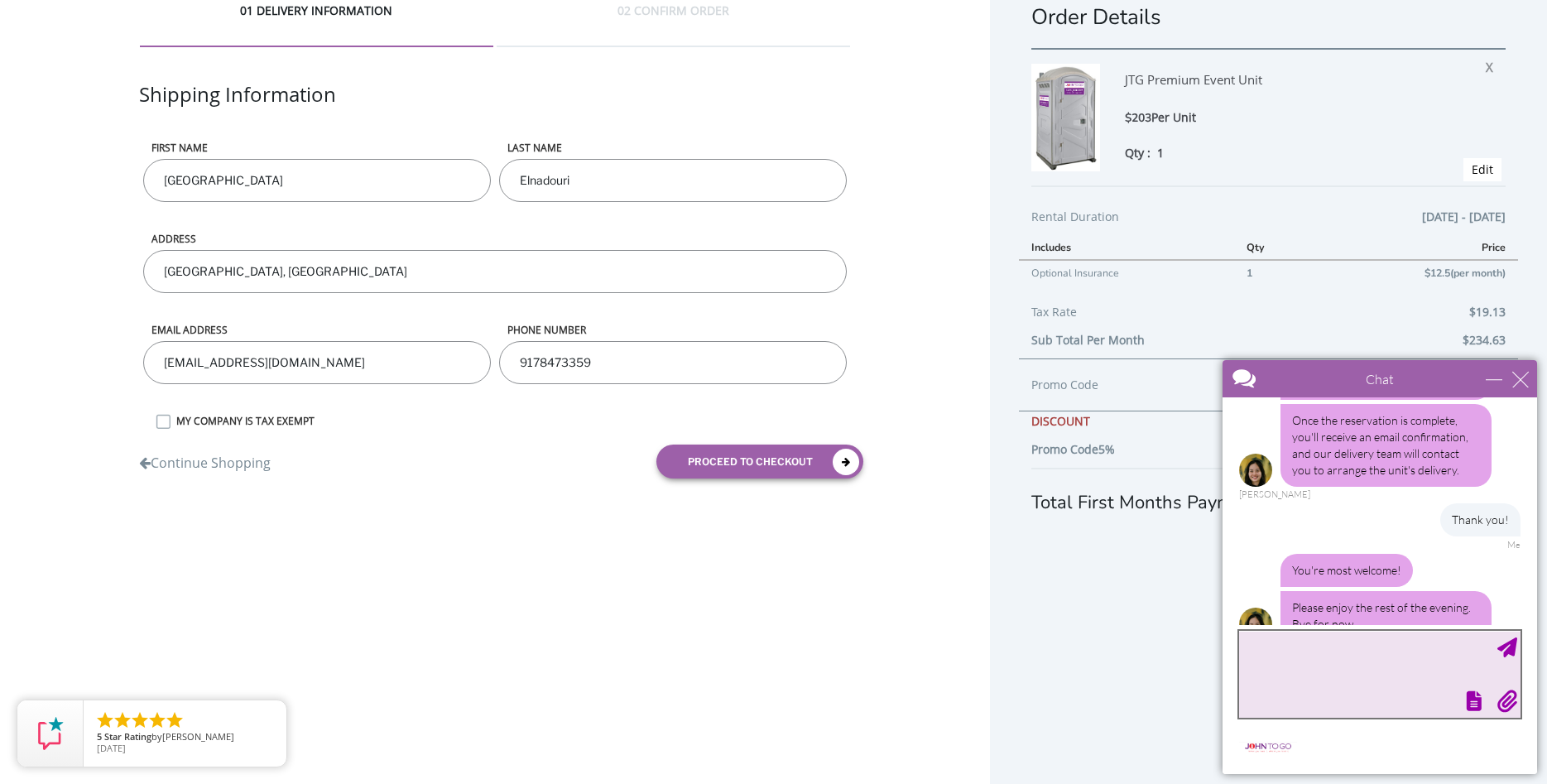
scroll to position [1385, 0]
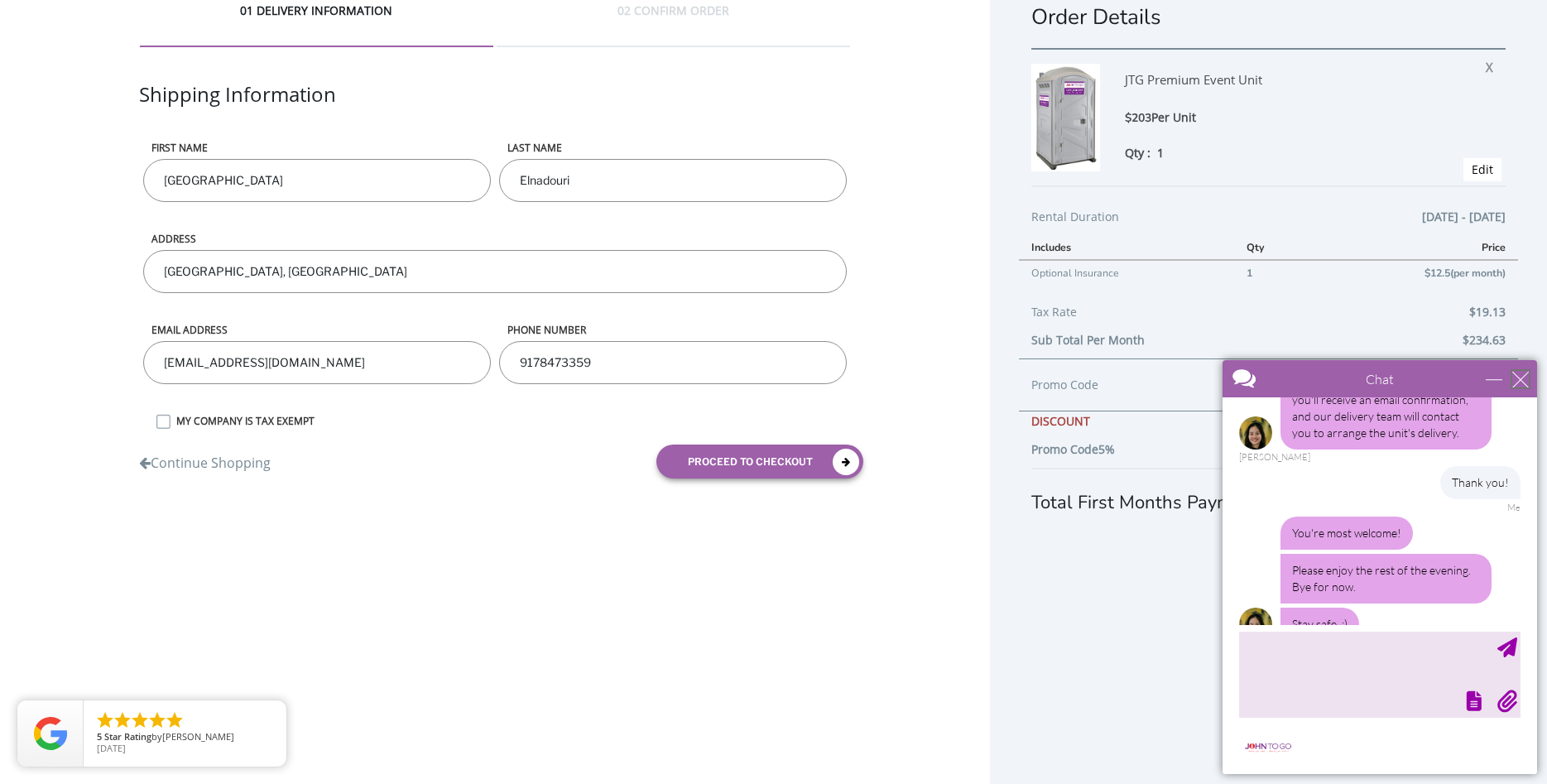
click at [1522, 383] on div "close" at bounding box center [1521, 379] width 17 height 17
type input "Continue Chat"
type input "End Chat"
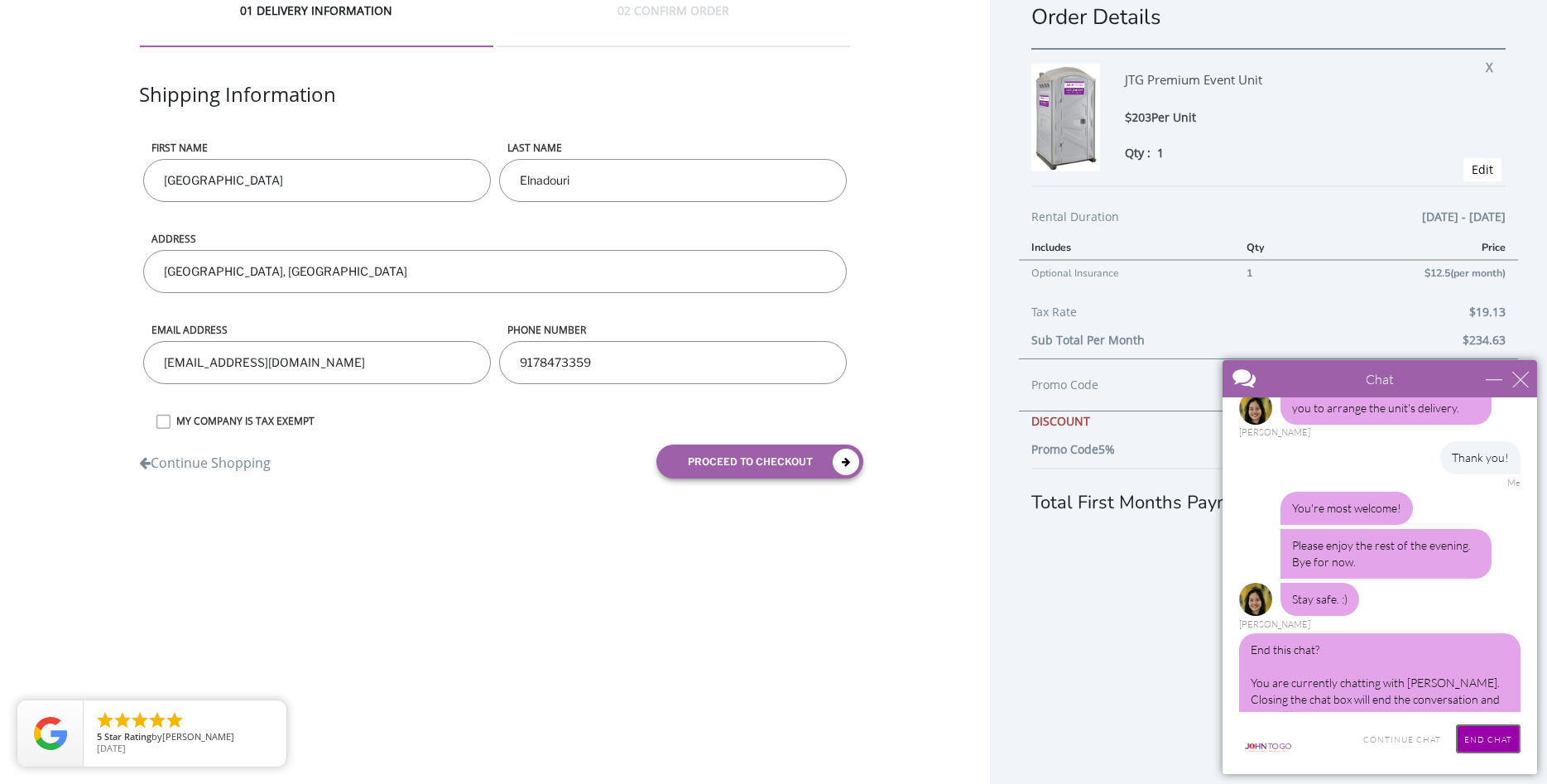
click at [1483, 742] on input "End Chat" at bounding box center [1488, 738] width 64 height 29
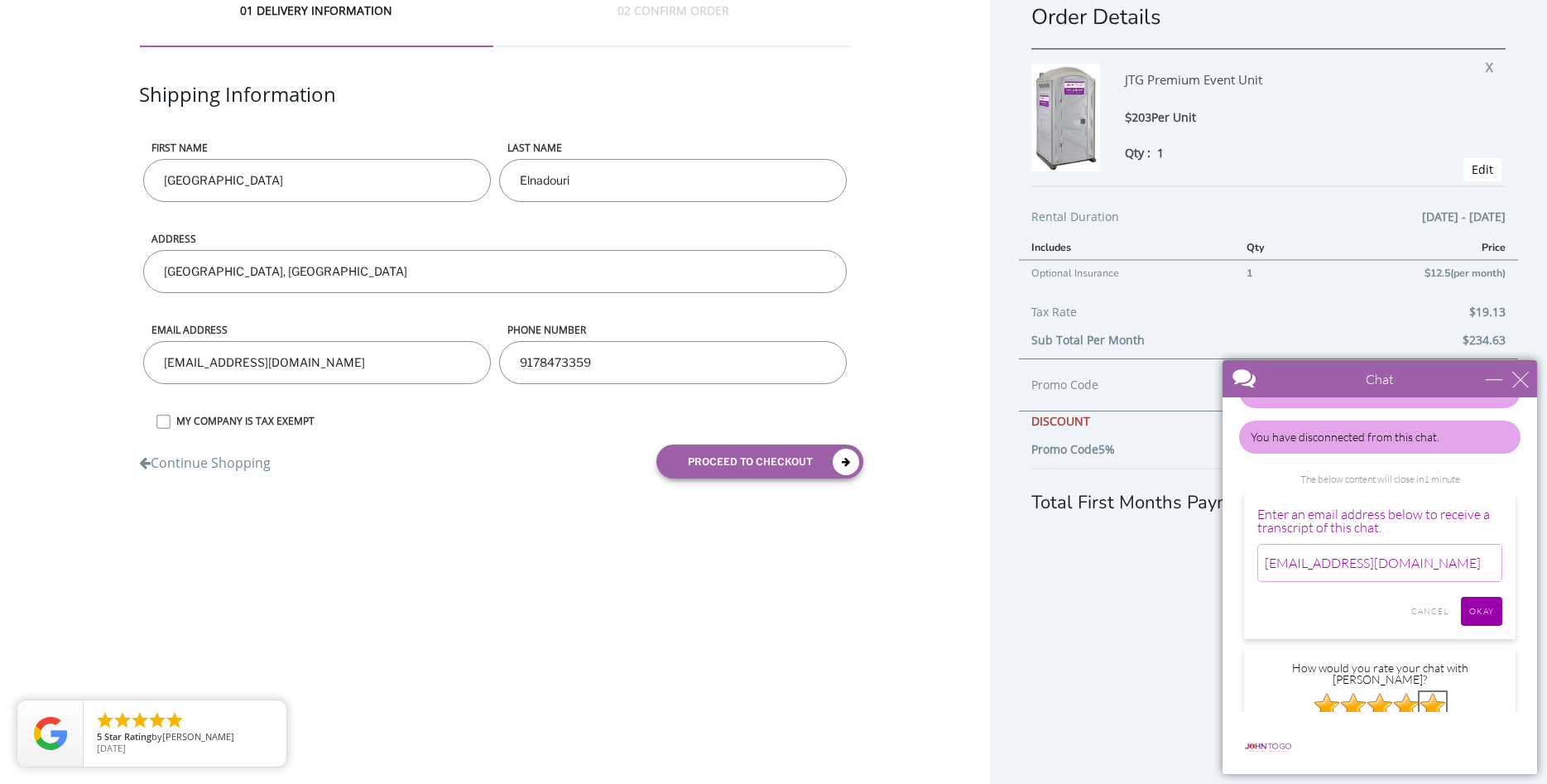
click at [1437, 692] on img at bounding box center [1432, 704] width 26 height 26
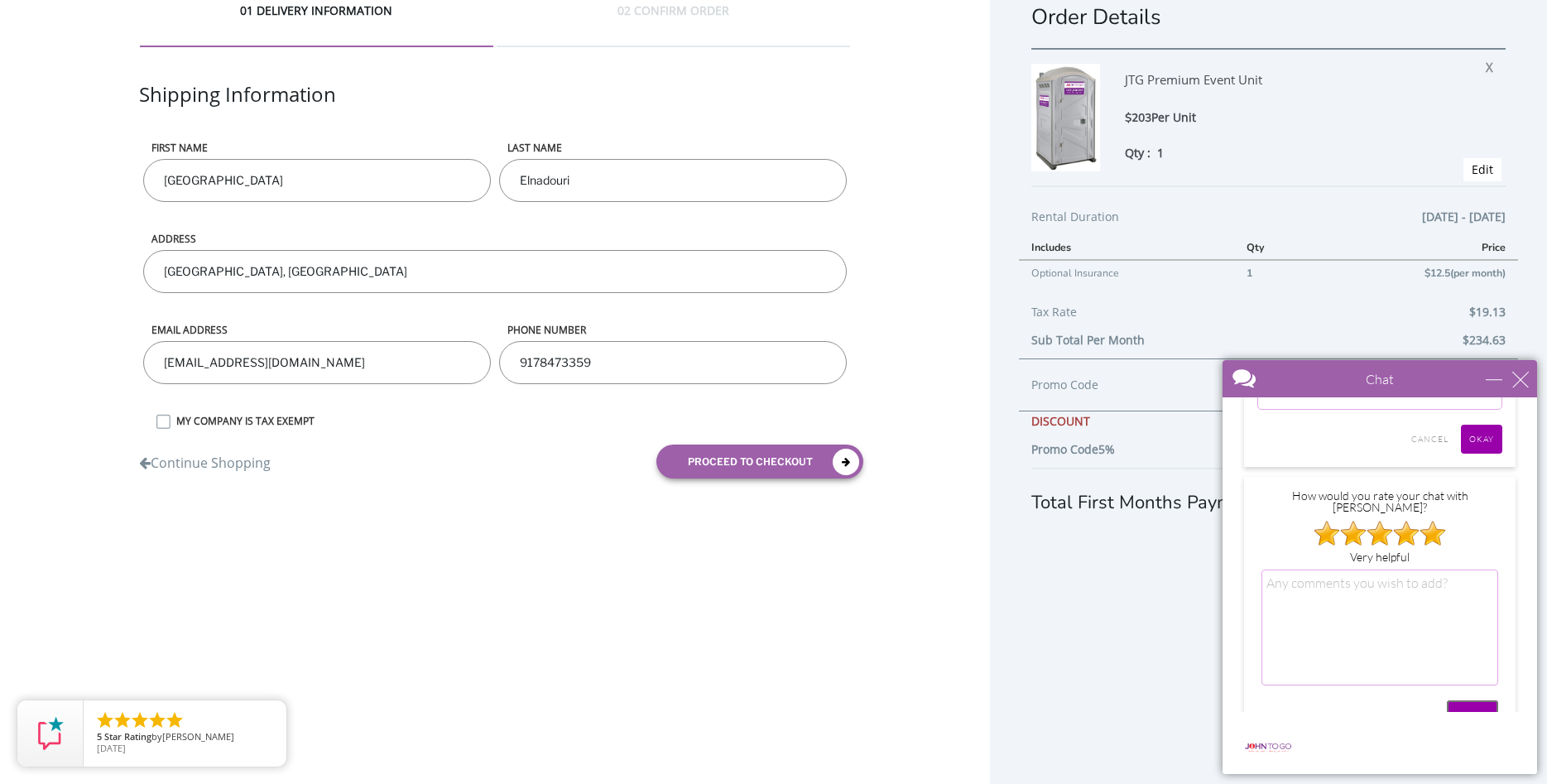
click at [1476, 700] on input "SUBMIT" at bounding box center [1472, 715] width 52 height 29
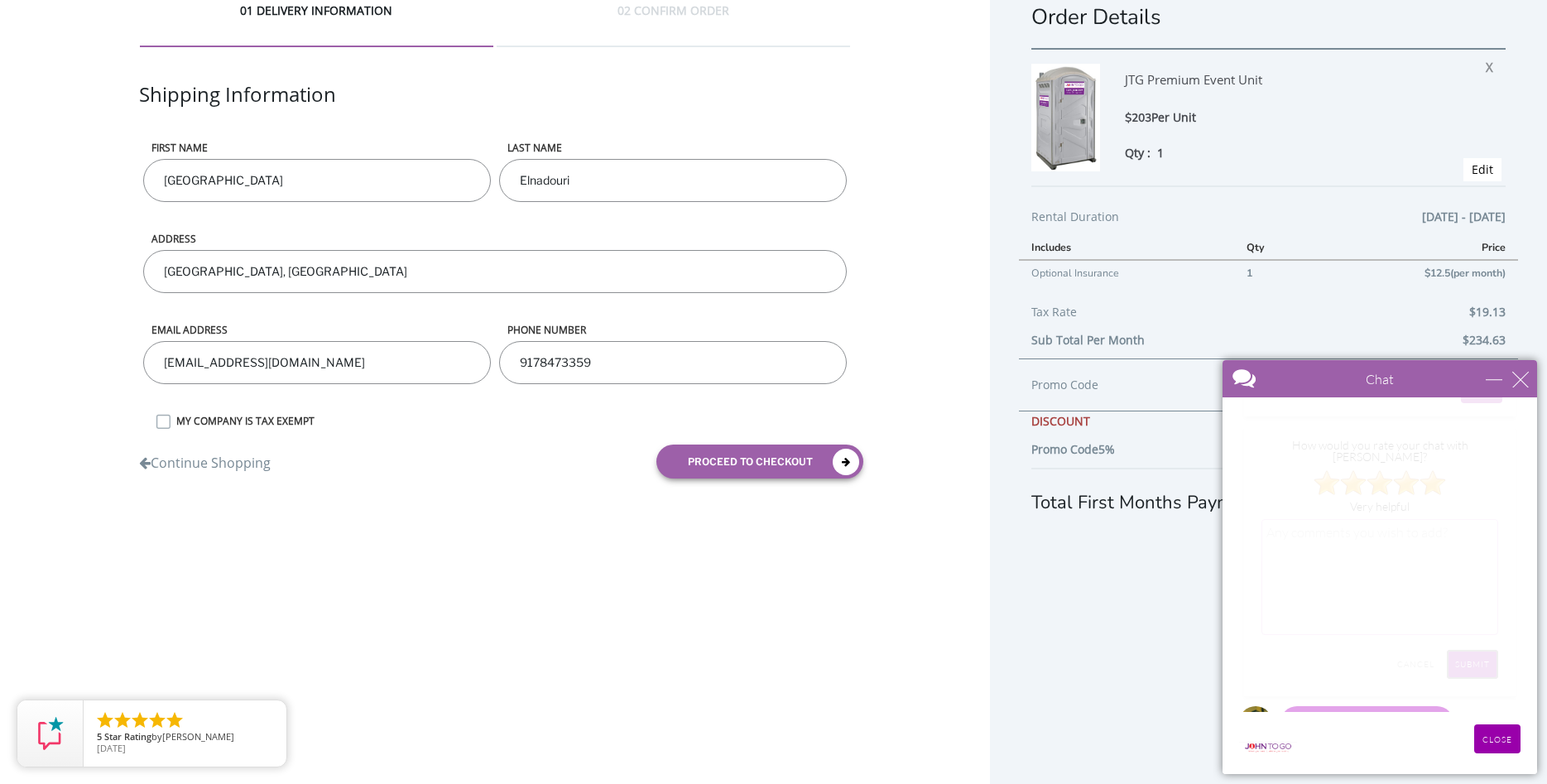
scroll to position [1447, 0]
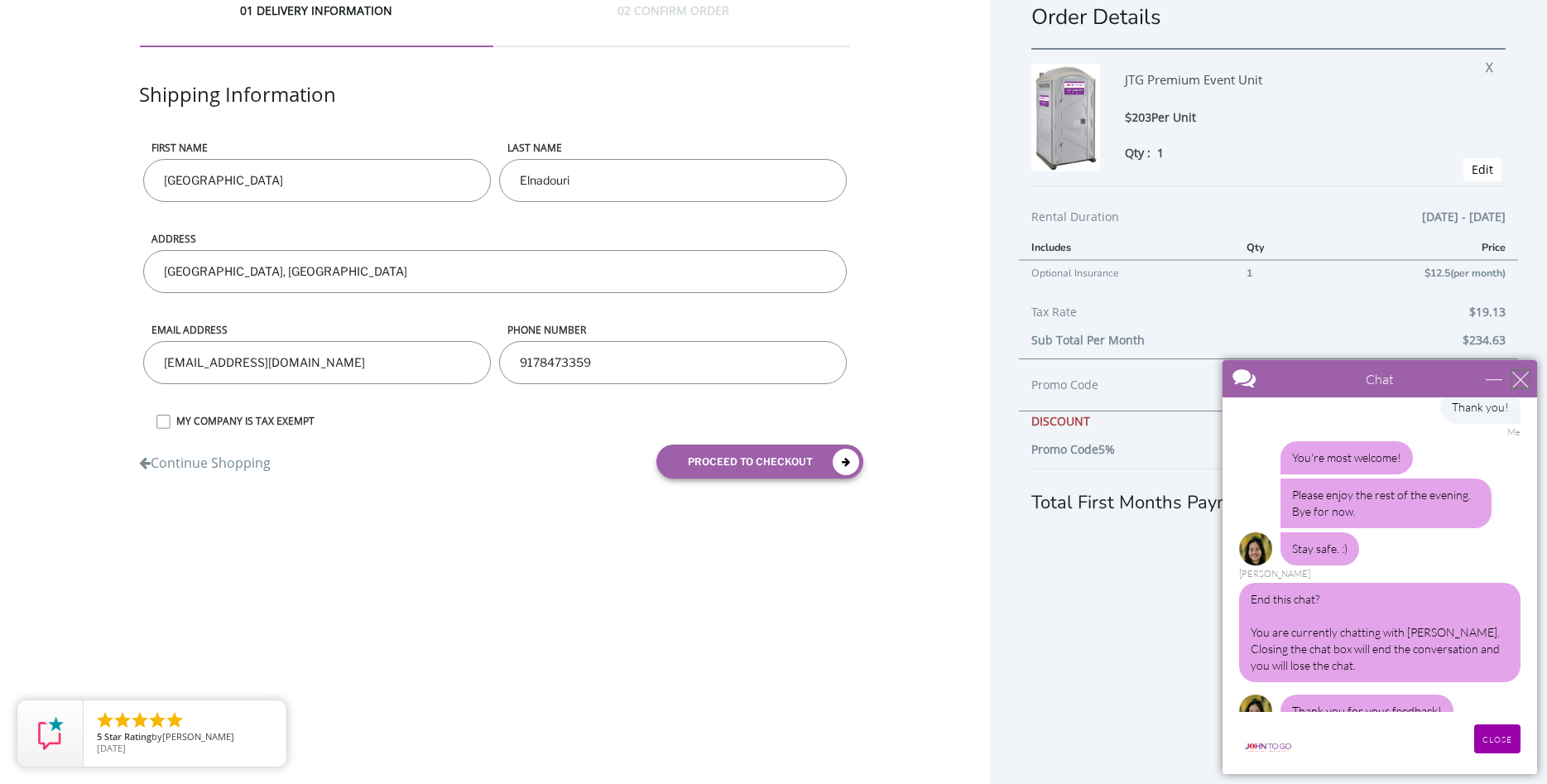
click at [1526, 374] on div "close" at bounding box center [1521, 379] width 17 height 17
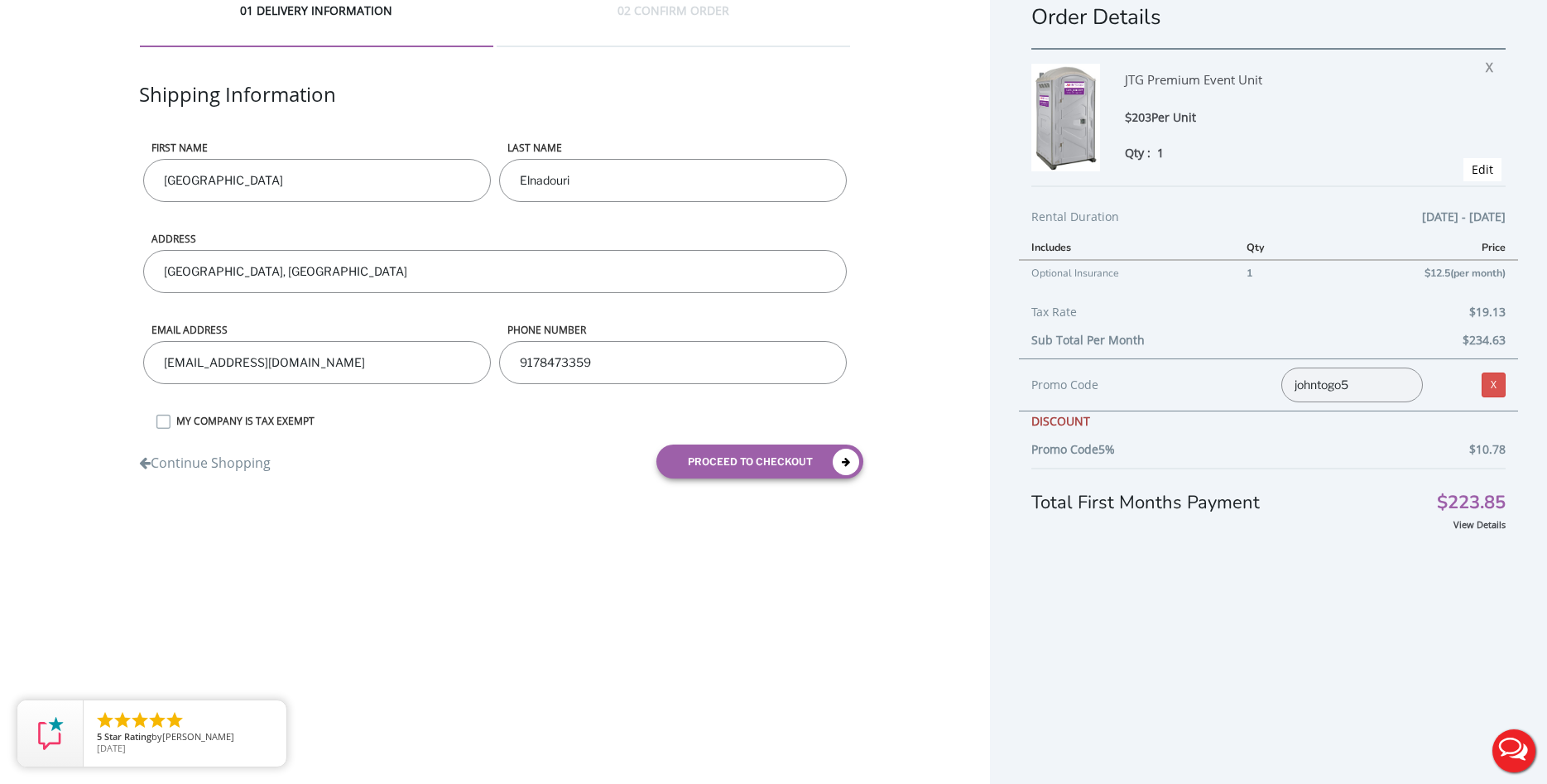
scroll to position [0, 0]
click at [741, 472] on button "proceed to checkout" at bounding box center [760, 461] width 207 height 34
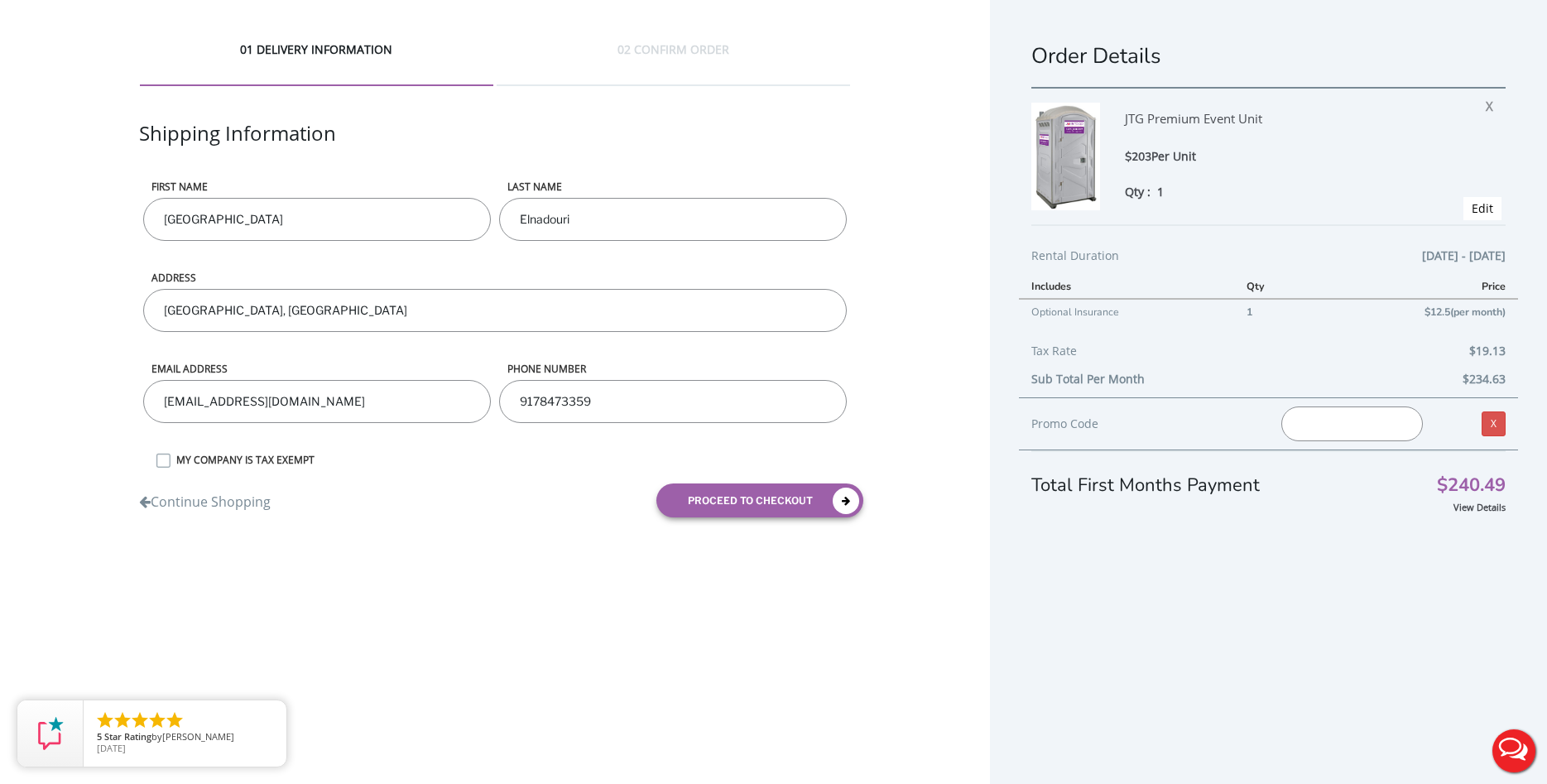
click at [1381, 420] on input "text" at bounding box center [1351, 423] width 141 height 35
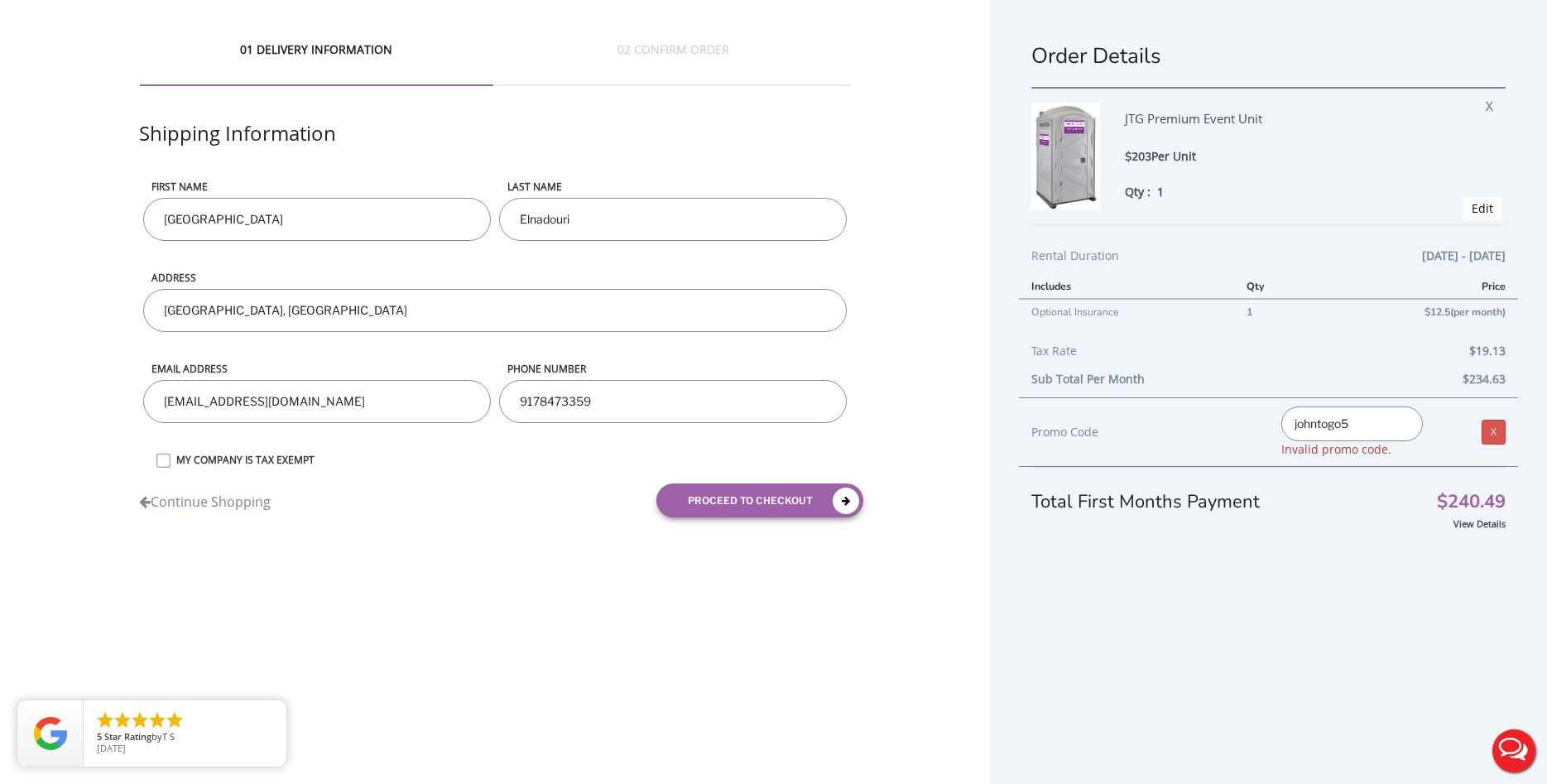
type input "johntogo5"
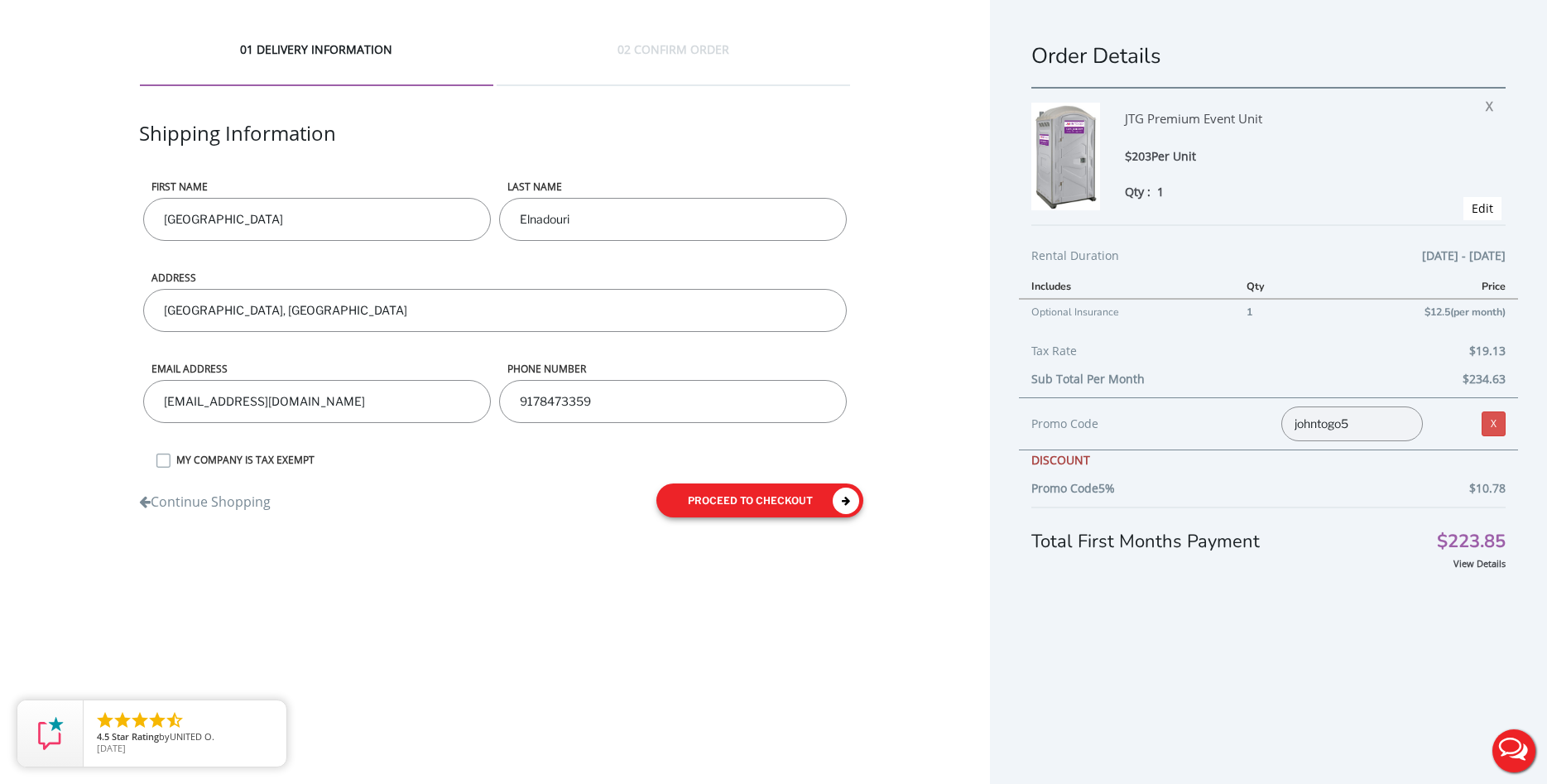
click at [767, 502] on button "proceed to checkout" at bounding box center [760, 500] width 207 height 34
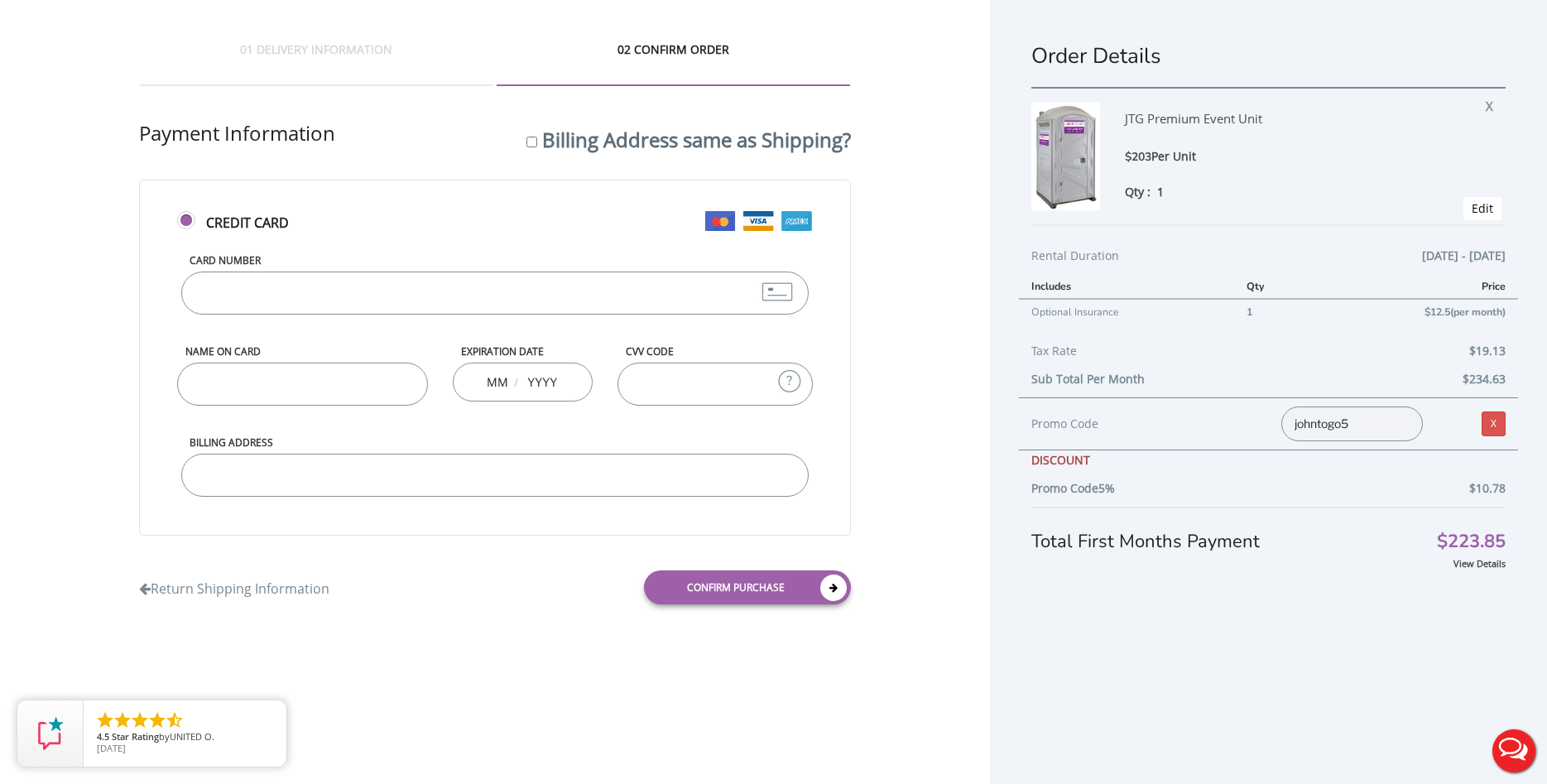
click at [300, 288] on input "Card Number" at bounding box center [494, 293] width 627 height 43
click at [362, 292] on input "Card Number" at bounding box center [494, 293] width 627 height 43
type input "5463090047450432"
click at [373, 263] on label "Card Number" at bounding box center [494, 260] width 627 height 14
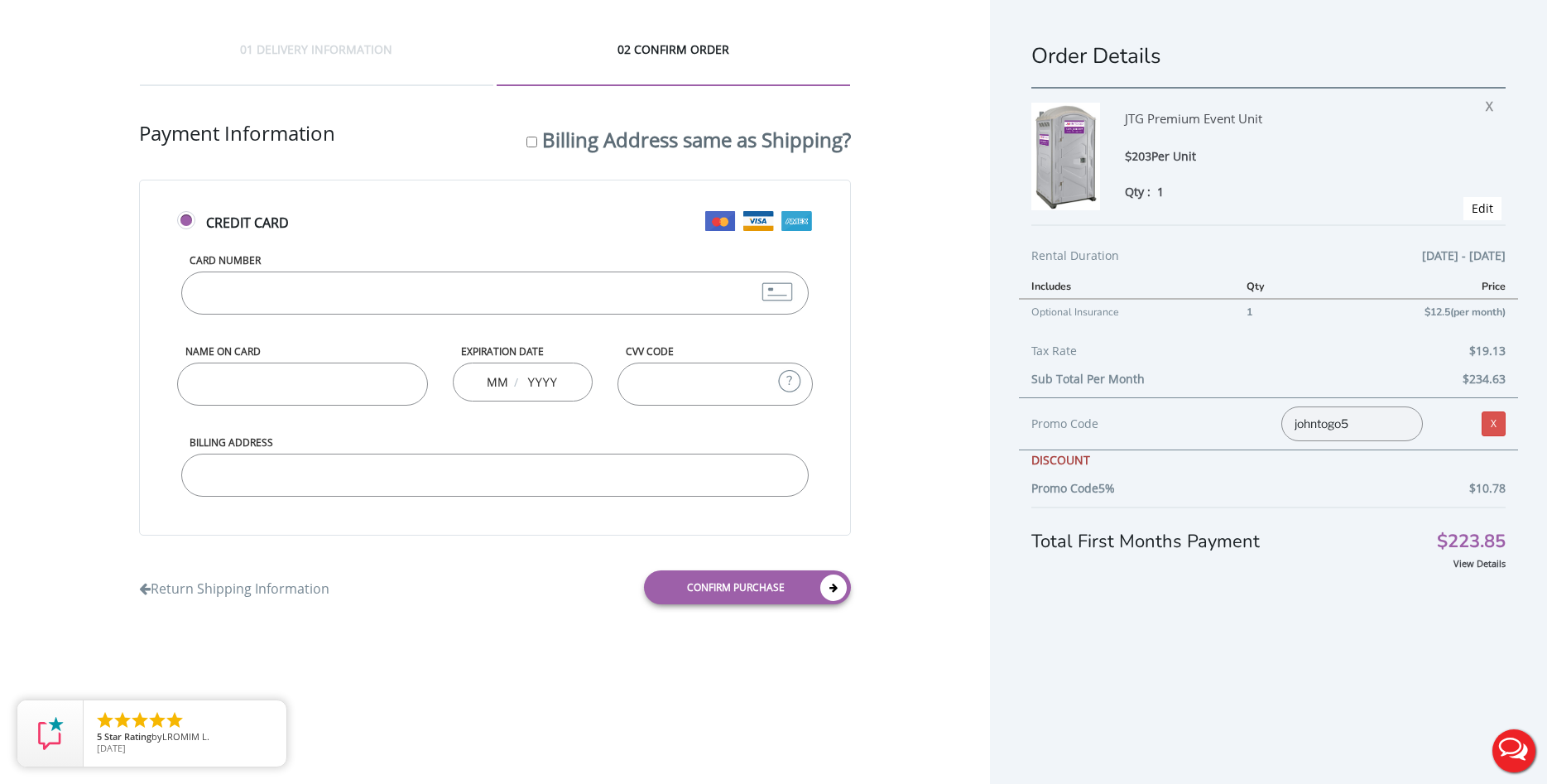
click at [373, 272] on input "[CREDIT_CARD_NUMBER]" at bounding box center [494, 293] width 627 height 43
click at [311, 409] on div "Name on Card" at bounding box center [301, 390] width 274 height 91
click at [312, 400] on input "Name on Card" at bounding box center [301, 384] width 250 height 43
type input "Alexandria Elnadouri"
click at [496, 382] on input "text" at bounding box center [497, 381] width 20 height 33
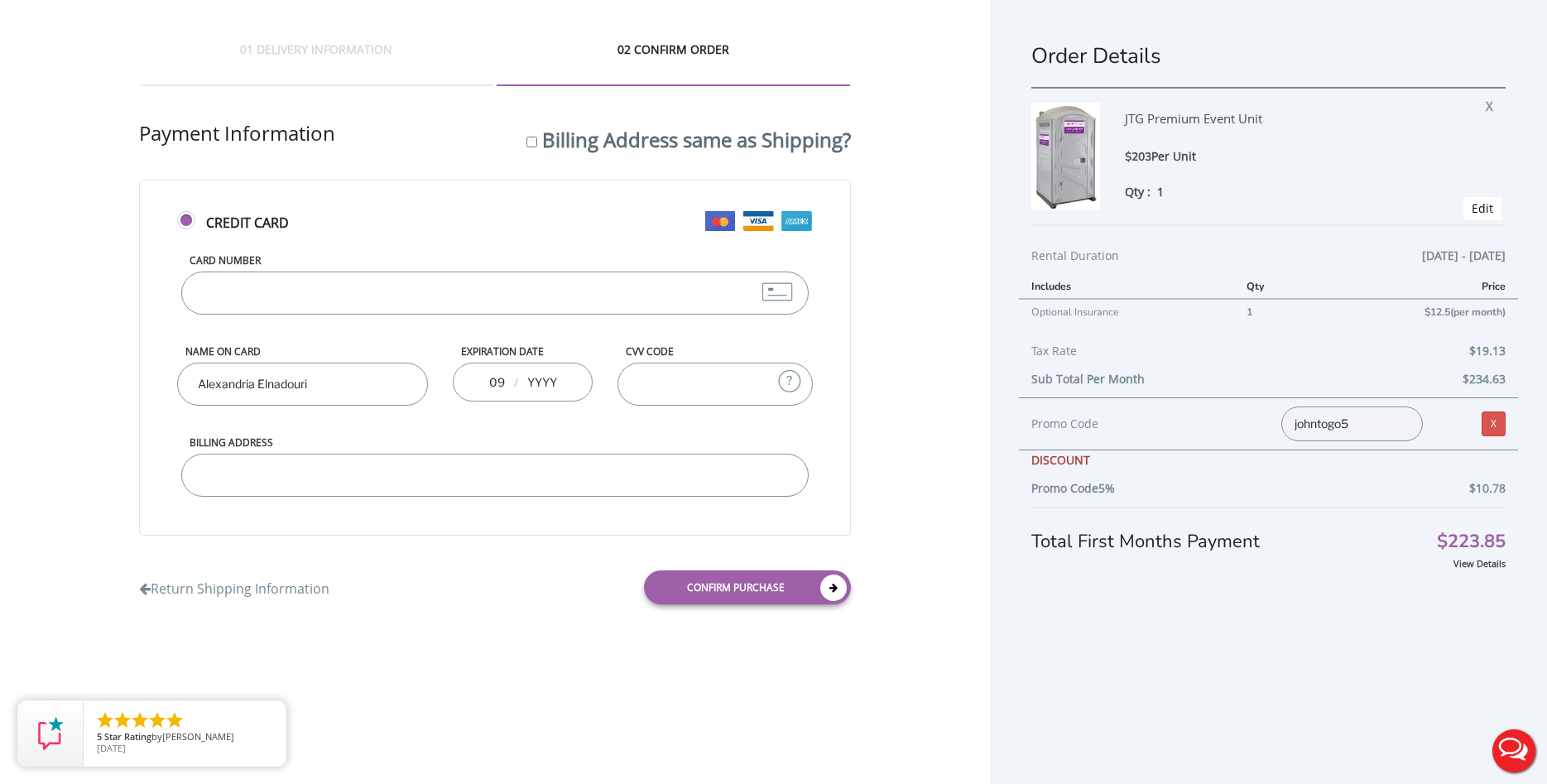
type input "09"
type input "7"
type input "2"
type input "2027"
click at [710, 400] on input "CVV Code" at bounding box center [715, 384] width 196 height 43
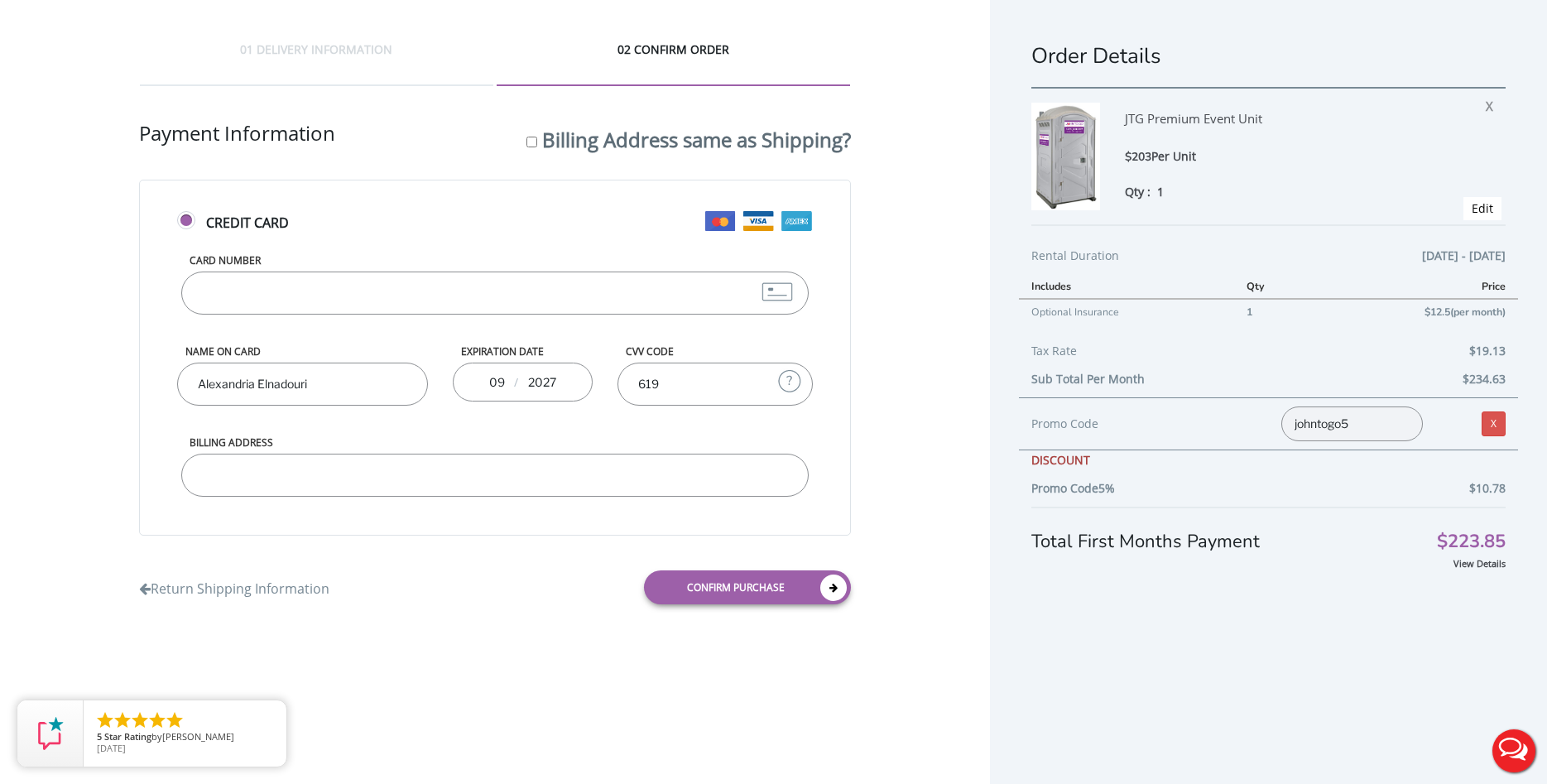
type input "619"
click at [509, 459] on input "Billing Address" at bounding box center [494, 475] width 627 height 43
type input "[STREET_ADDRESS][PERSON_NAME][US_STATE]"
click at [744, 586] on link "Confirm purchase" at bounding box center [747, 587] width 207 height 34
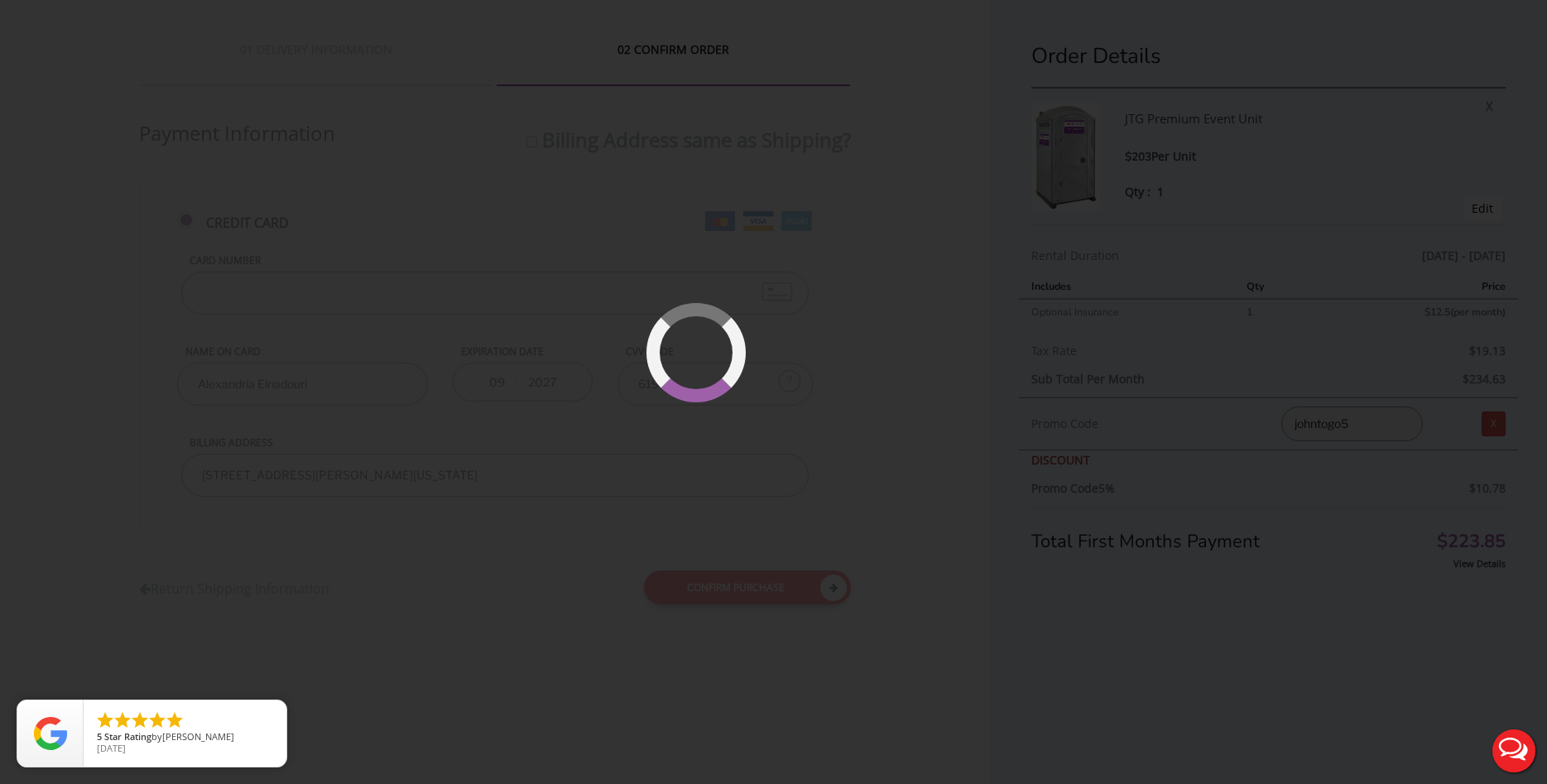
scroll to position [39, 0]
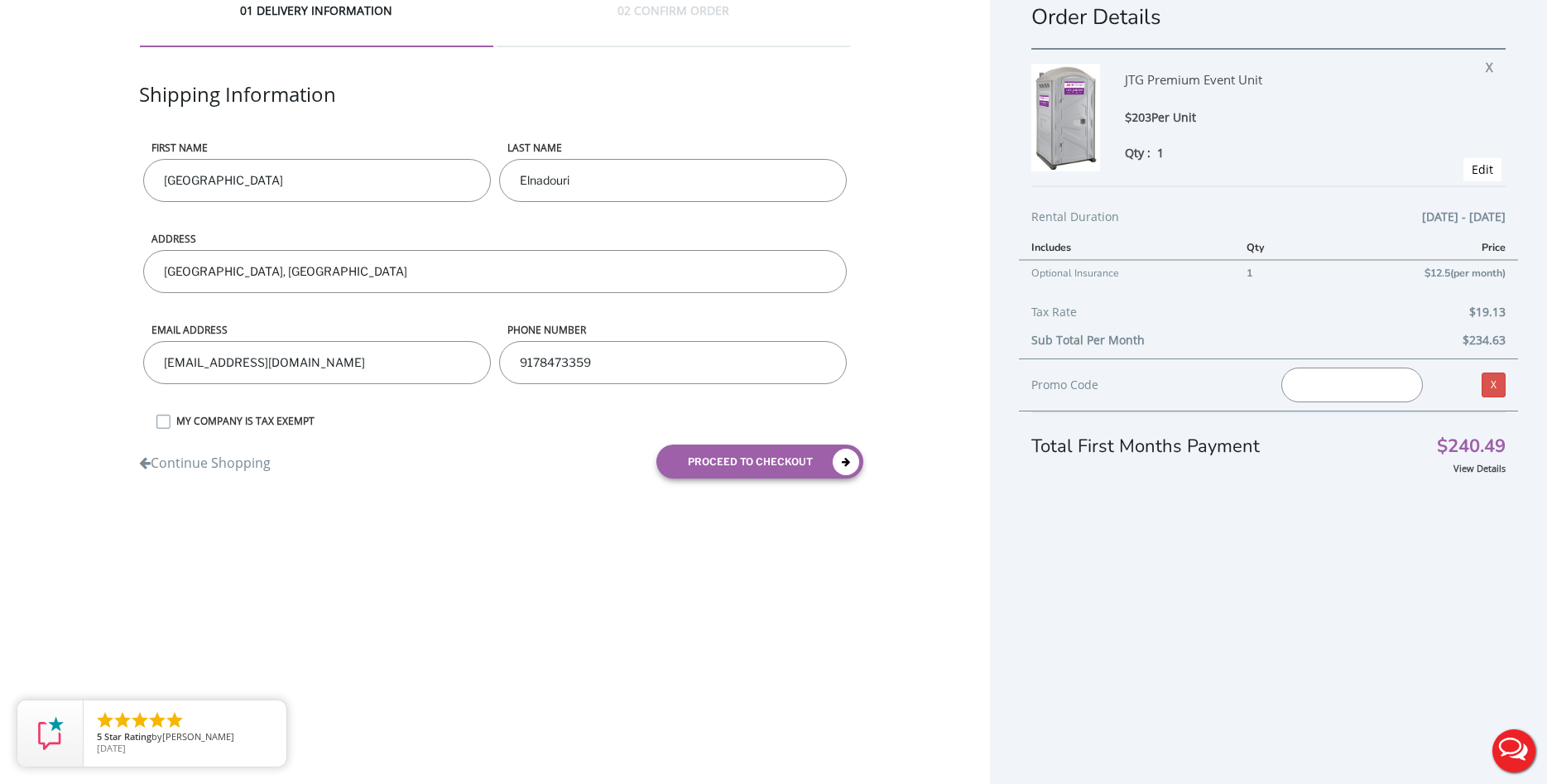
click at [1373, 384] on input "text" at bounding box center [1351, 384] width 141 height 35
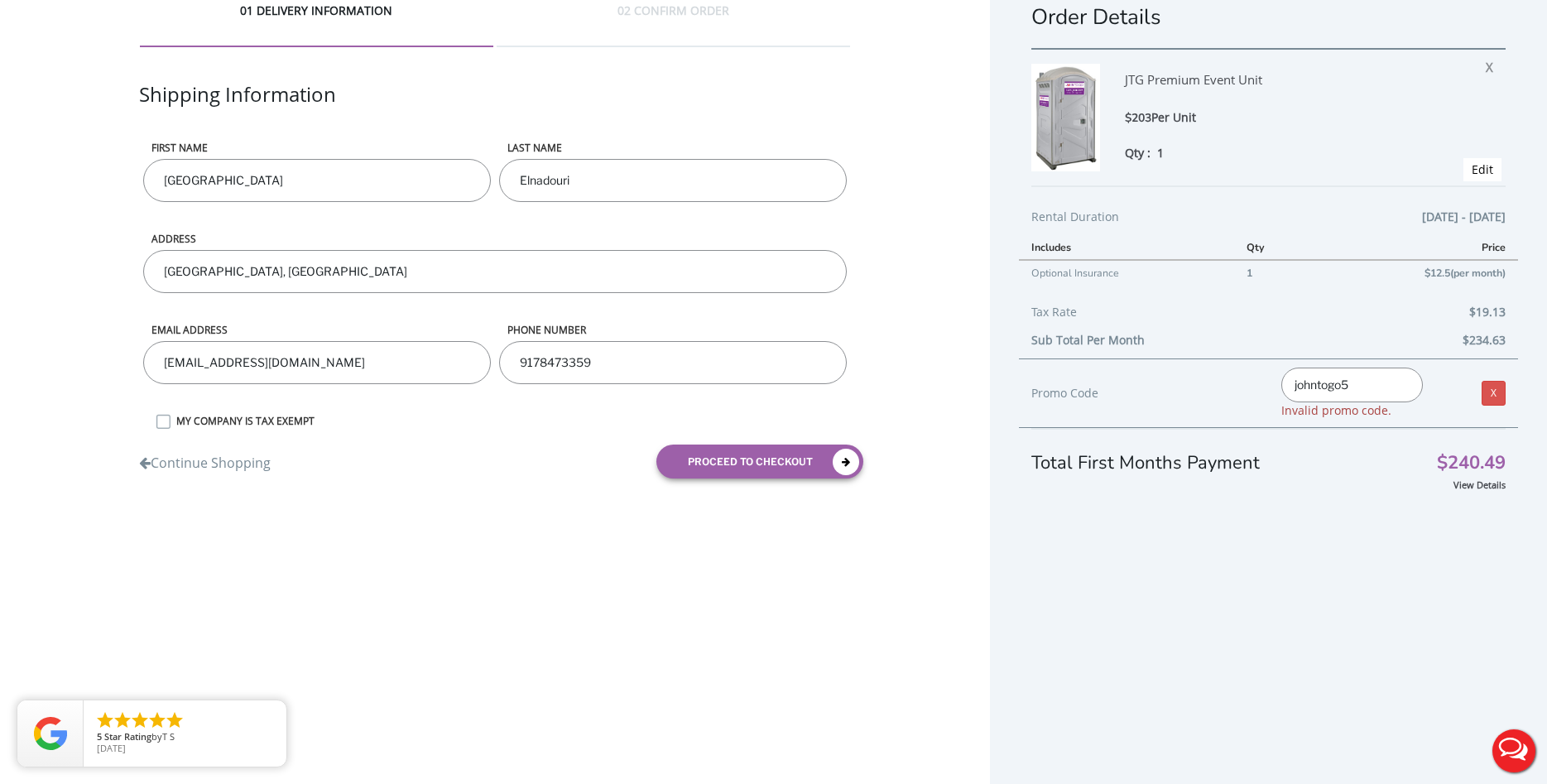
type input "johntogo5"
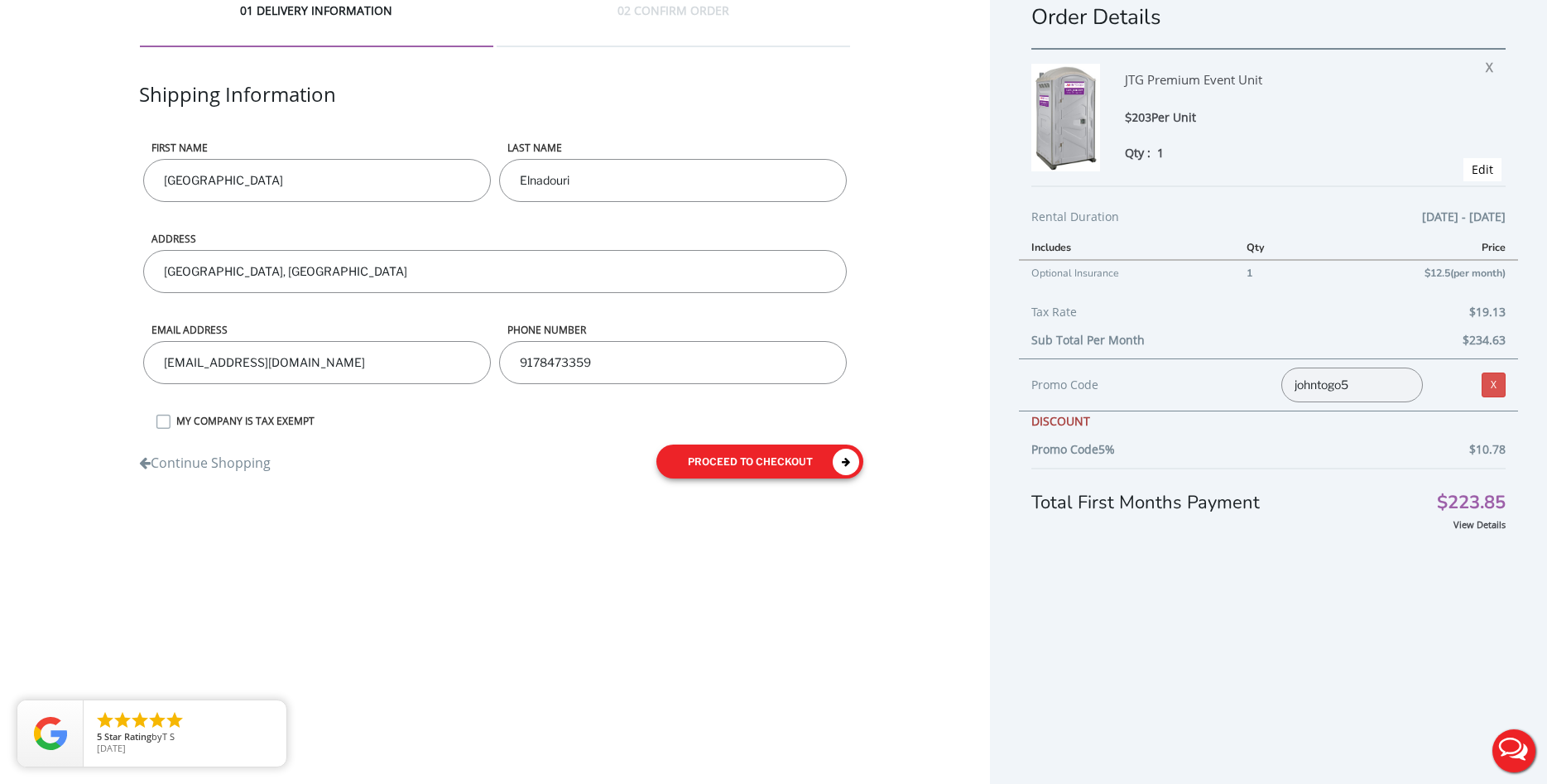
click at [793, 472] on button "proceed to checkout" at bounding box center [760, 461] width 207 height 34
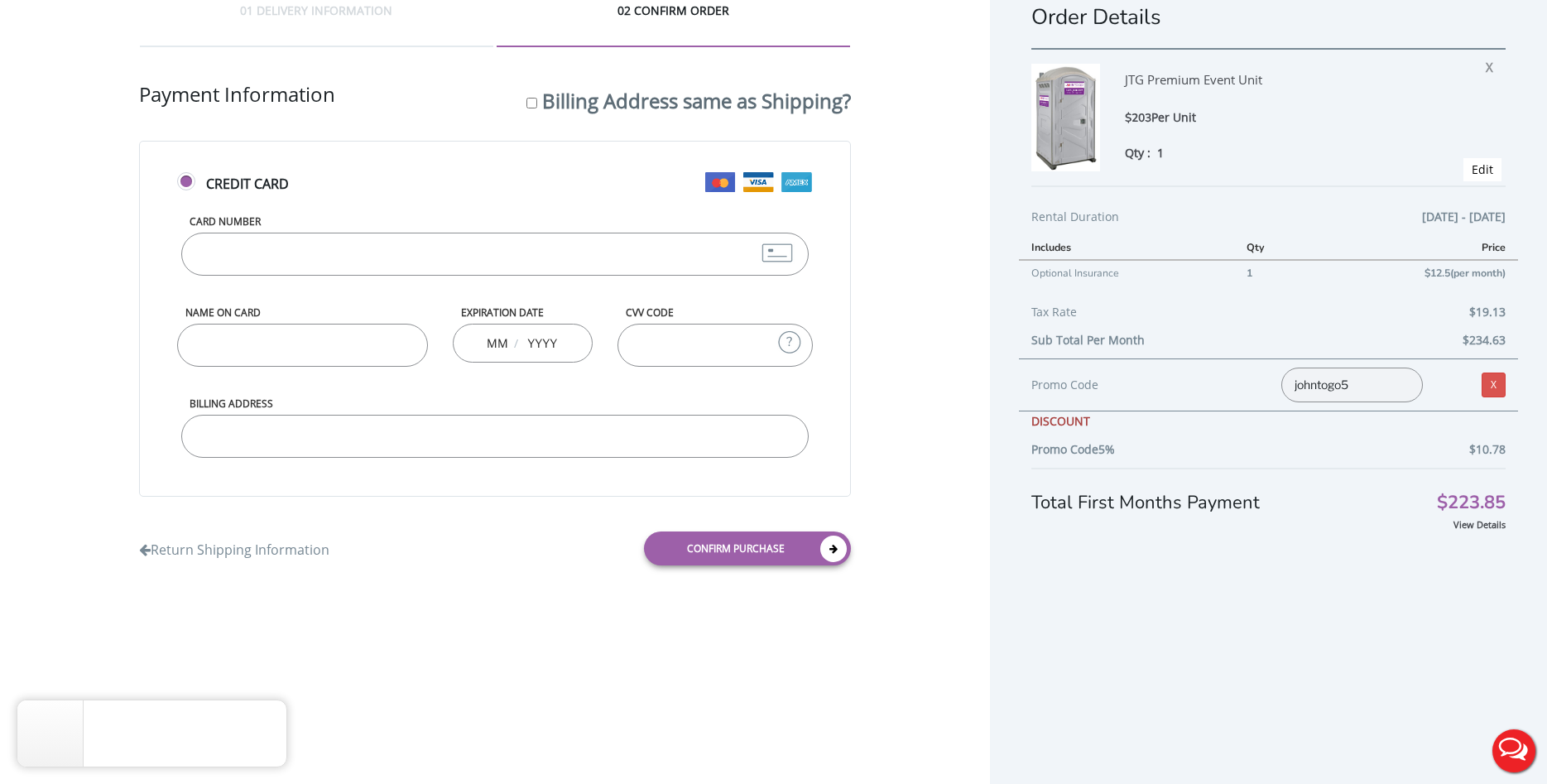
click at [294, 259] on input "Card Number" at bounding box center [494, 254] width 627 height 43
type input "[CREDIT_CARD_NUMBER]"
click at [311, 355] on input "Name on Card" at bounding box center [301, 345] width 250 height 43
type input "092027`"
type input "0"
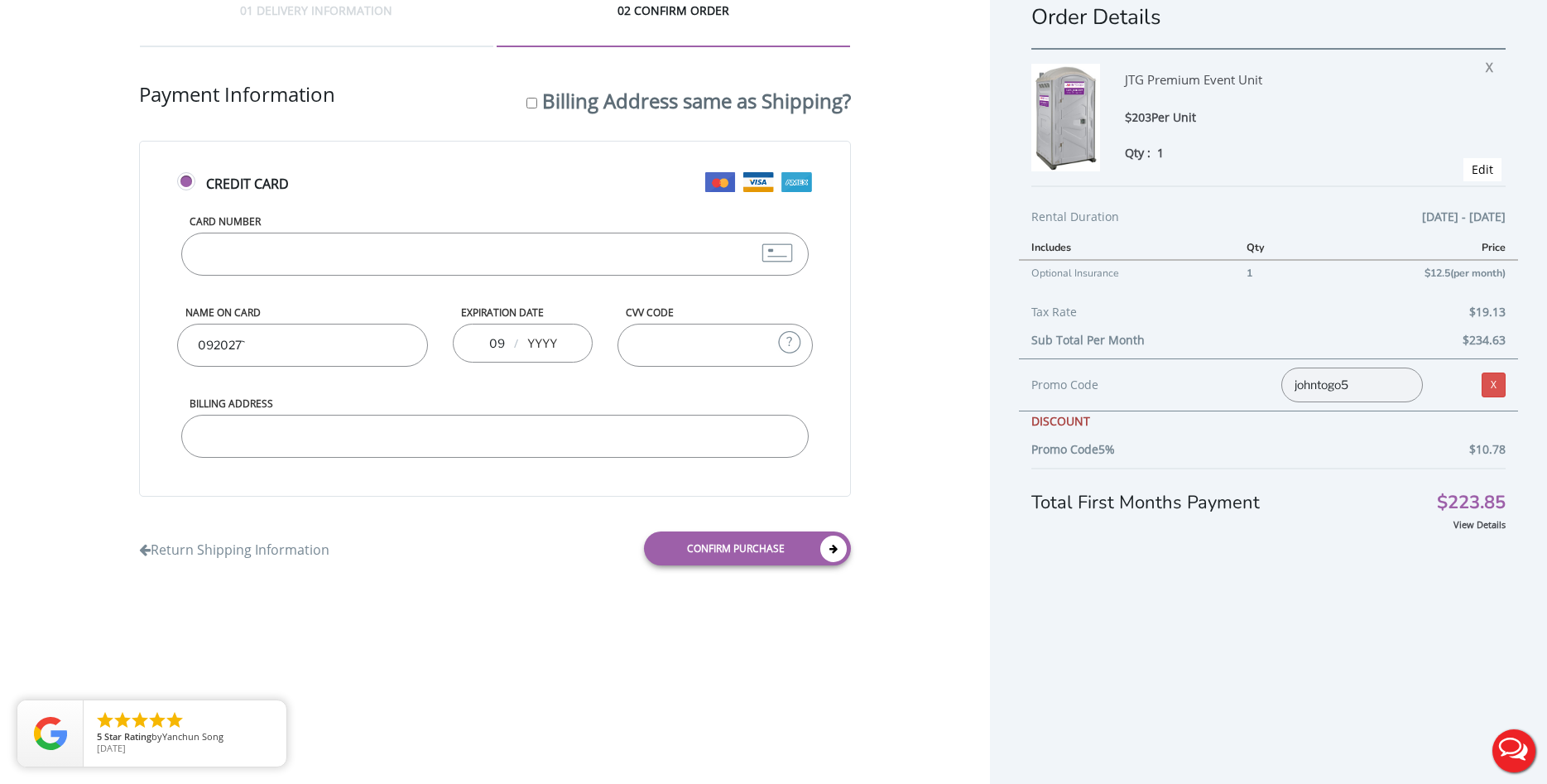
type input "09"
type input "0"
type input "2027"
click at [718, 349] on input "CVV Code" at bounding box center [715, 345] width 196 height 43
type input "619"
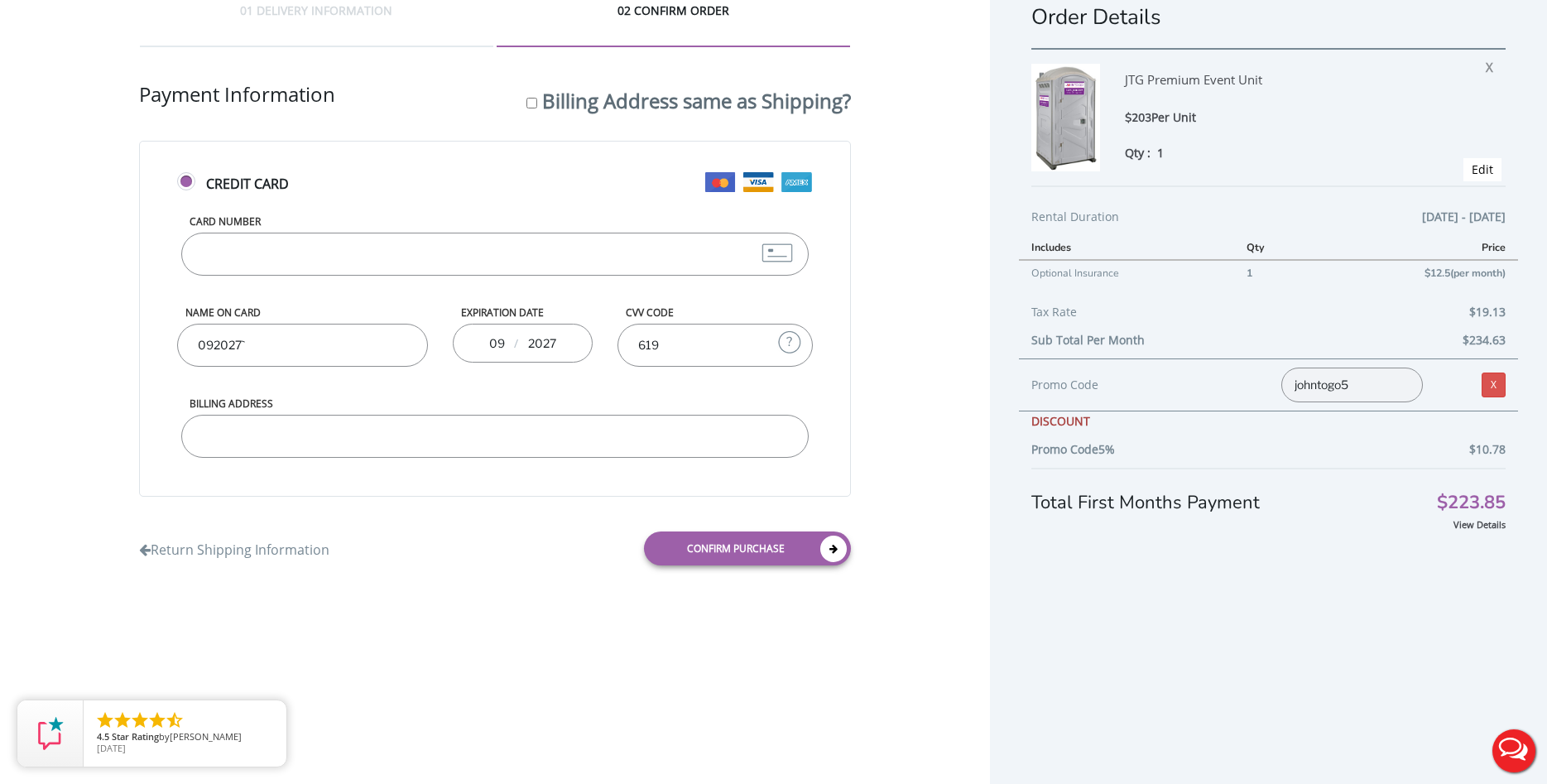
click at [395, 445] on input "Billing Address" at bounding box center [494, 436] width 627 height 43
type input "[STREET_ADDRESS][PERSON_NAME][US_STATE]"
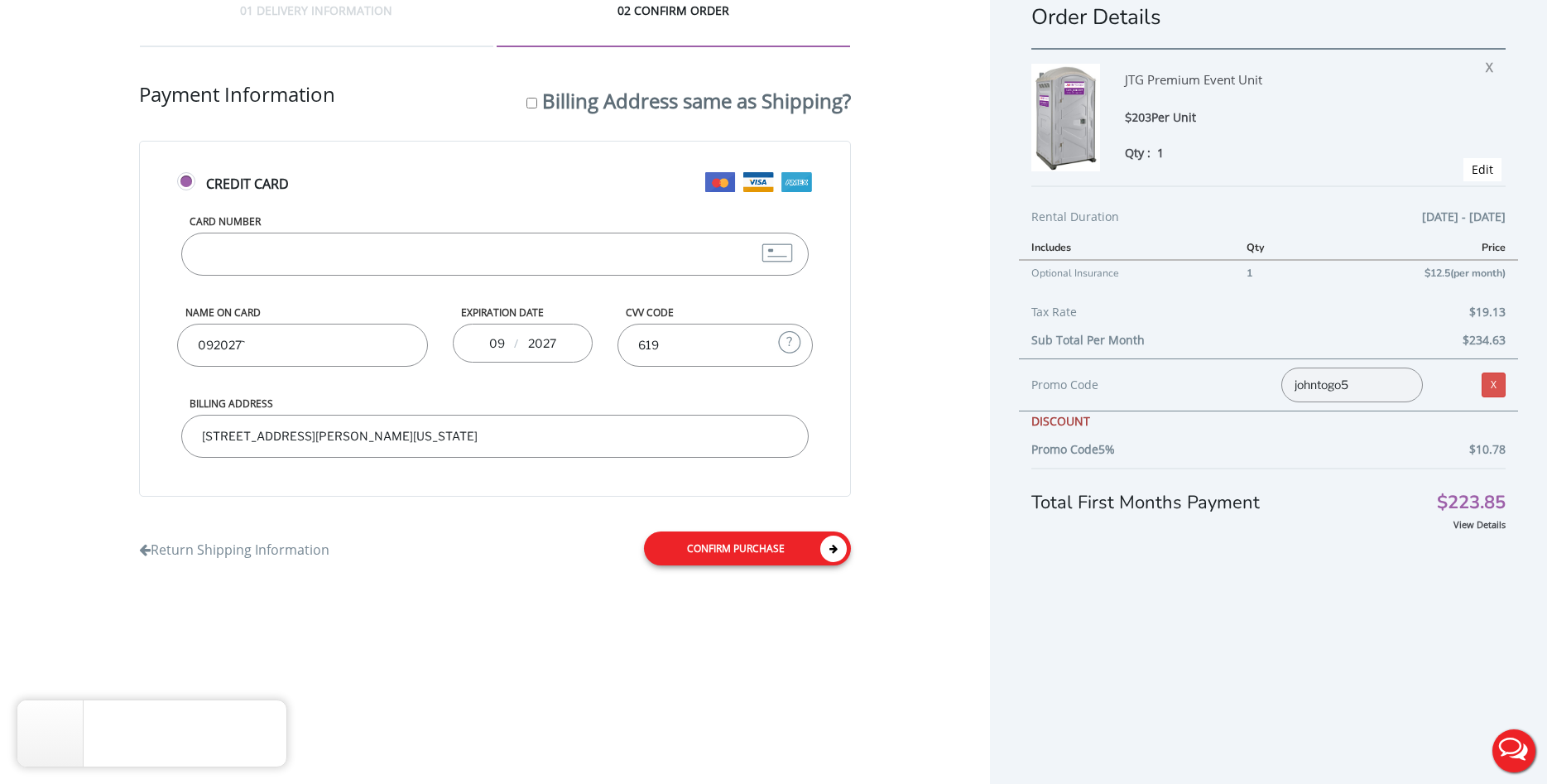
click at [738, 545] on link "Confirm purchase" at bounding box center [747, 548] width 207 height 34
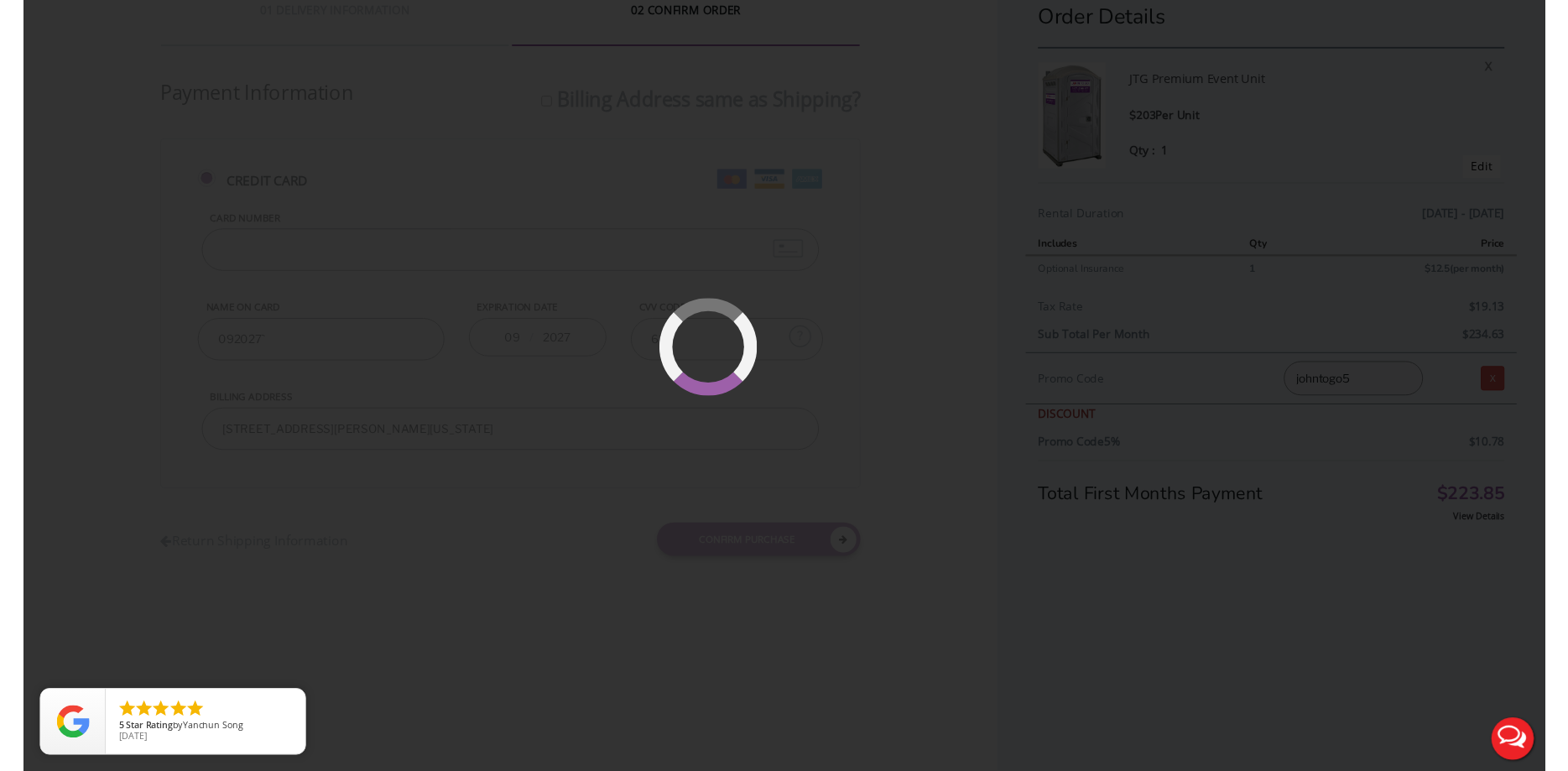
scroll to position [39, 0]
